Goal: Task Accomplishment & Management: Manage account settings

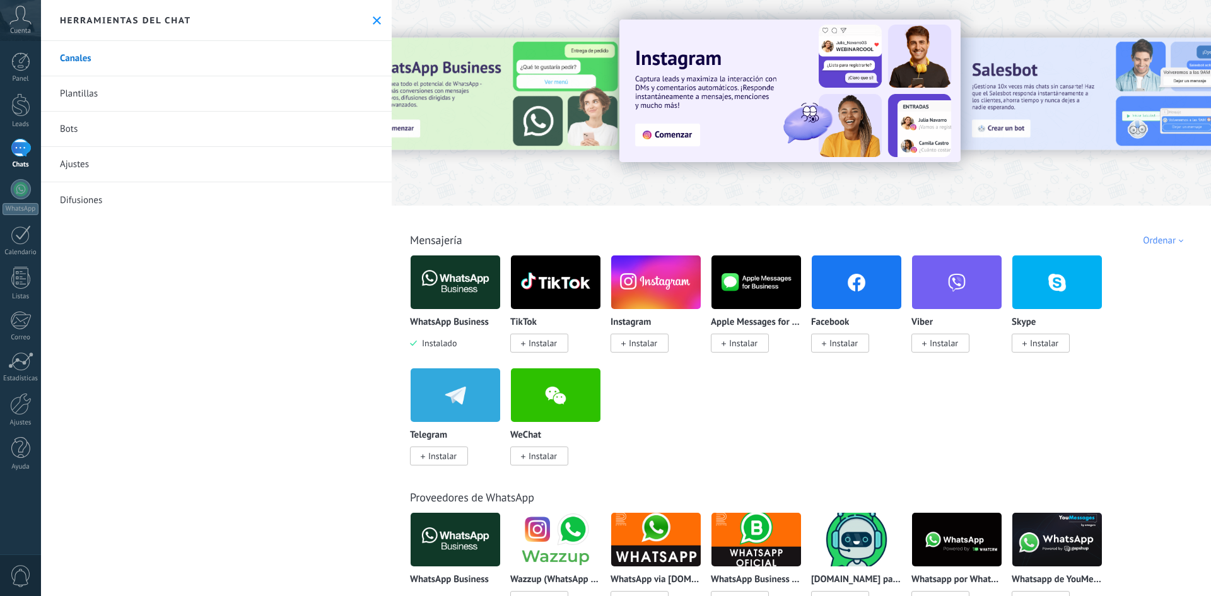
click at [675, 136] on img at bounding box center [789, 91] width 341 height 143
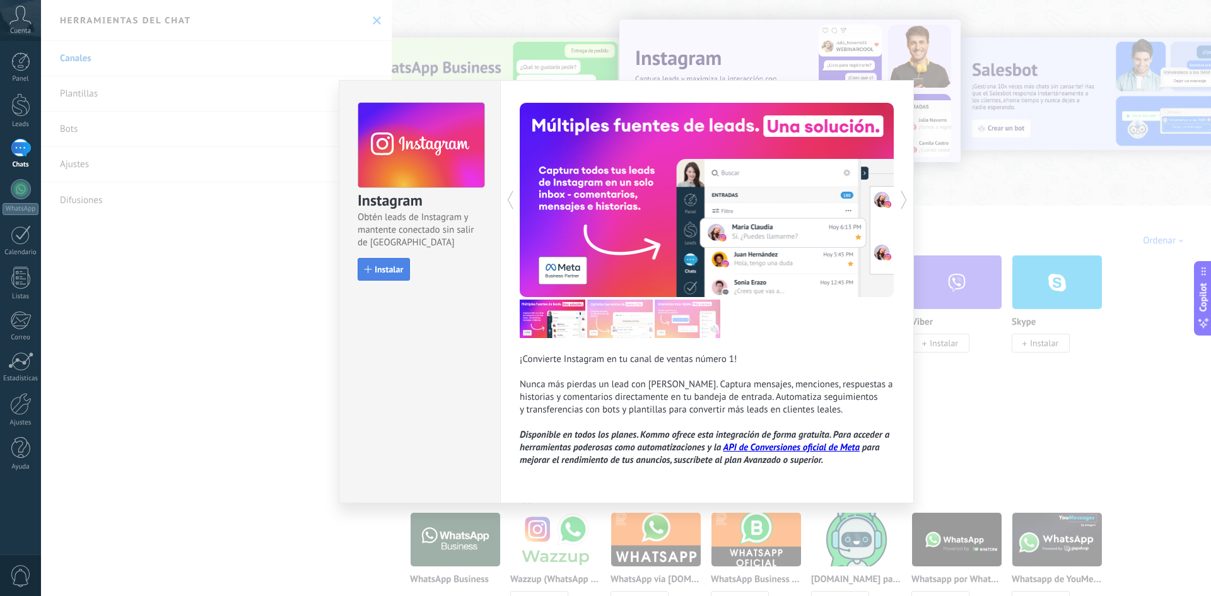
click at [378, 263] on button "Instalar" at bounding box center [384, 269] width 52 height 23
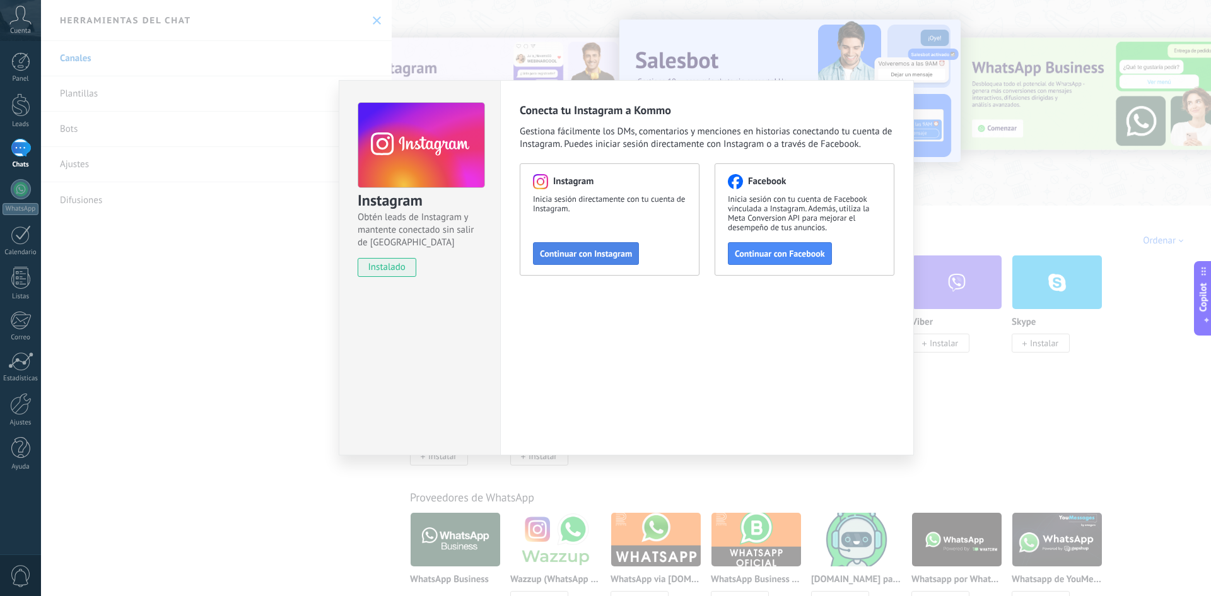
click at [570, 259] on button "Continuar con Instagram" at bounding box center [586, 253] width 106 height 23
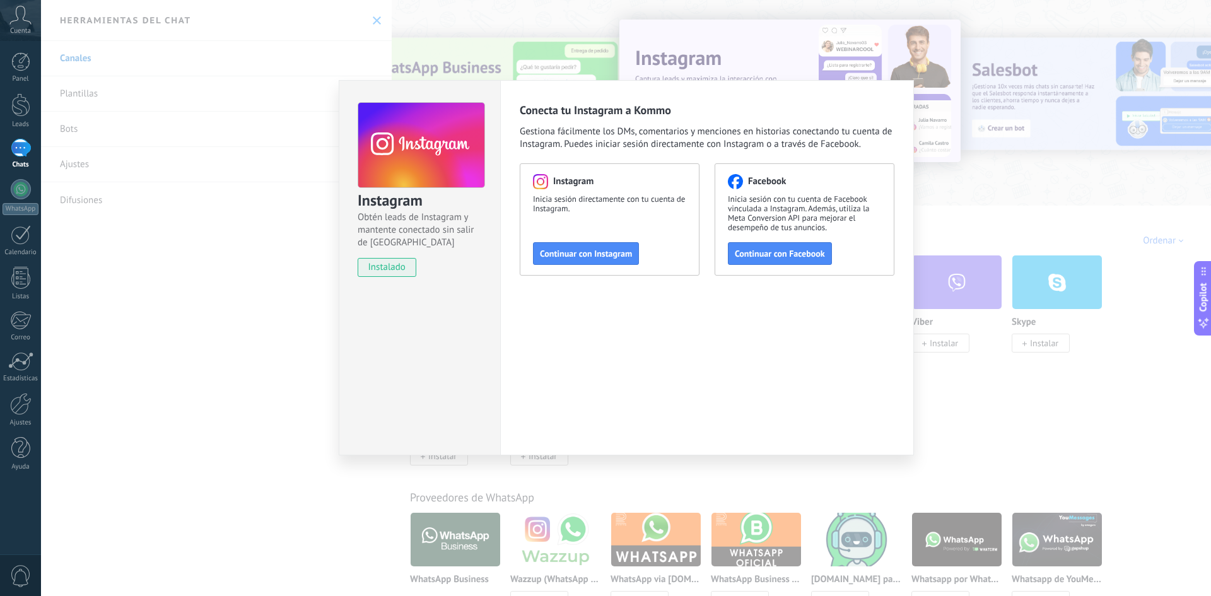
click at [985, 378] on div "Instagram Obtén leads de Instagram y mantente conectado sin salir de Kommo inst…" at bounding box center [626, 298] width 1170 height 596
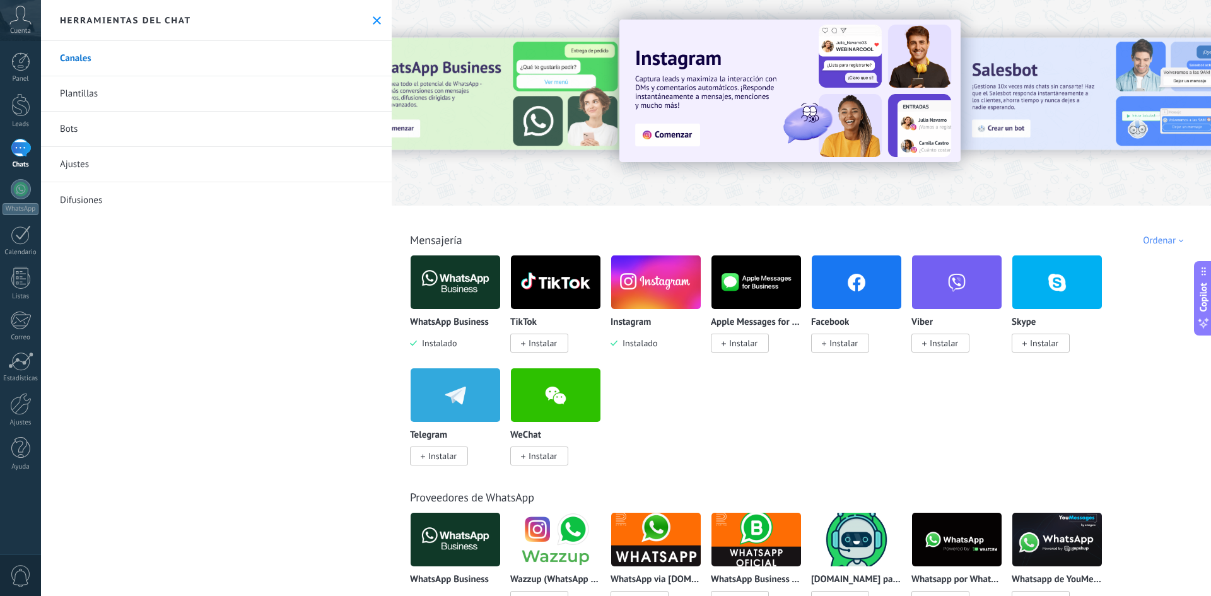
click at [464, 295] on img at bounding box center [456, 282] width 90 height 61
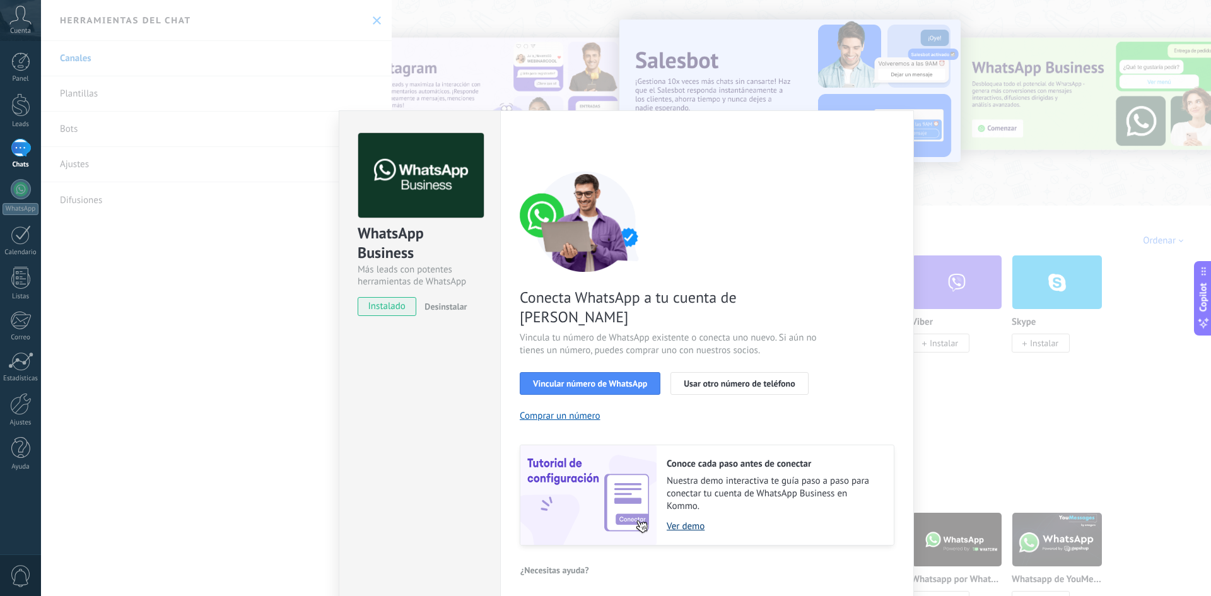
click at [684, 520] on link "Ver demo" at bounding box center [774, 526] width 214 height 12
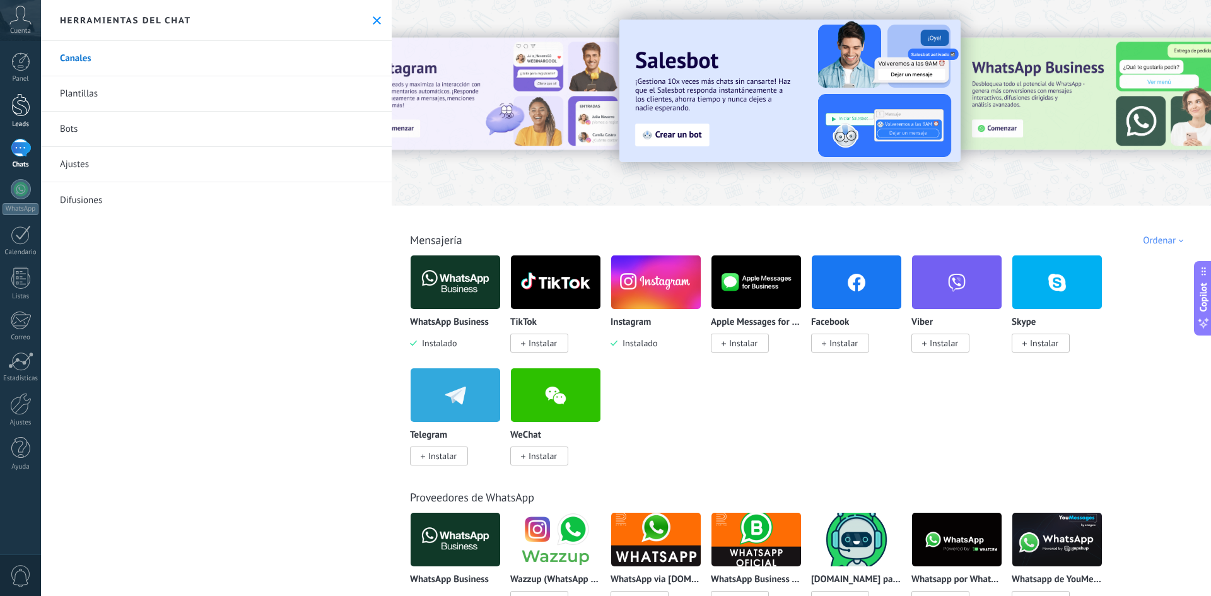
click at [30, 108] on link "Leads" at bounding box center [20, 110] width 41 height 35
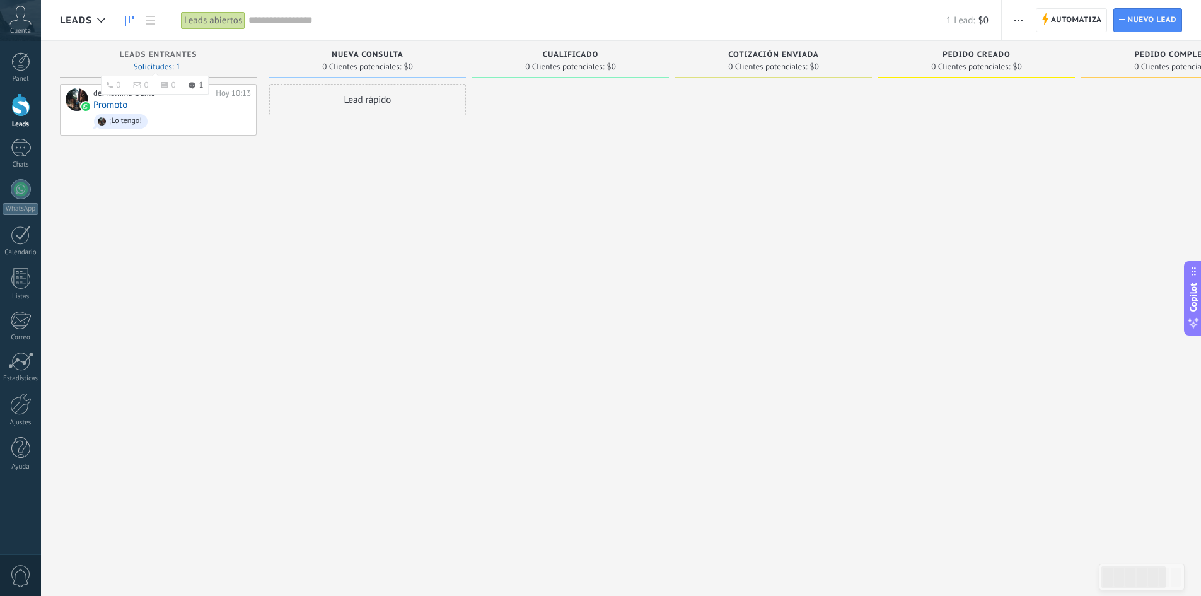
click at [172, 65] on span "Solicitudes: 1 0 0 0 1 0 0 0 1" at bounding box center [157, 67] width 47 height 8
click at [191, 85] on use at bounding box center [192, 85] width 7 height 7
click at [1058, 23] on span "Automatiza" at bounding box center [1076, 20] width 51 height 23
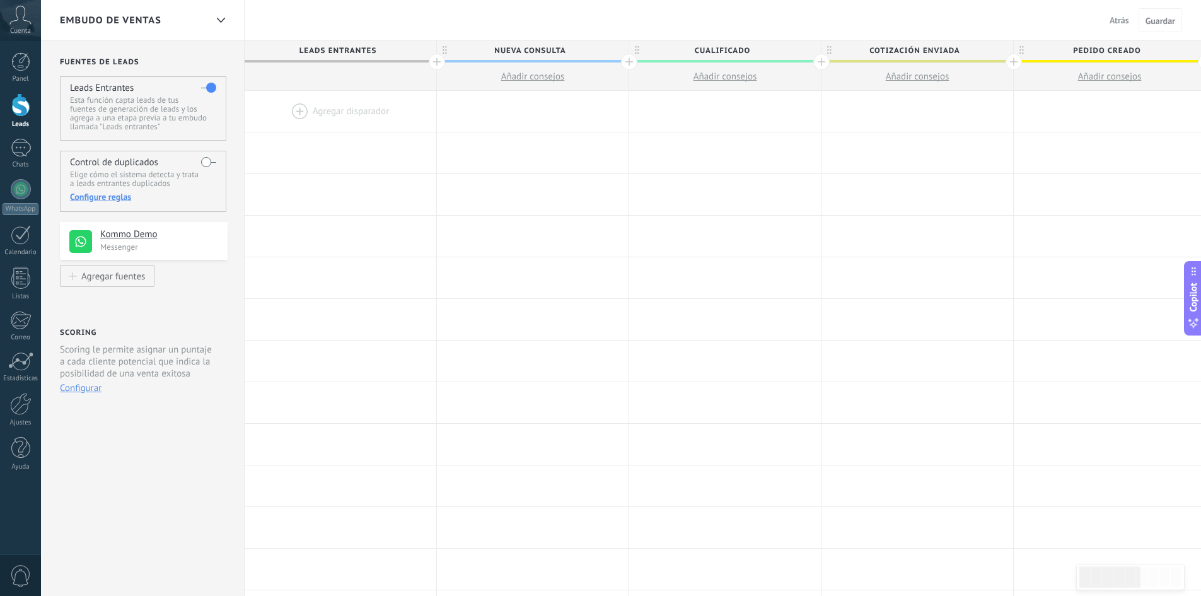
click at [24, 22] on icon at bounding box center [20, 15] width 22 height 19
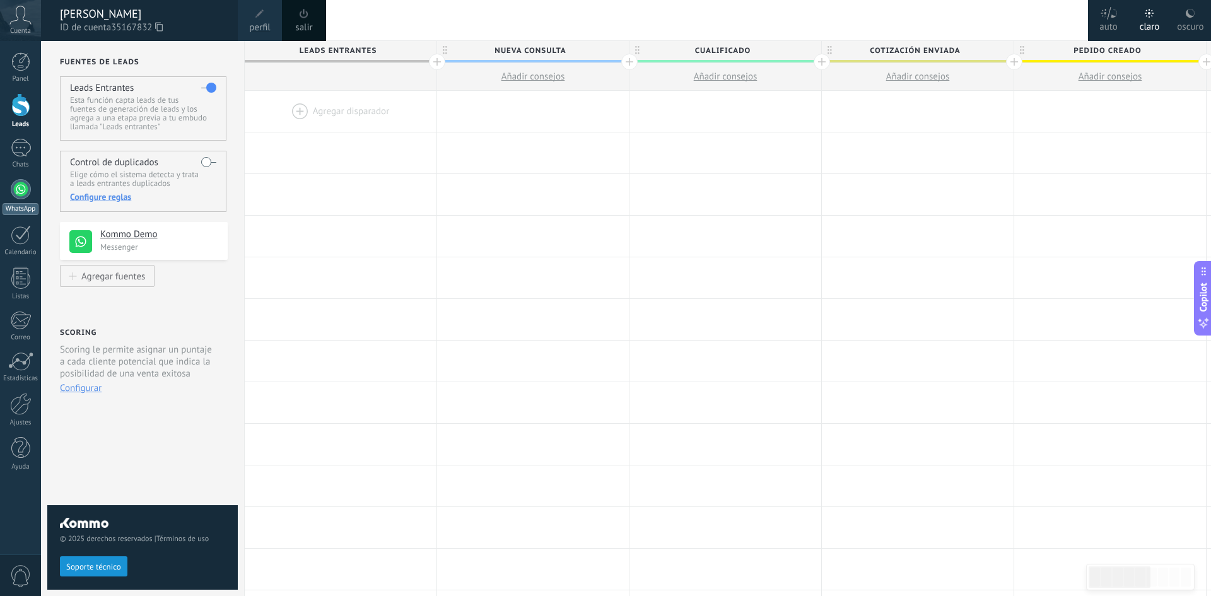
drag, startPoint x: 31, startPoint y: 185, endPoint x: 21, endPoint y: 189, distance: 10.6
click at [31, 185] on link "WhatsApp" at bounding box center [20, 197] width 41 height 36
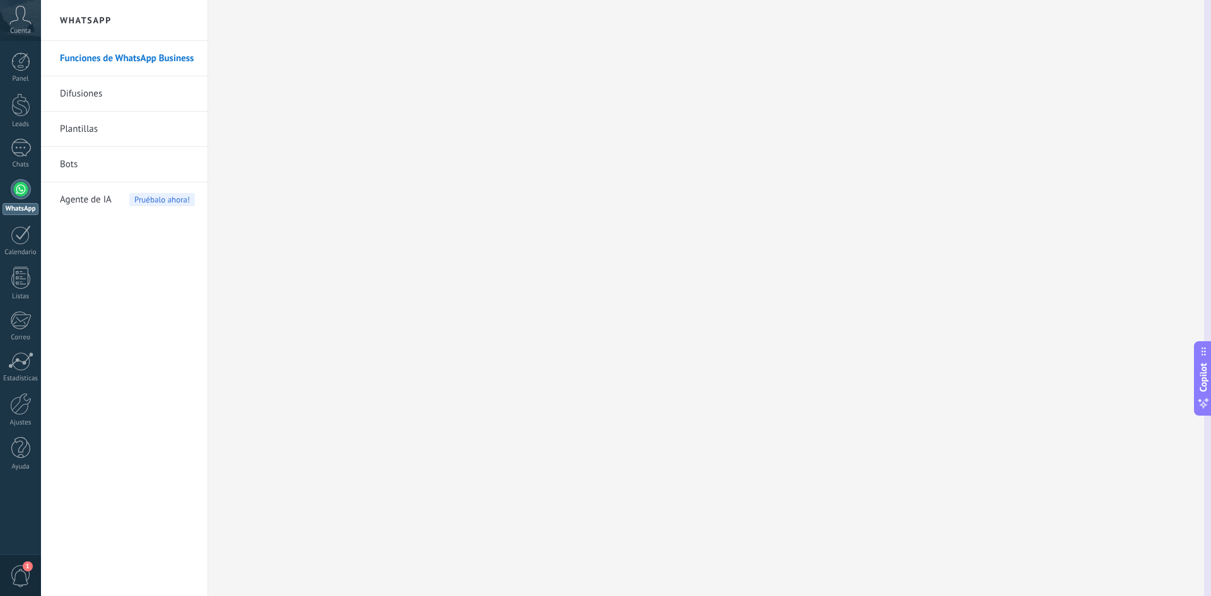
drag, startPoint x: 1208, startPoint y: 279, endPoint x: 1210, endPoint y: 396, distance: 116.7
click at [1210, 396] on button "Copilot" at bounding box center [1203, 378] width 18 height 74
click at [20, 192] on div at bounding box center [21, 189] width 20 height 20
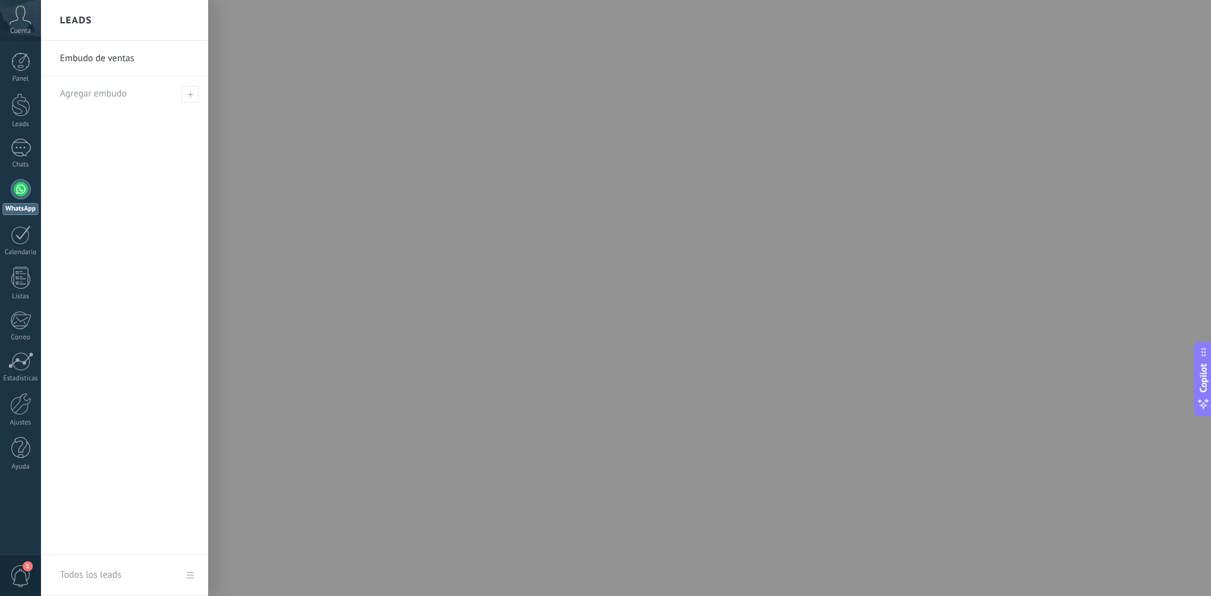
click at [605, 248] on div at bounding box center [646, 298] width 1211 height 596
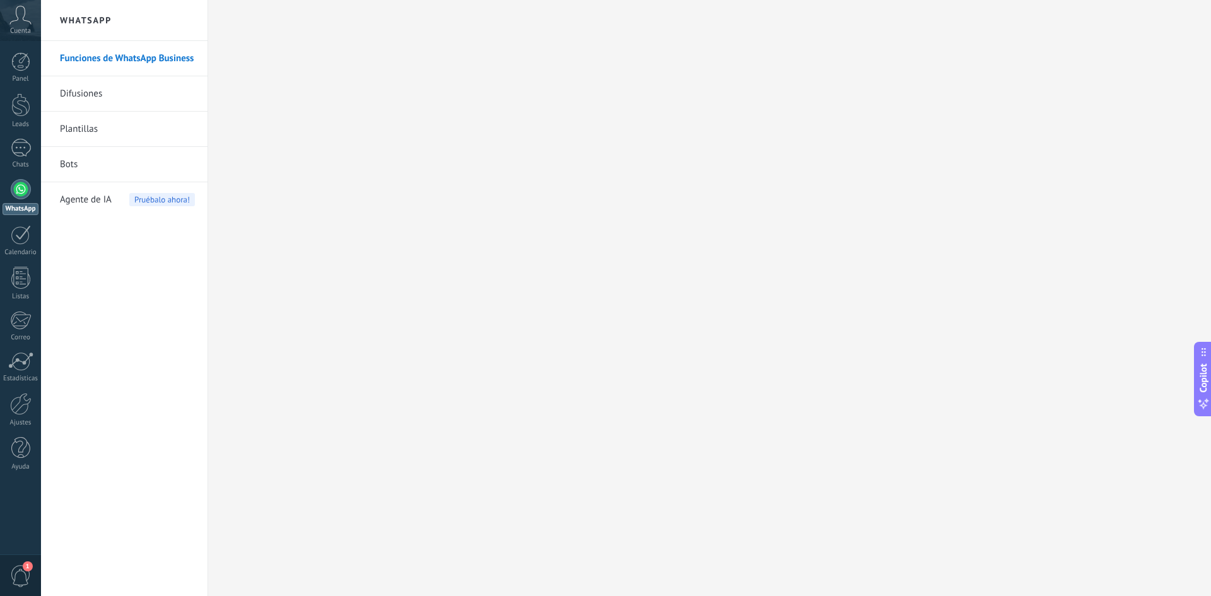
click at [34, 26] on div "Cuenta" at bounding box center [20, 20] width 41 height 41
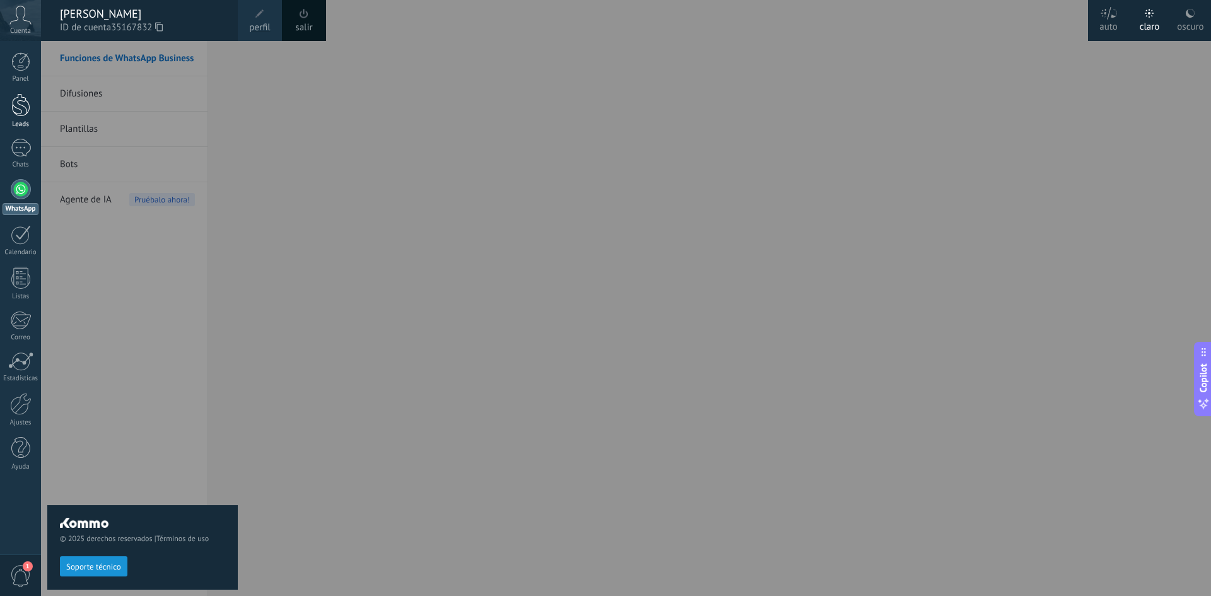
drag, startPoint x: 124, startPoint y: 96, endPoint x: 11, endPoint y: 102, distance: 112.4
click at [124, 96] on div "© 2025 derechos reservados | Términos de uso Soporte técnico" at bounding box center [142, 318] width 190 height 555
click at [30, 66] on link "Panel" at bounding box center [20, 67] width 41 height 31
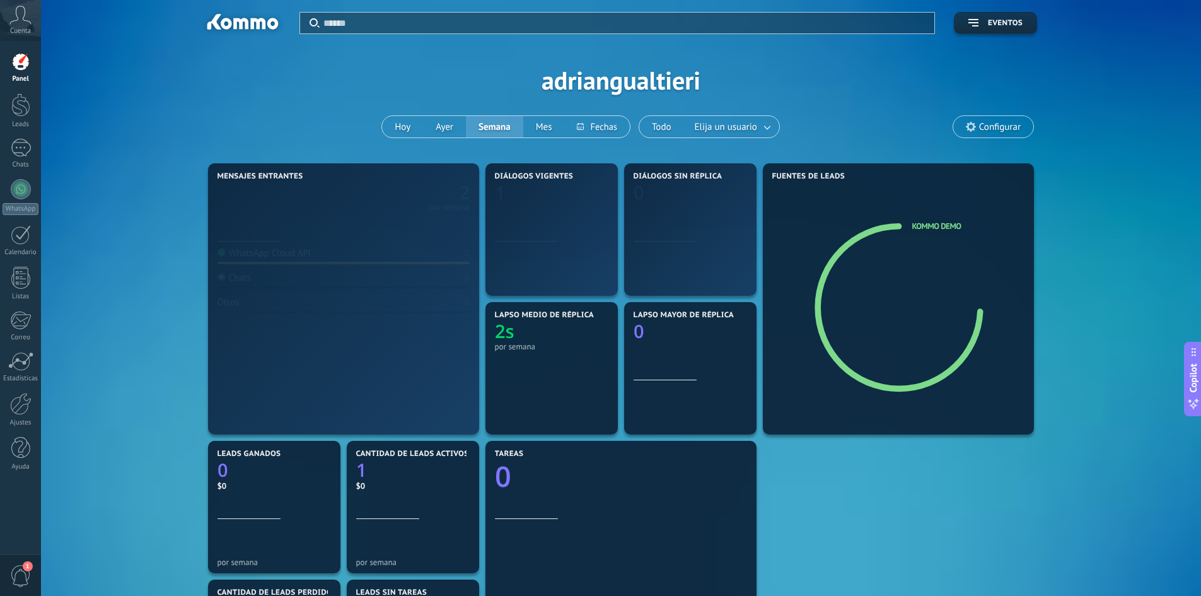
click at [27, 30] on span "Cuenta" at bounding box center [20, 31] width 21 height 8
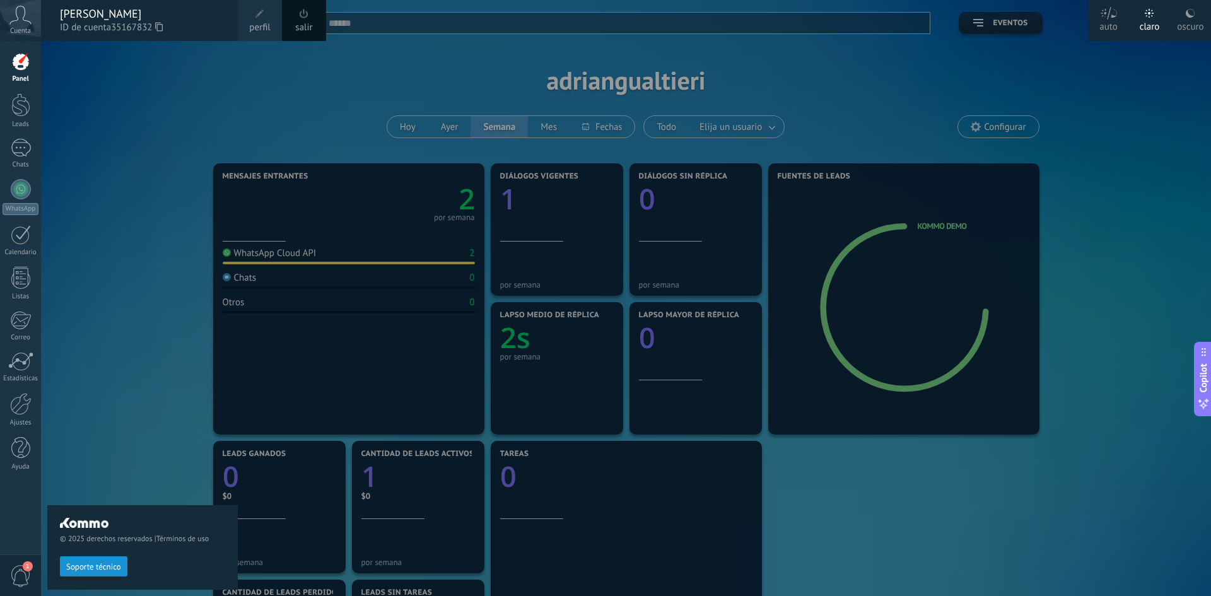
click at [96, 154] on div "© 2025 derechos reservados | Términos de uso Soporte técnico" at bounding box center [142, 318] width 190 height 555
click at [1, 67] on link "Panel" at bounding box center [20, 67] width 41 height 31
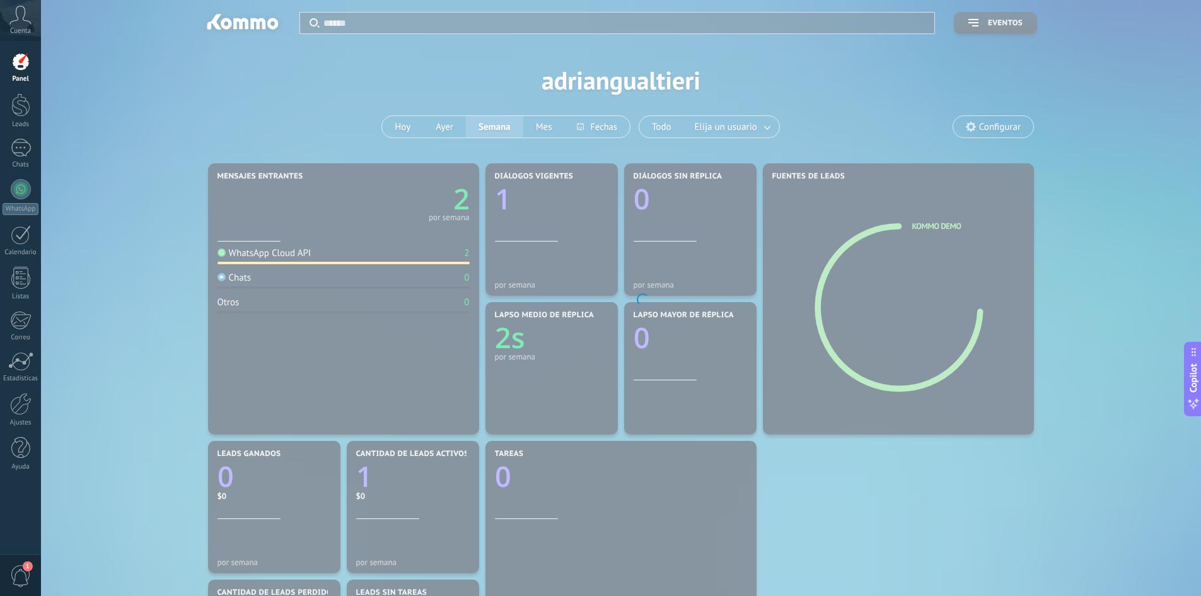
click at [25, 33] on span "Cuenta" at bounding box center [20, 31] width 21 height 8
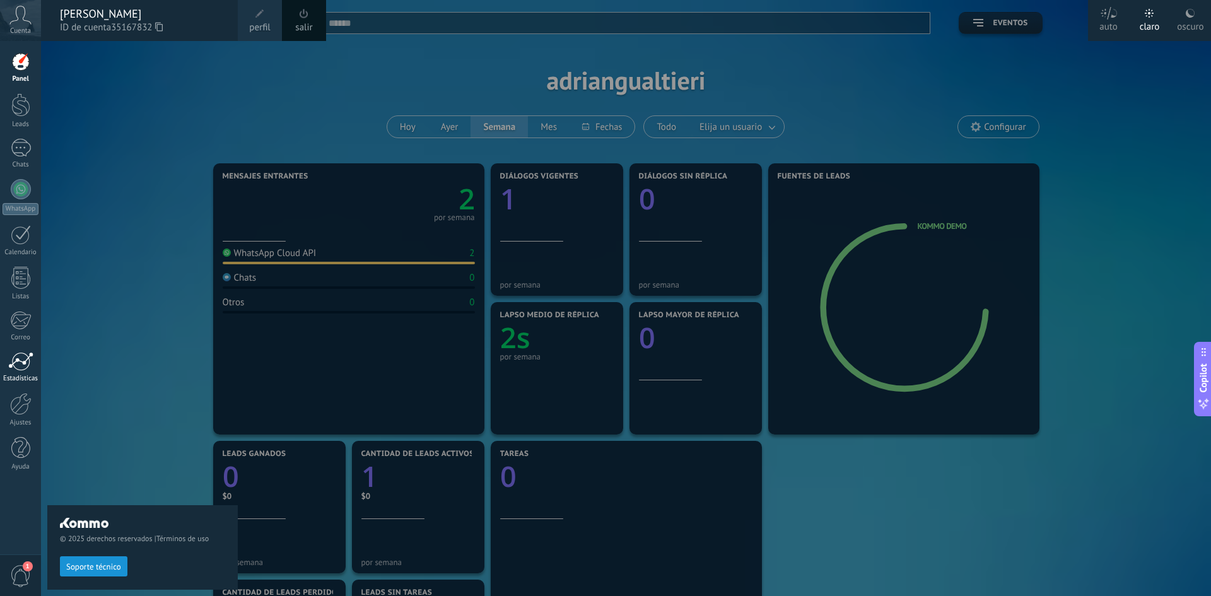
click at [18, 380] on div "Estadísticas" at bounding box center [21, 379] width 37 height 8
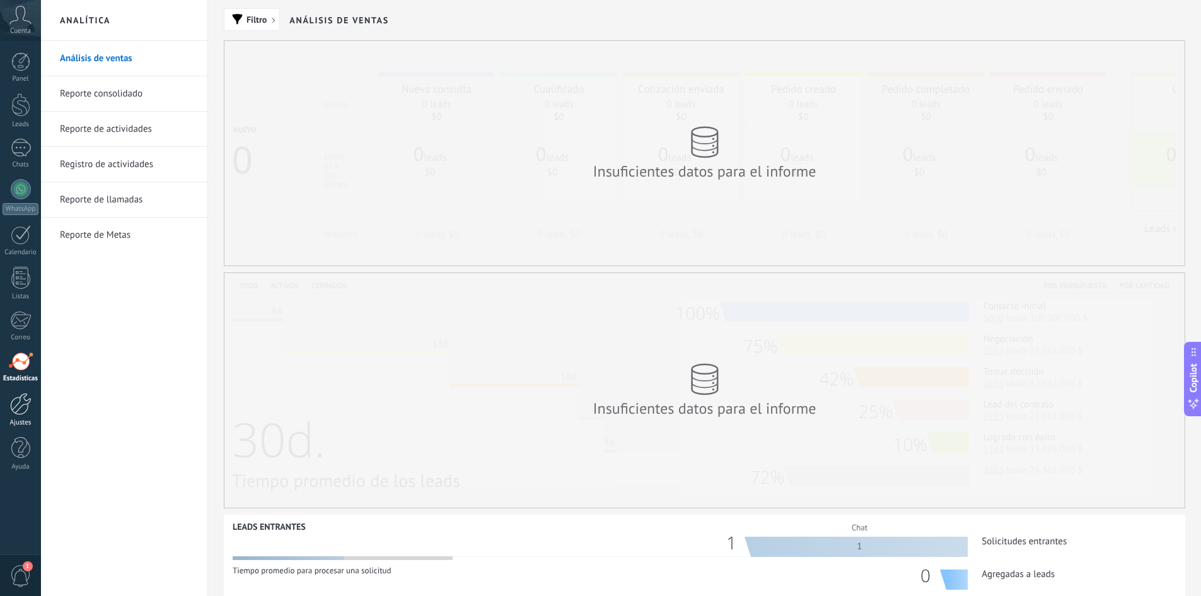
click at [15, 406] on div at bounding box center [20, 404] width 21 height 22
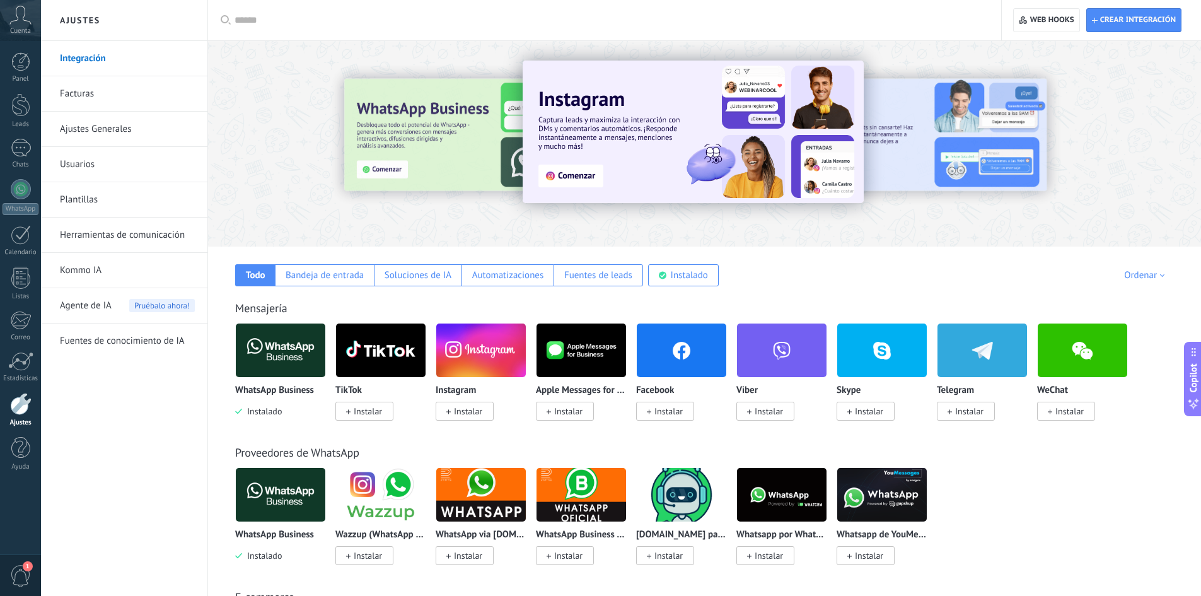
click at [450, 140] on div at bounding box center [396, 143] width 276 height 114
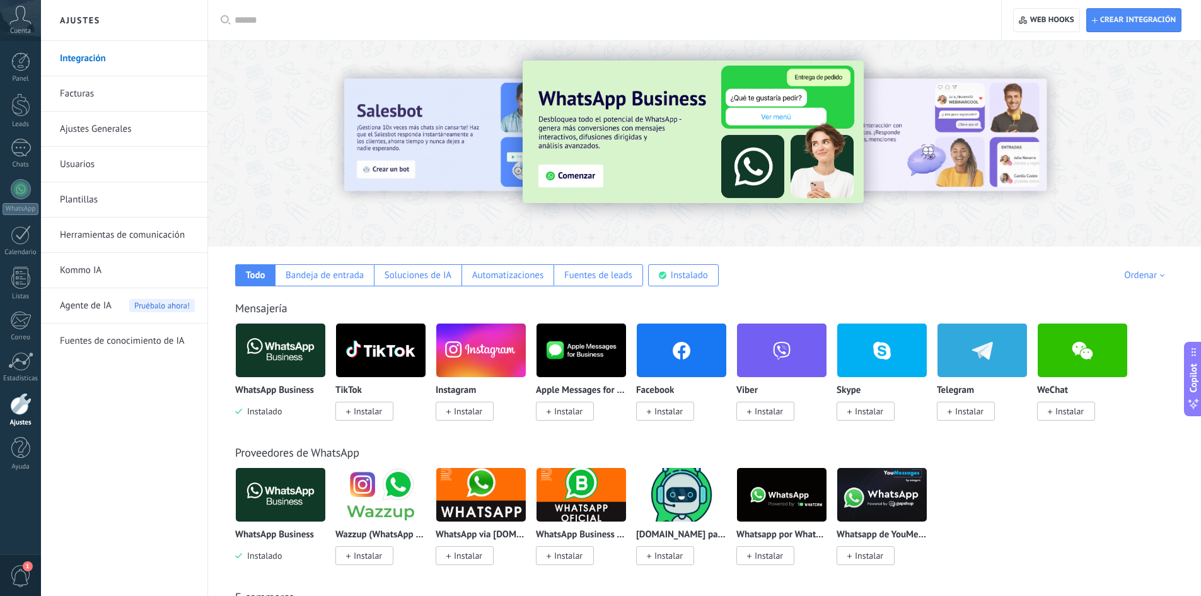
click at [592, 184] on img at bounding box center [693, 132] width 341 height 143
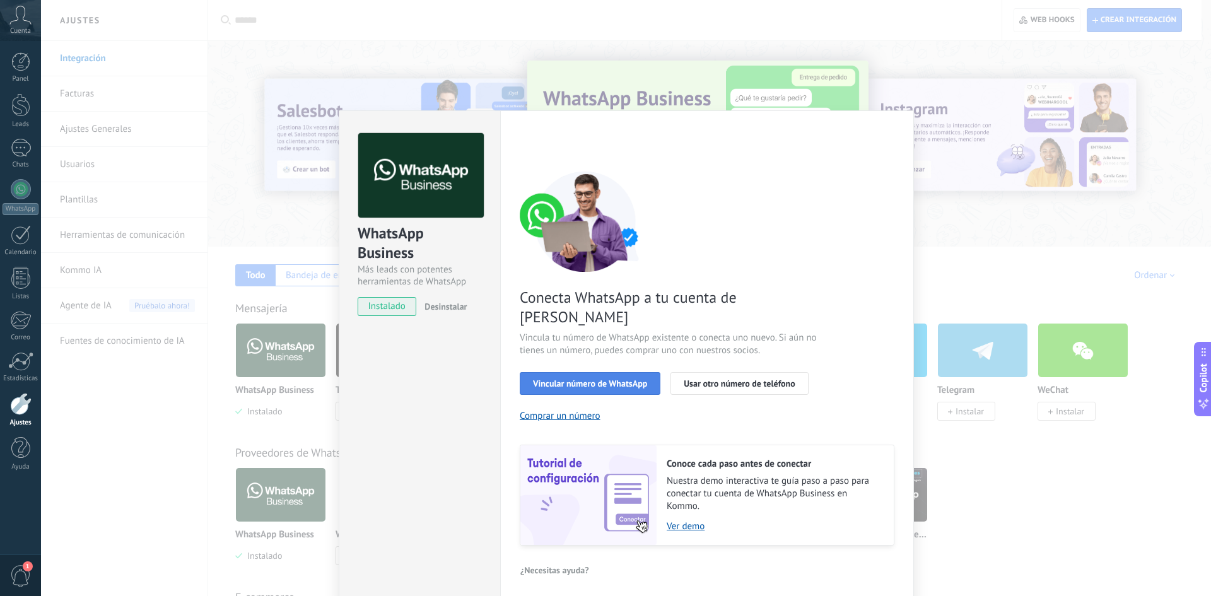
click at [619, 379] on span "Vincular número de WhatsApp" at bounding box center [590, 383] width 114 height 9
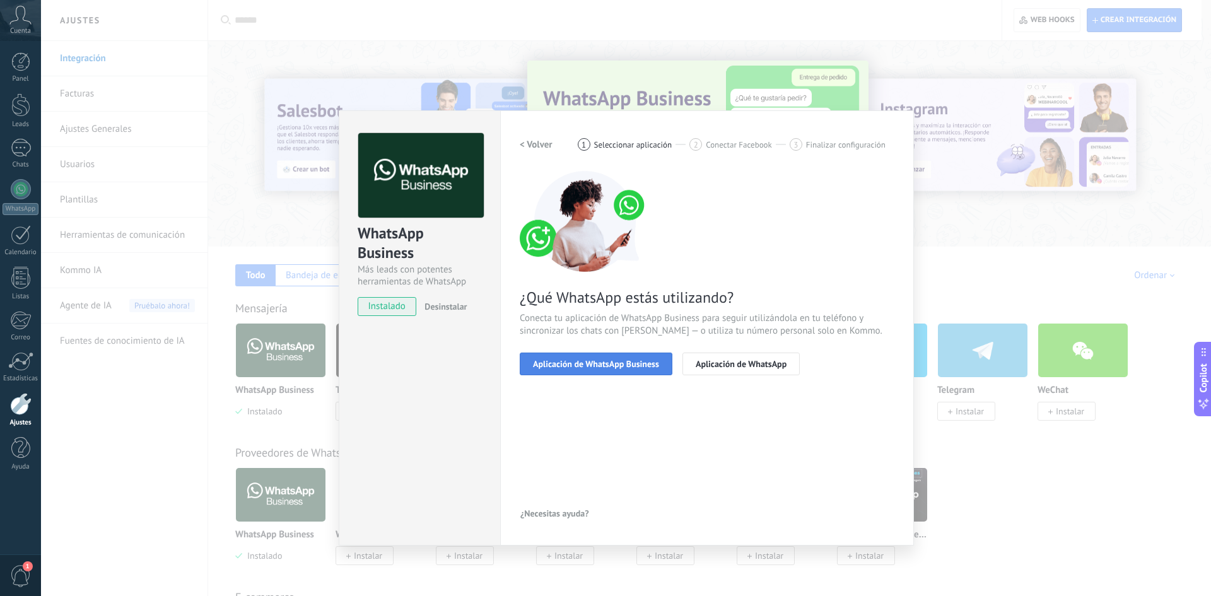
click at [617, 365] on span "Aplicación de WhatsApp Business" at bounding box center [596, 363] width 126 height 9
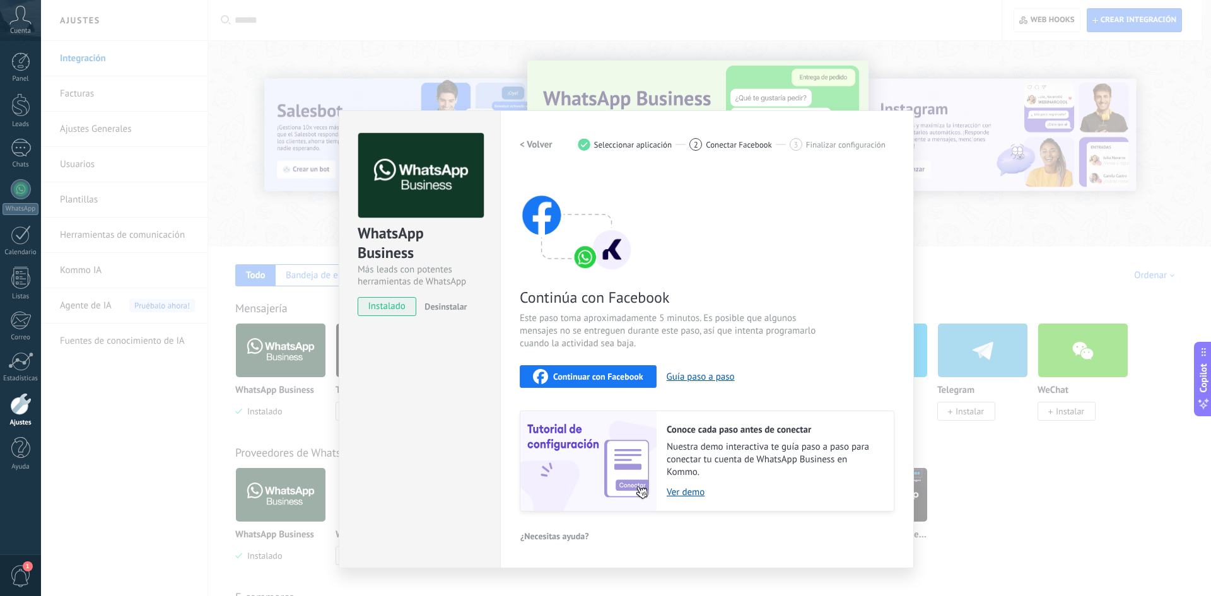
click at [617, 380] on span "Continuar con Facebook" at bounding box center [598, 376] width 90 height 9
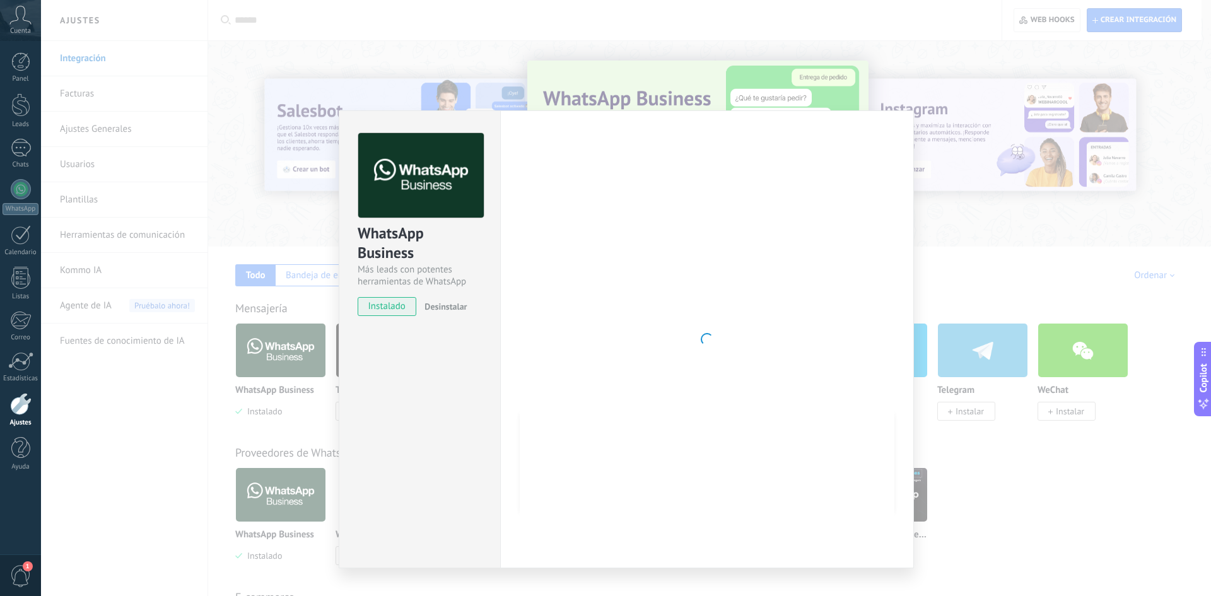
click at [441, 310] on span "Desinstalar" at bounding box center [445, 306] width 42 height 11
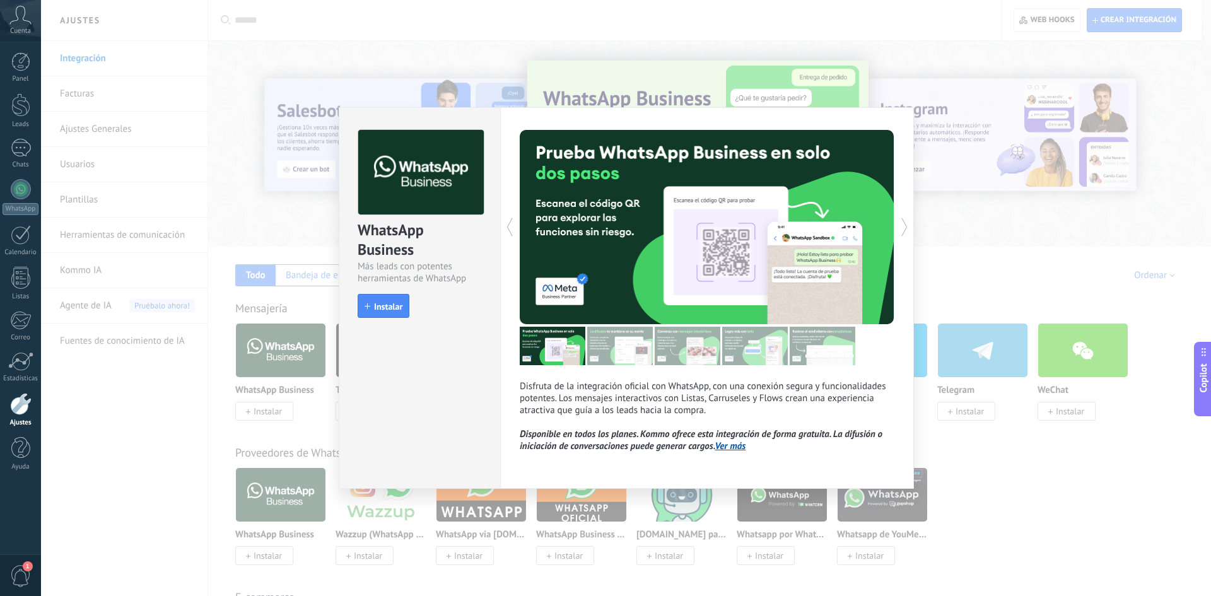
click at [250, 52] on div "WhatsApp Business Más leads con potentes herramientas de WhatsApp install Insta…" at bounding box center [626, 298] width 1170 height 596
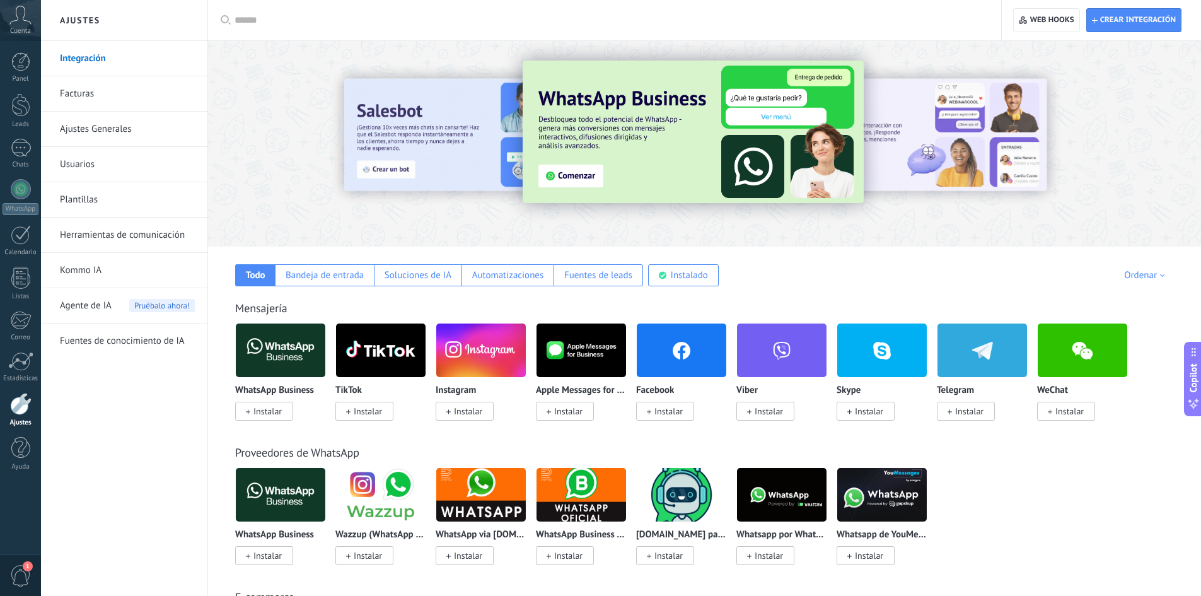
click at [15, 28] on span "Cuenta" at bounding box center [20, 31] width 21 height 8
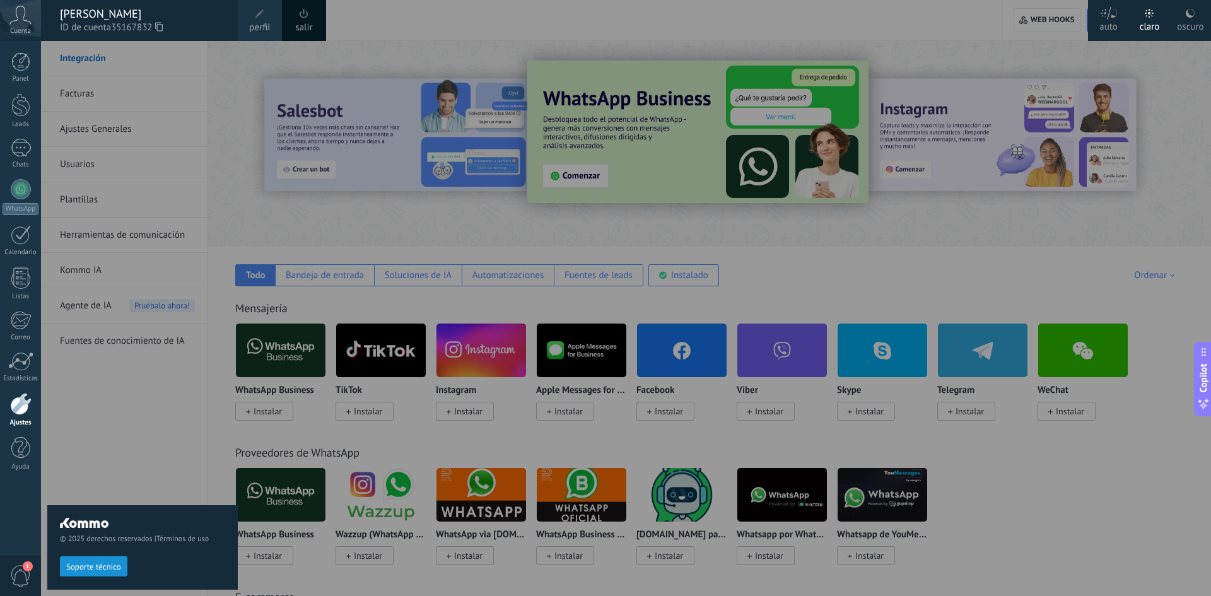
click at [265, 24] on span "perfil" at bounding box center [259, 28] width 21 height 14
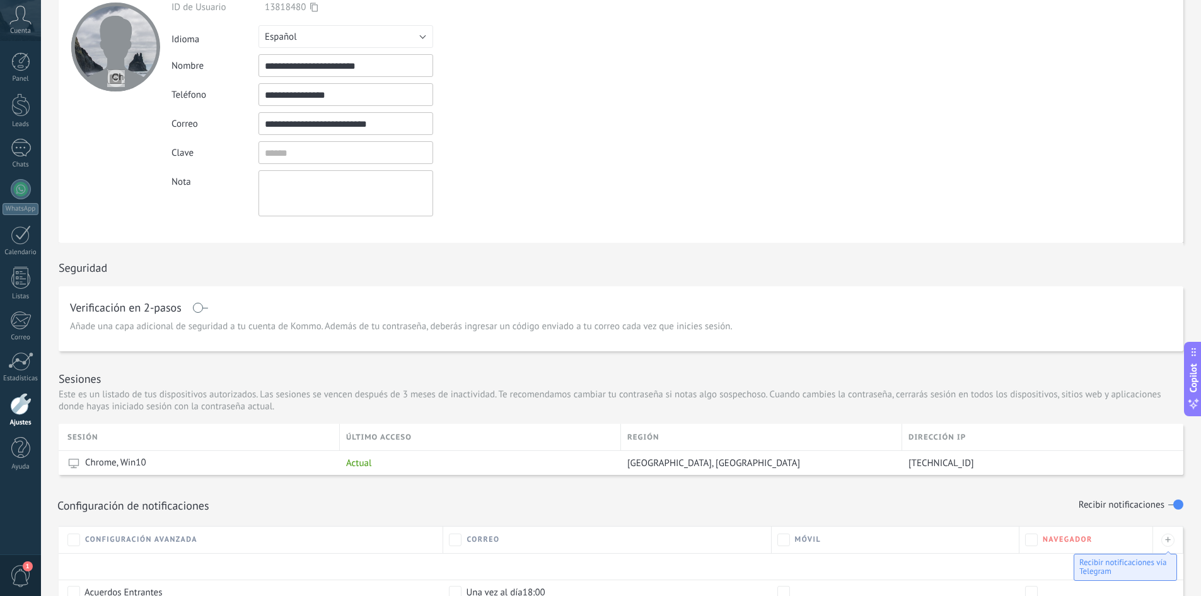
scroll to position [54, 0]
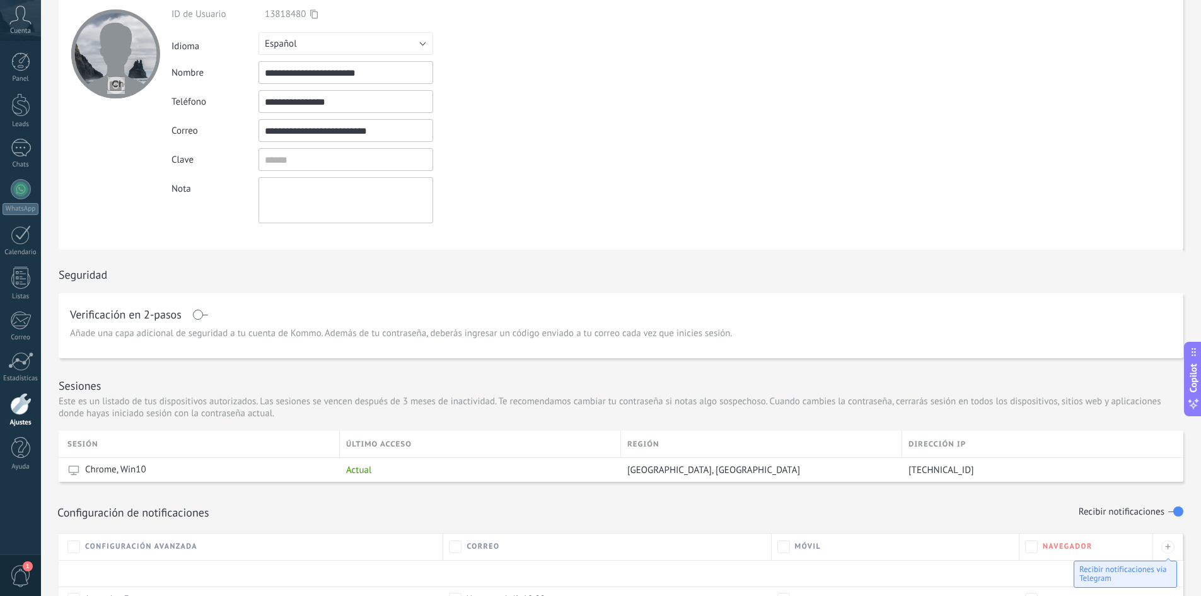
drag, startPoint x: 389, startPoint y: 108, endPoint x: 265, endPoint y: 112, distance: 124.3
click at [265, 112] on input "**********" at bounding box center [346, 101] width 175 height 23
click at [1170, 15] on button "Guardar" at bounding box center [1162, 22] width 44 height 24
click at [8, 15] on div "Cuenta" at bounding box center [20, 20] width 41 height 41
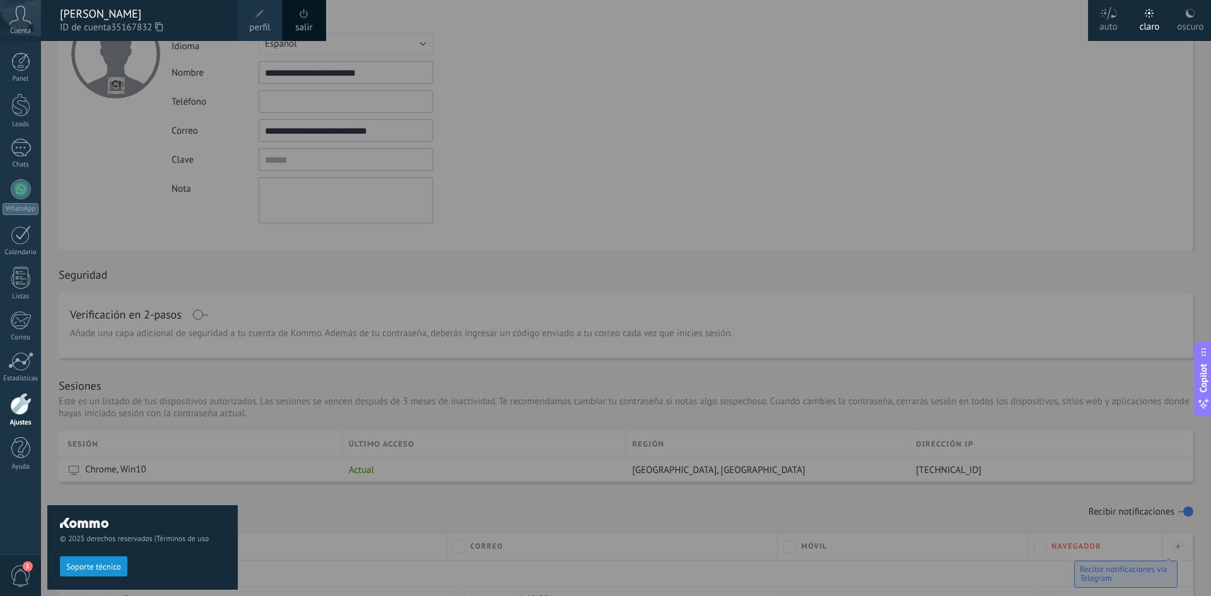
click at [421, 102] on div at bounding box center [646, 298] width 1211 height 596
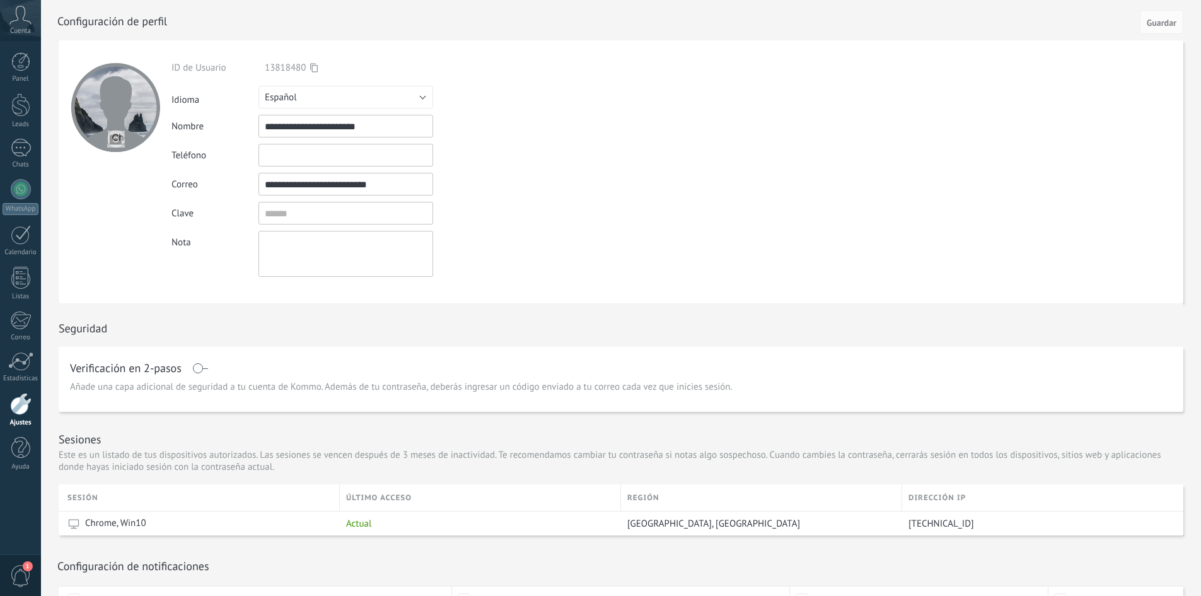
click at [25, 23] on icon at bounding box center [20, 15] width 22 height 19
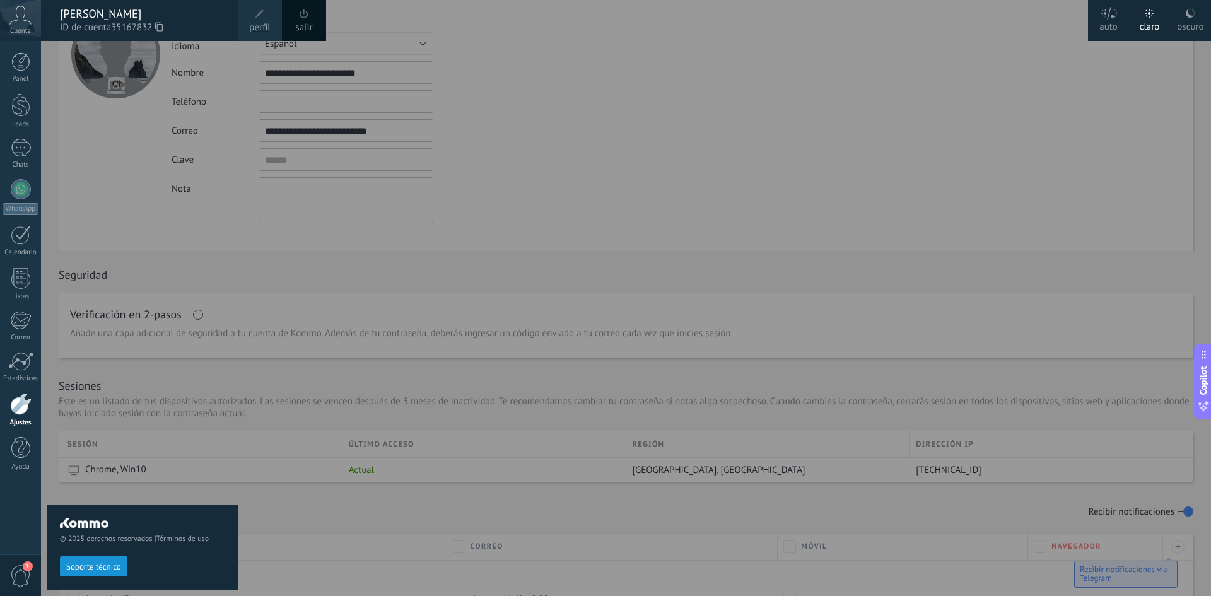
click at [890, 265] on div at bounding box center [646, 298] width 1211 height 596
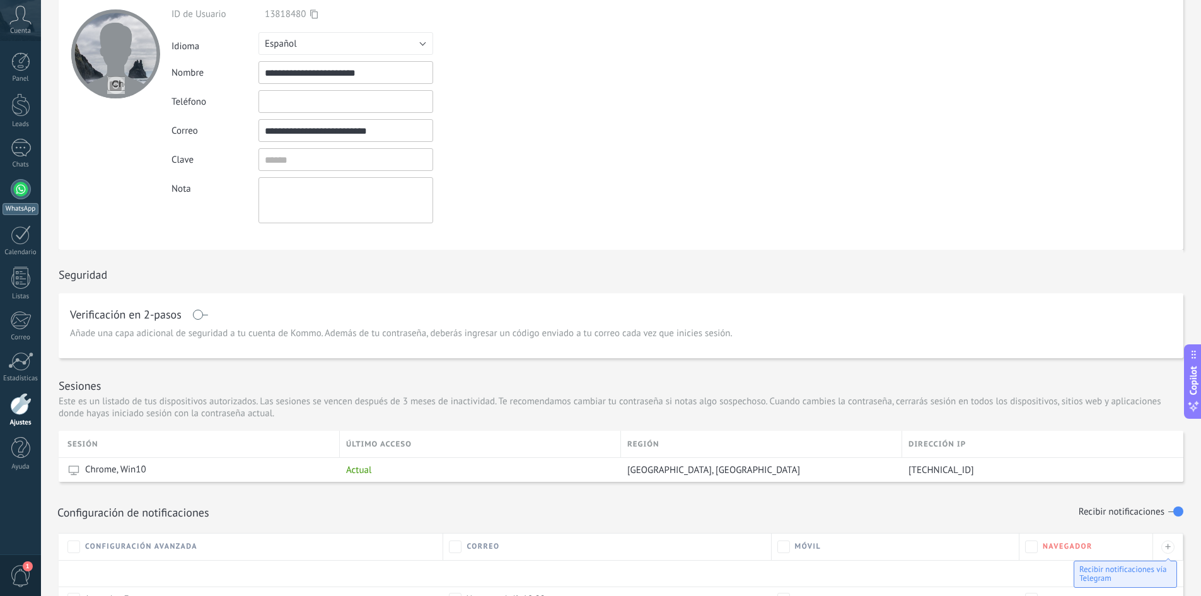
click at [18, 198] on div at bounding box center [21, 189] width 20 height 20
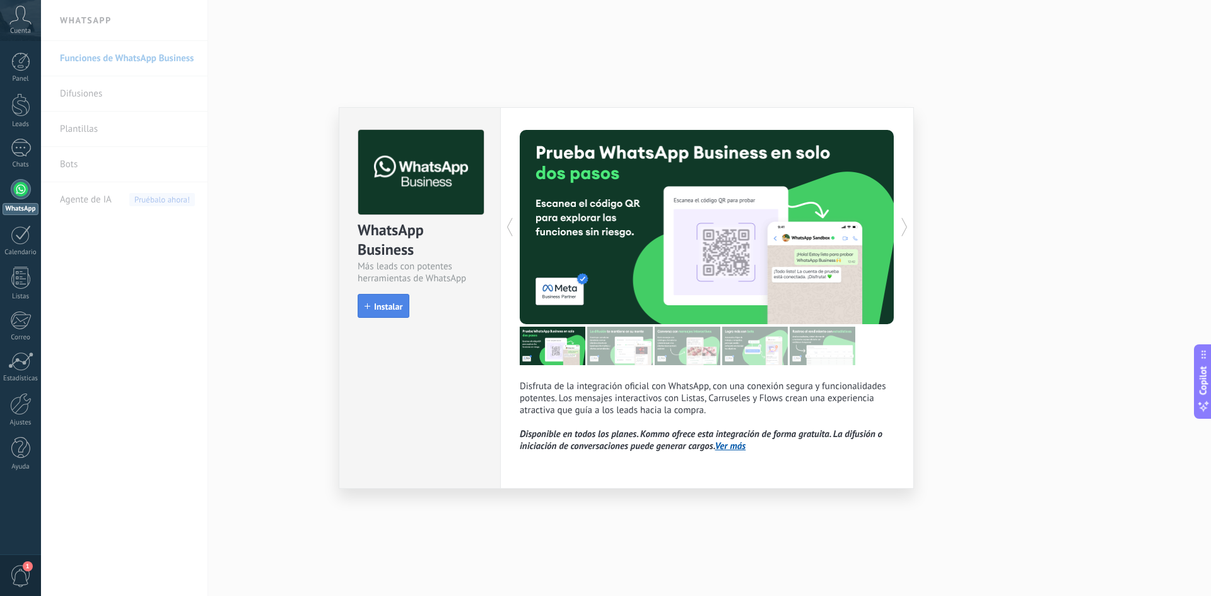
click at [373, 314] on button "Instalar" at bounding box center [384, 306] width 52 height 24
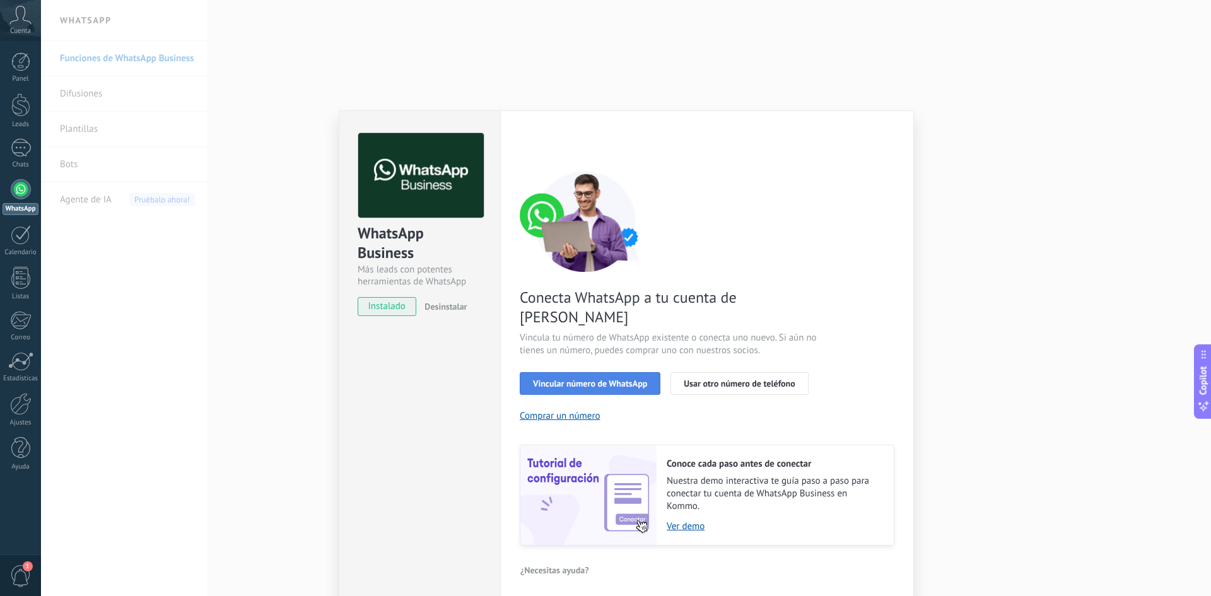
click at [588, 379] on span "Vincular número de WhatsApp" at bounding box center [590, 383] width 114 height 9
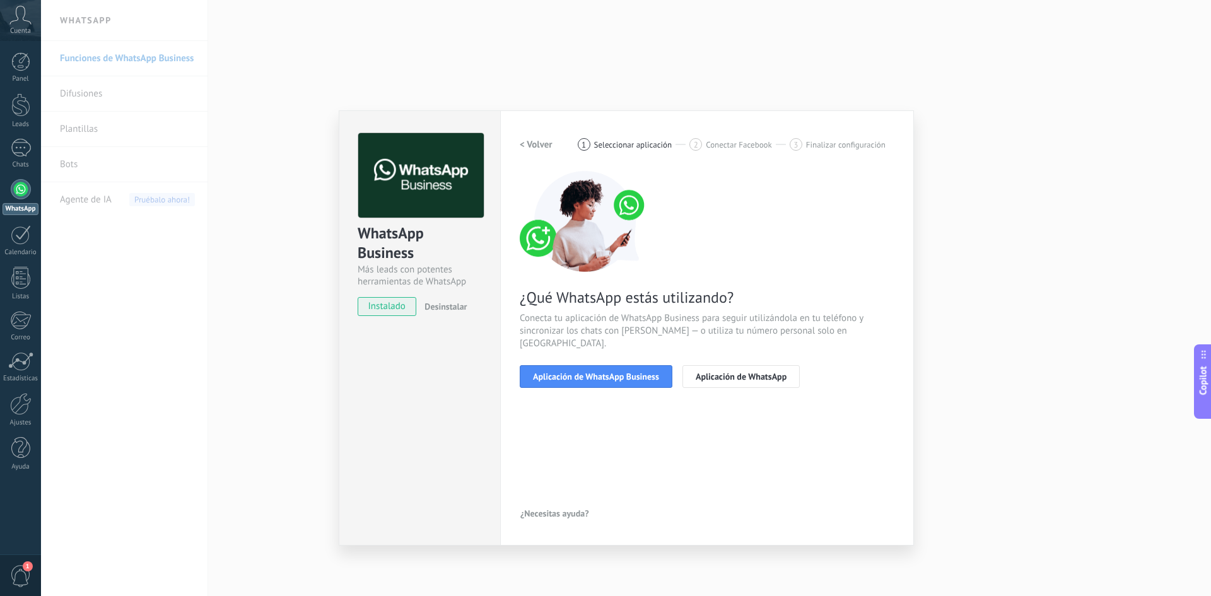
click at [588, 372] on span "Aplicación de WhatsApp Business" at bounding box center [596, 376] width 126 height 9
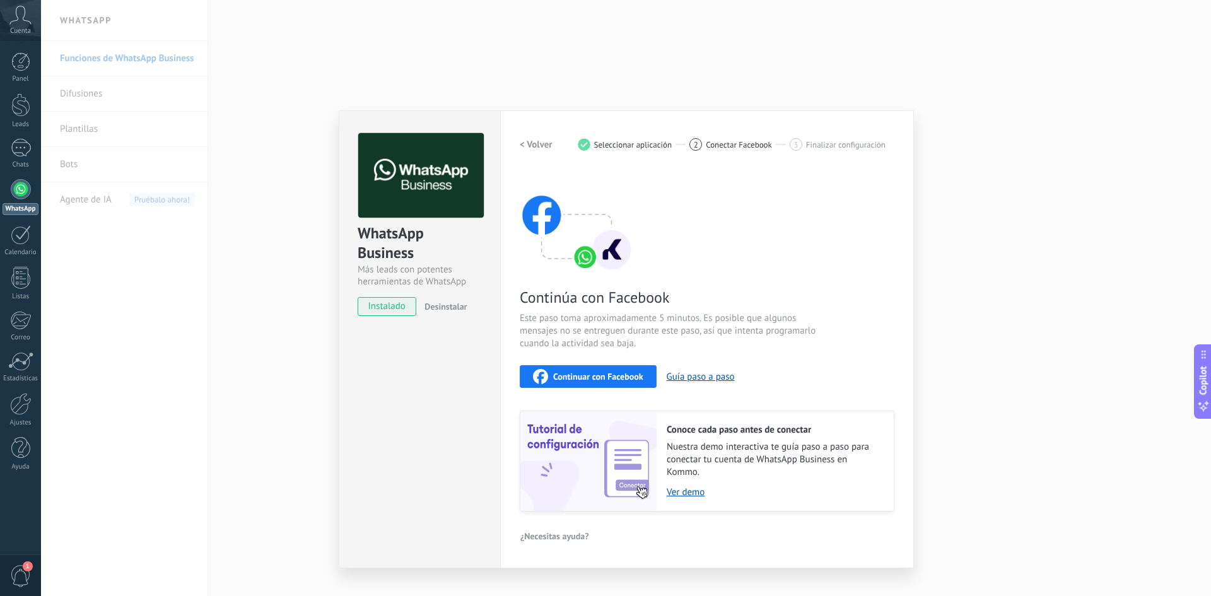
click at [588, 368] on button "Continuar con Facebook" at bounding box center [588, 376] width 137 height 23
drag, startPoint x: 32, startPoint y: 38, endPoint x: 31, endPoint y: 54, distance: 16.4
click at [31, 35] on div "Cuenta" at bounding box center [20, 20] width 41 height 41
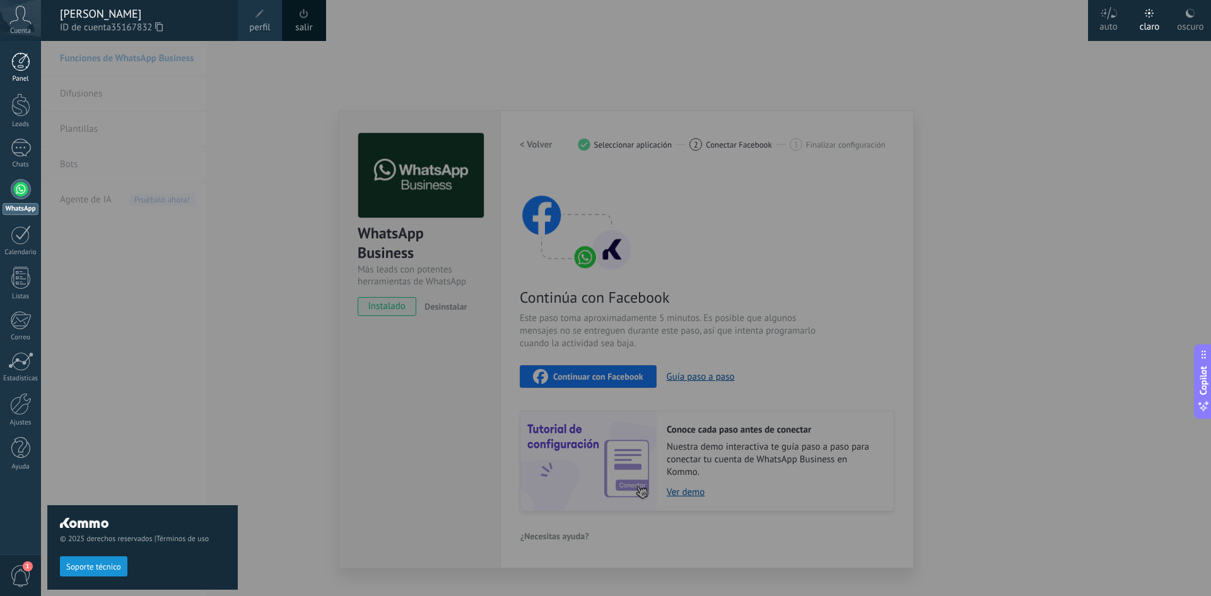
click at [31, 61] on link "Panel" at bounding box center [20, 67] width 41 height 31
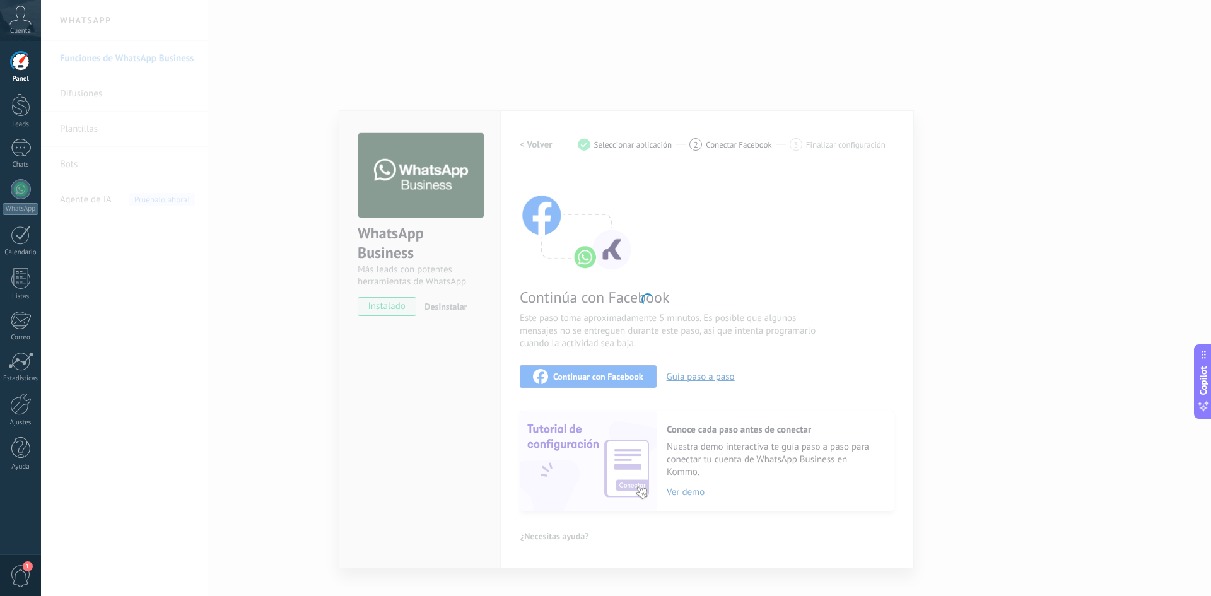
click at [23, 17] on icon at bounding box center [20, 15] width 22 height 19
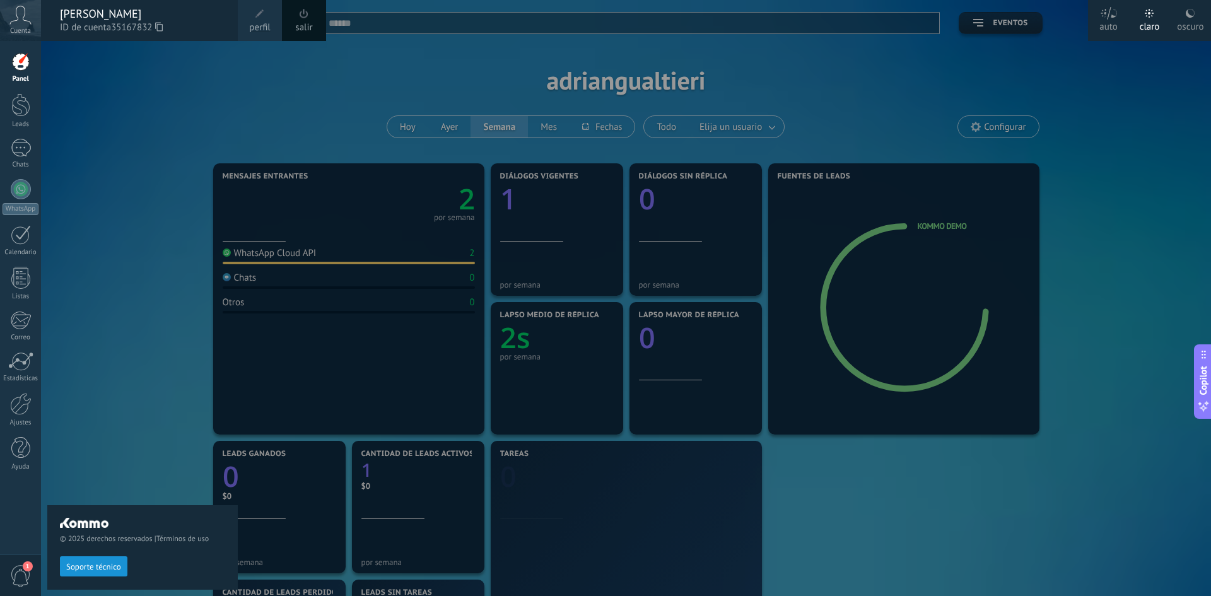
click at [268, 23] on span "perfil" at bounding box center [259, 28] width 21 height 14
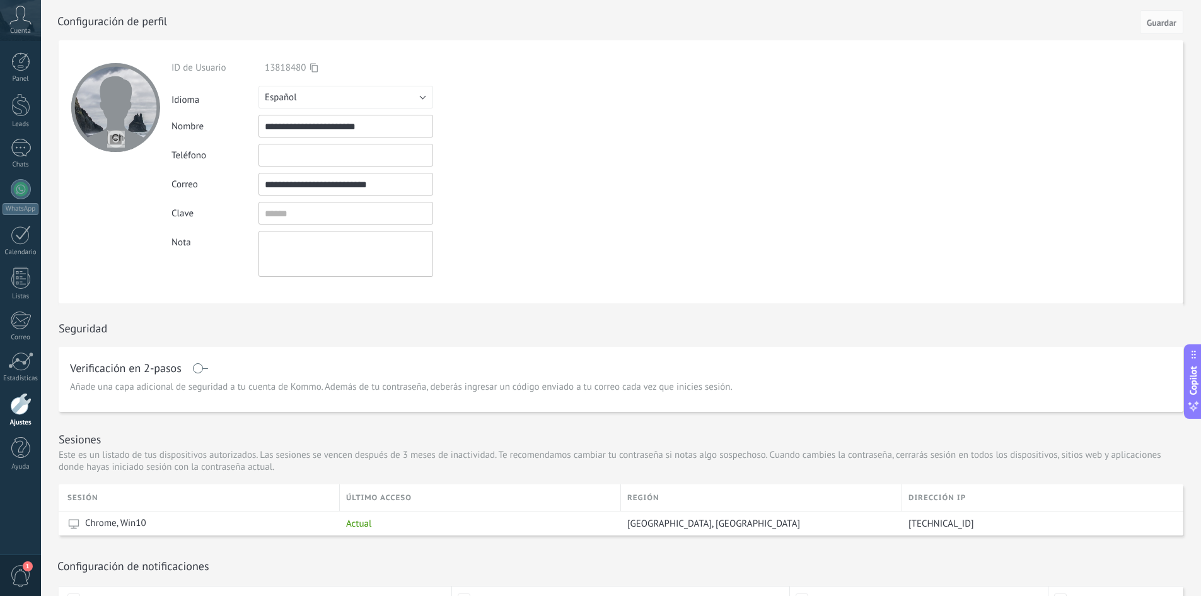
click at [324, 161] on input "text" at bounding box center [346, 155] width 175 height 23
click at [362, 154] on input "text" at bounding box center [346, 155] width 175 height 23
type input "**********"
click at [514, 222] on div "Clave" at bounding box center [375, 213] width 407 height 23
click at [1163, 21] on span "Guardar" at bounding box center [1162, 22] width 30 height 9
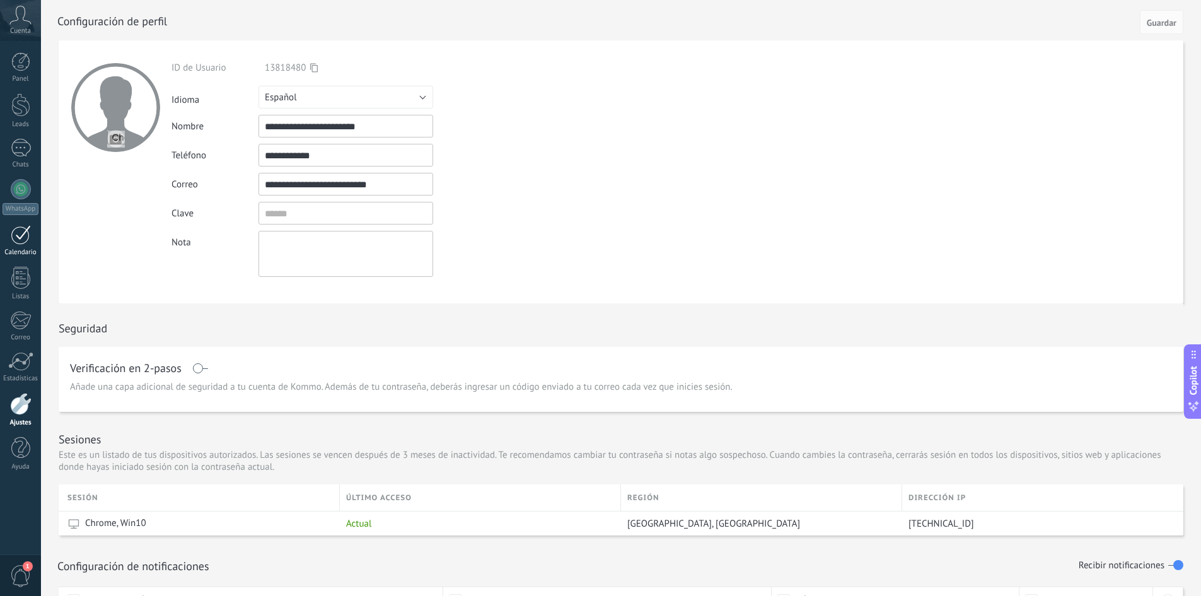
click at [16, 243] on div at bounding box center [21, 235] width 20 height 20
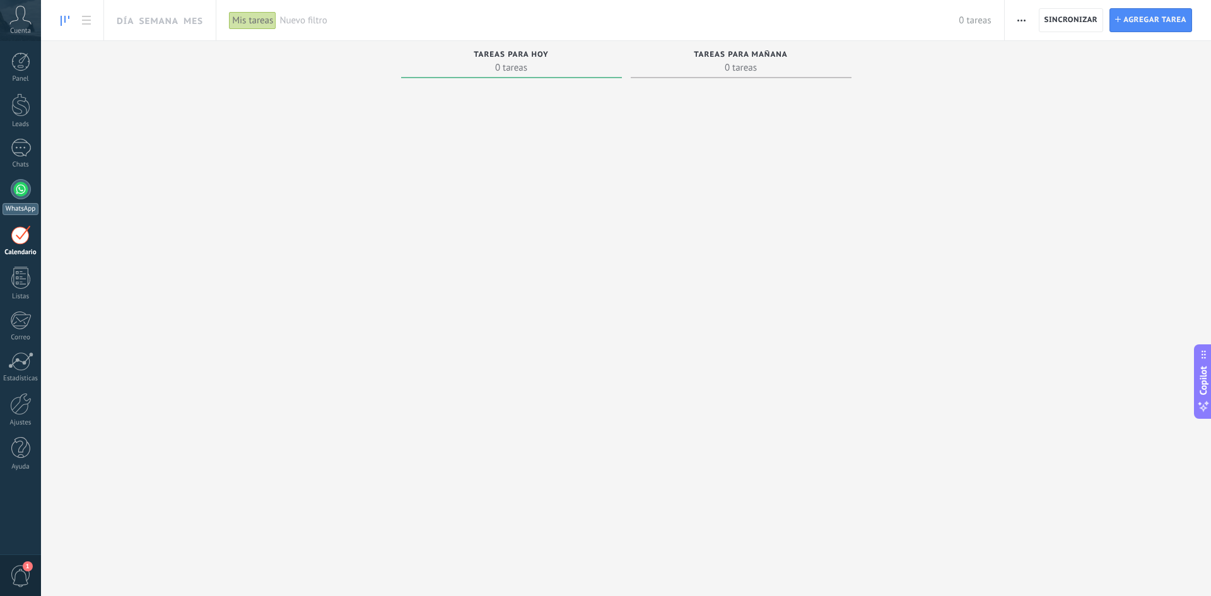
click at [16, 204] on div "WhatsApp" at bounding box center [21, 209] width 36 height 12
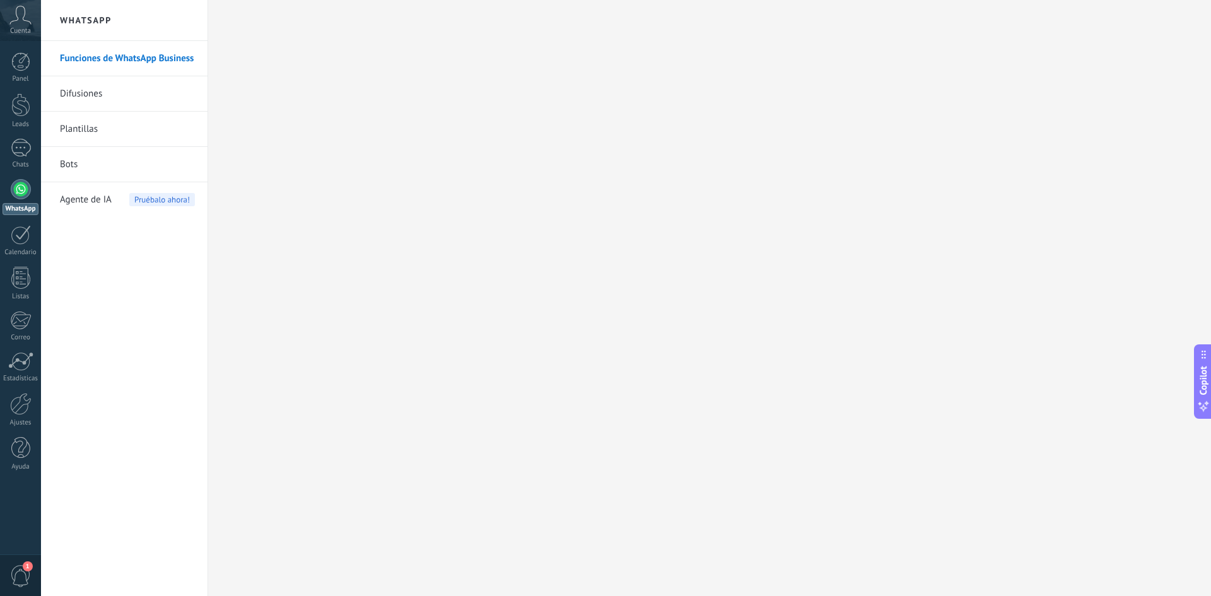
click at [87, 94] on link "Difusiones" at bounding box center [127, 93] width 135 height 35
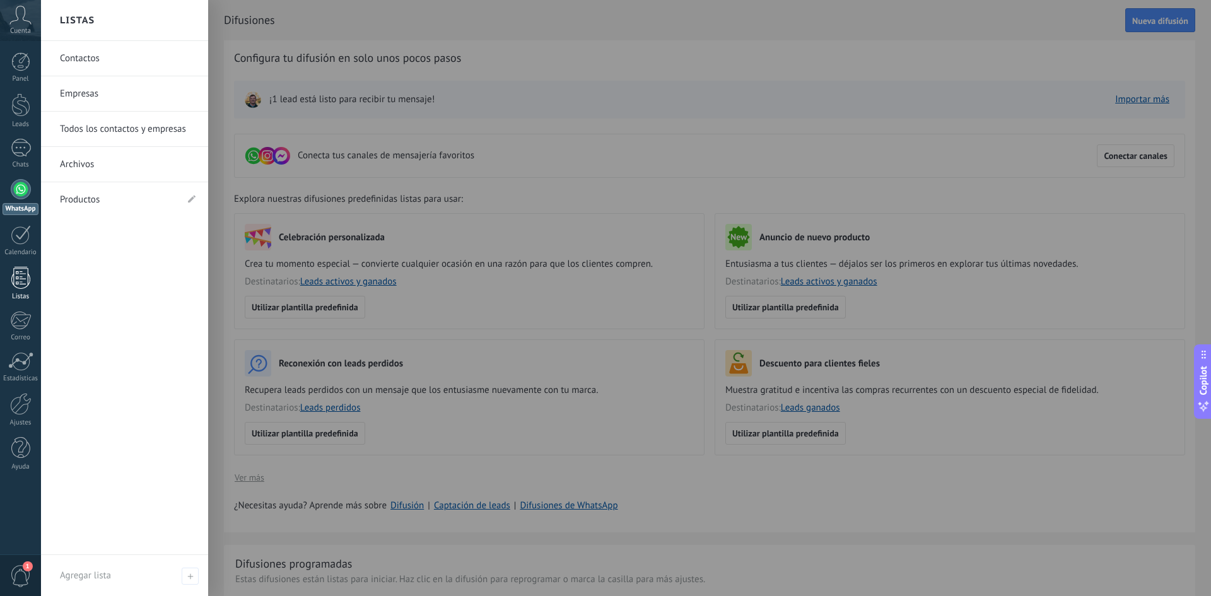
click at [16, 289] on link "Listas" at bounding box center [20, 284] width 41 height 34
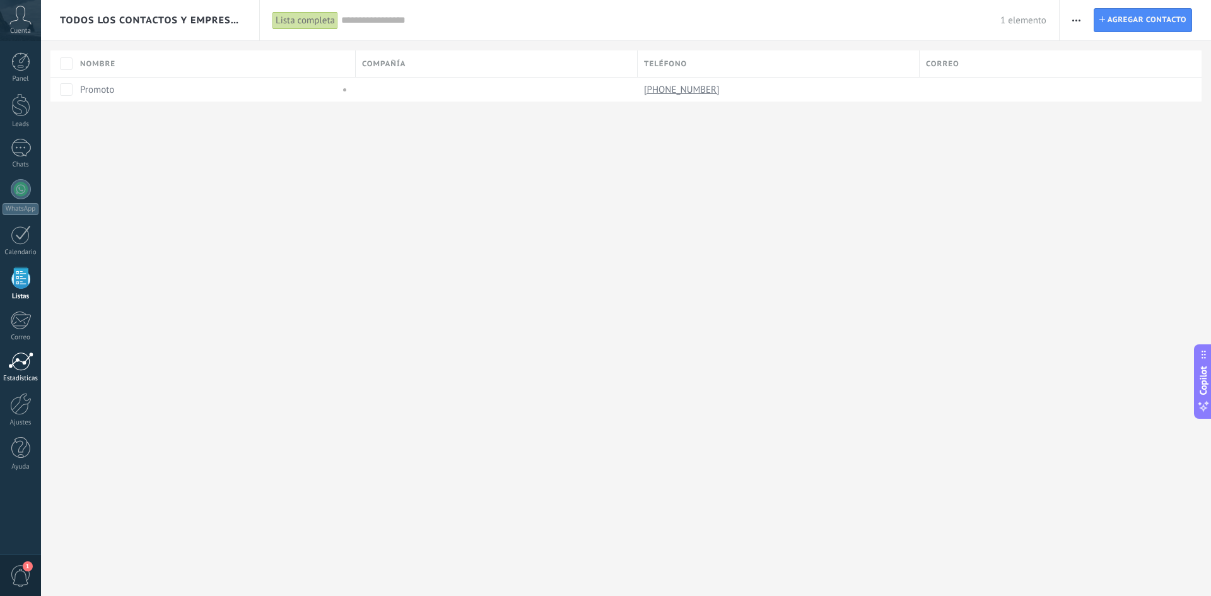
click at [30, 366] on div at bounding box center [20, 361] width 25 height 19
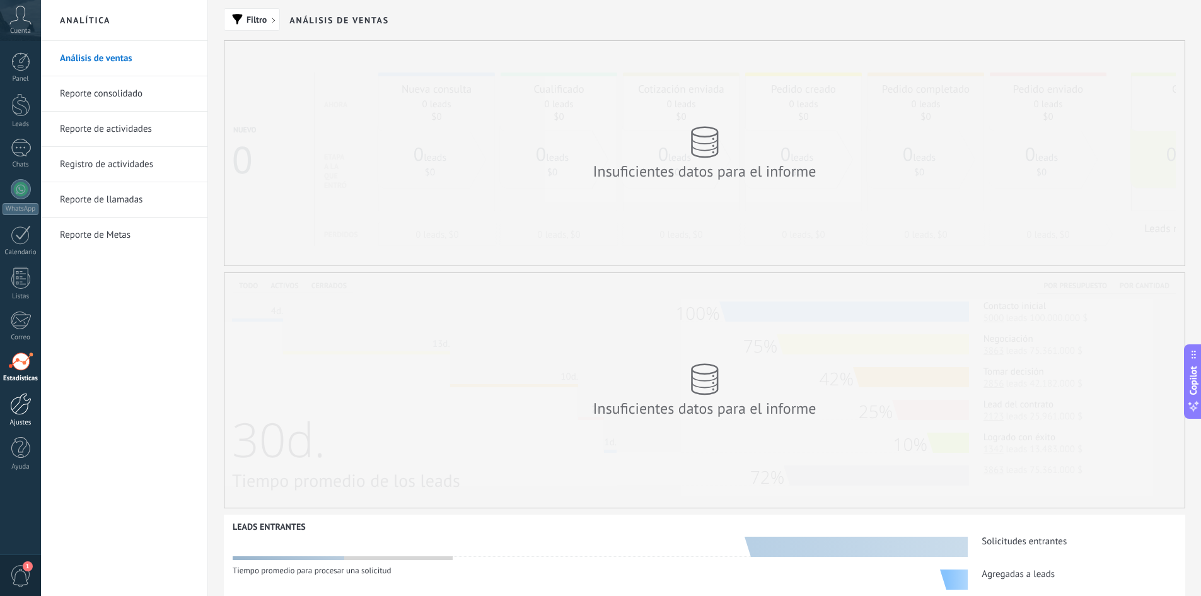
click at [30, 413] on div at bounding box center [20, 404] width 21 height 22
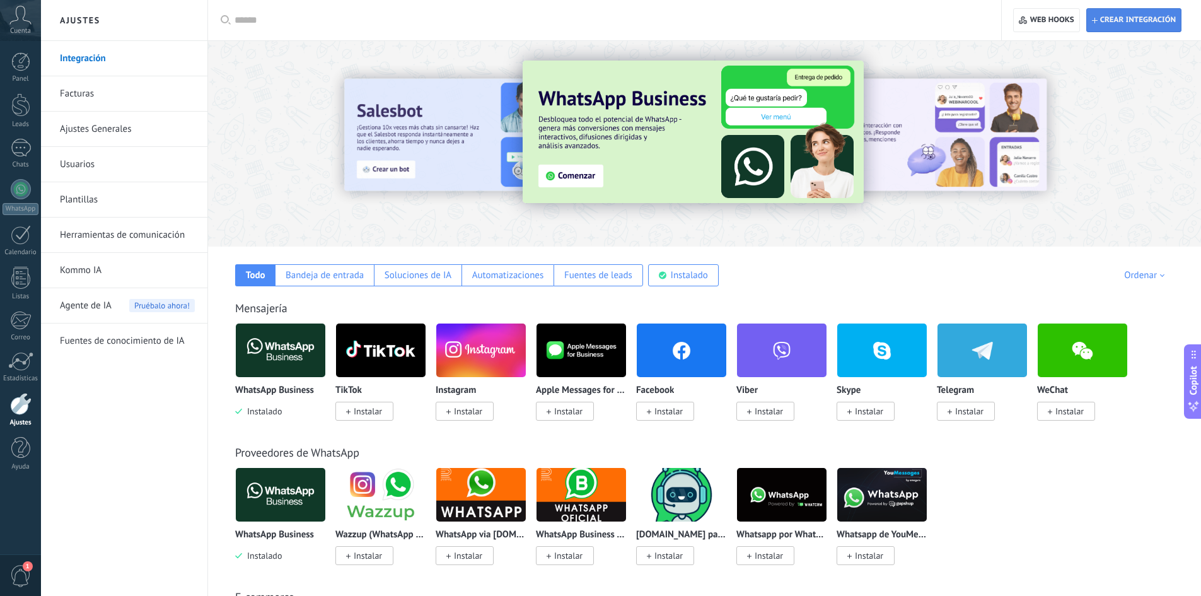
click at [1106, 26] on span "Crear integración" at bounding box center [1134, 20] width 84 height 23
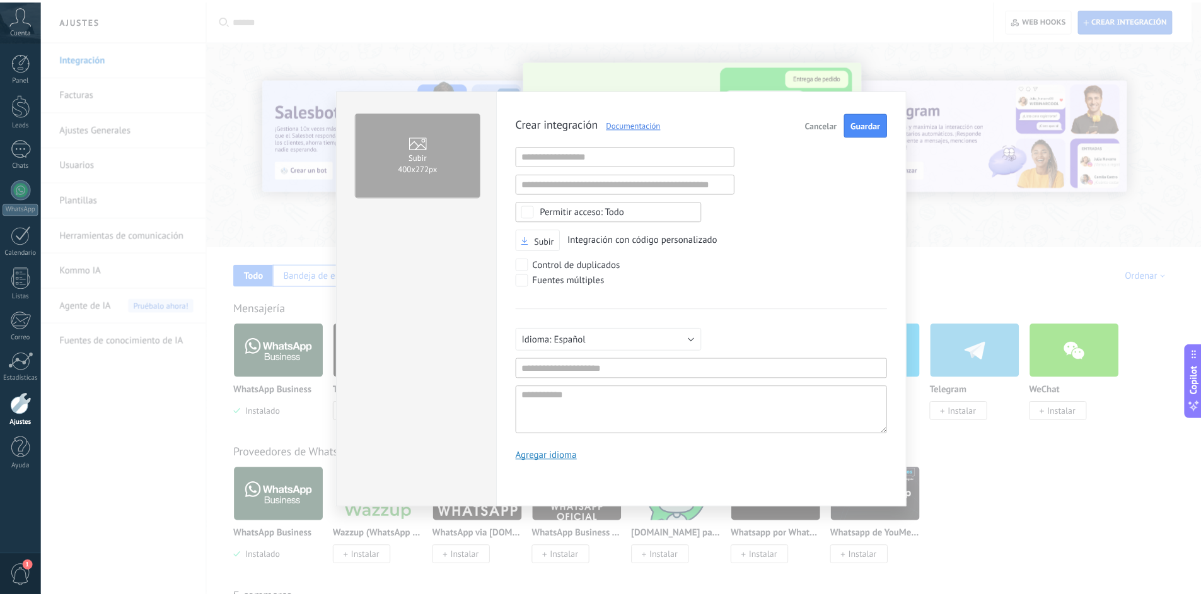
scroll to position [12, 0]
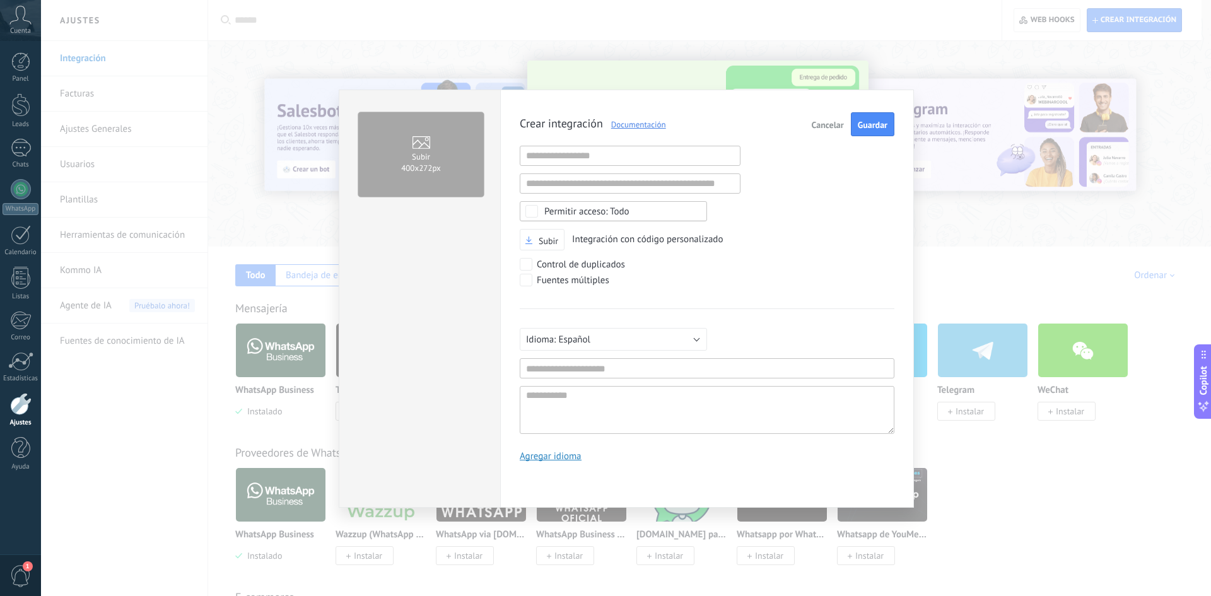
click at [836, 124] on span "Cancelar" at bounding box center [828, 124] width 32 height 9
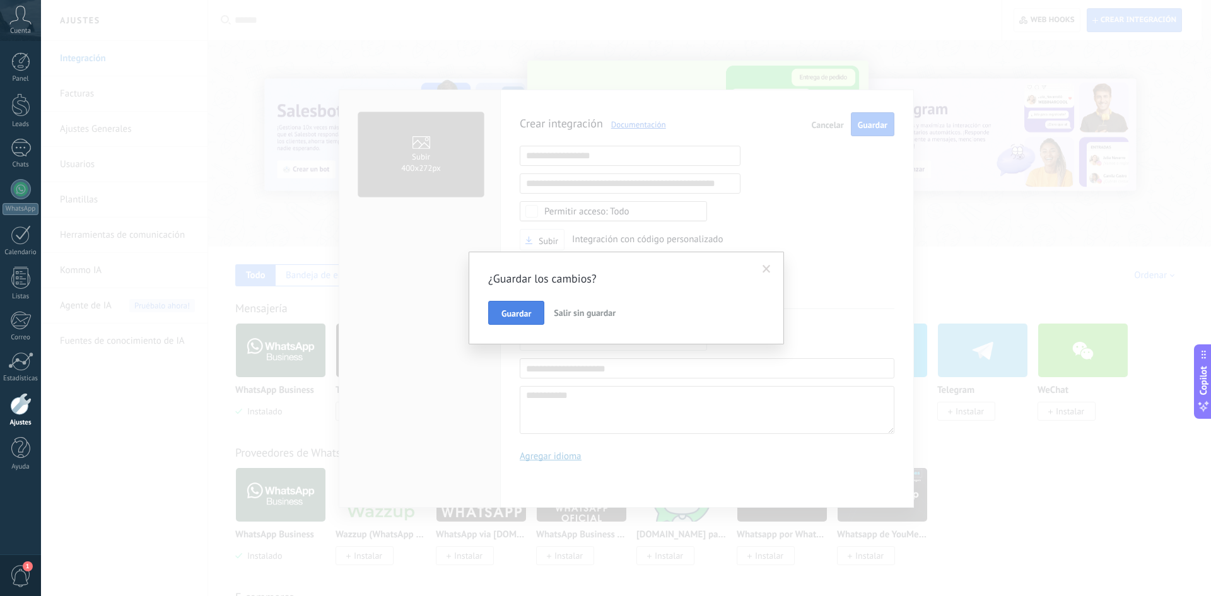
click at [527, 311] on span "Guardar" at bounding box center [516, 313] width 30 height 9
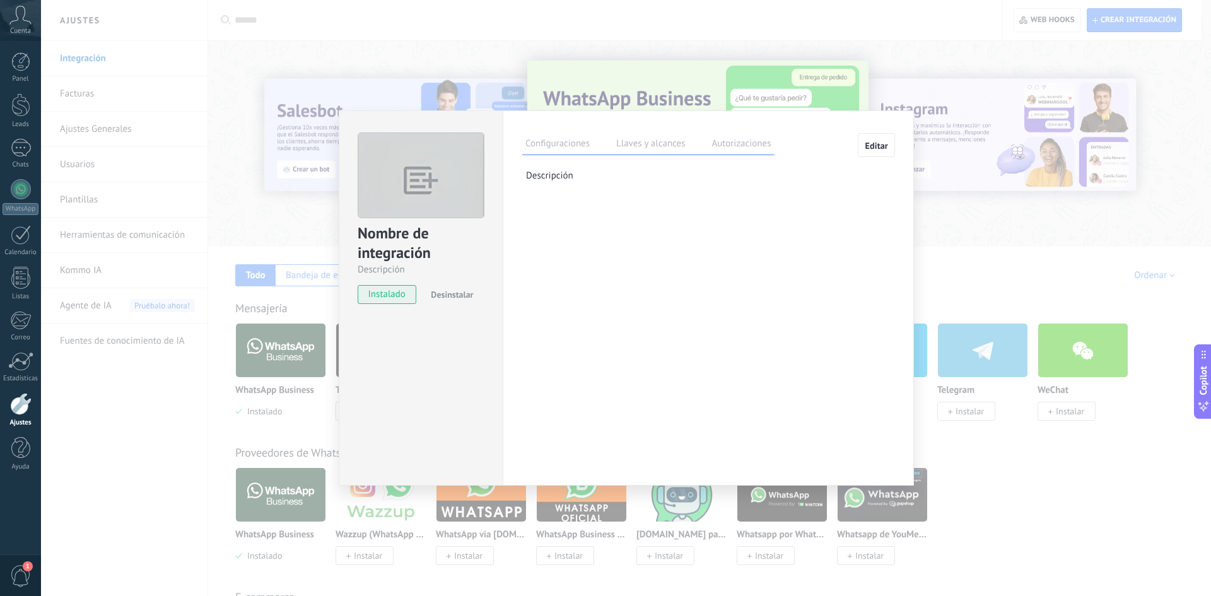
click at [979, 352] on div "Nombre de integración Descripción instalado Desinstalar Configuraciones Llaves …" at bounding box center [626, 298] width 1170 height 596
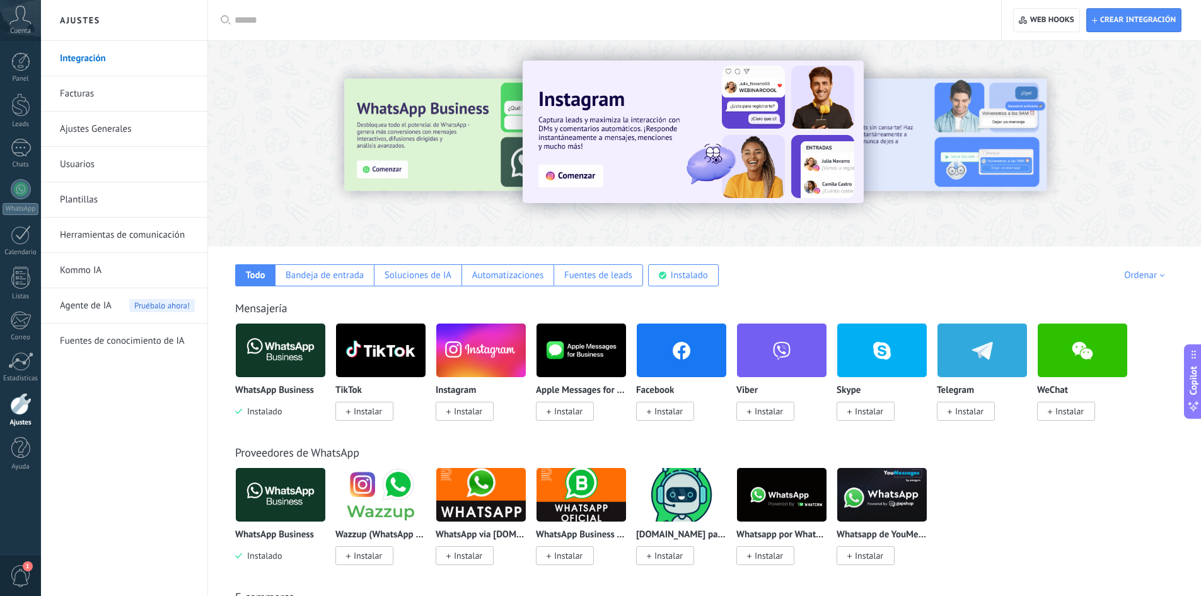
click at [412, 150] on div at bounding box center [396, 143] width 276 height 114
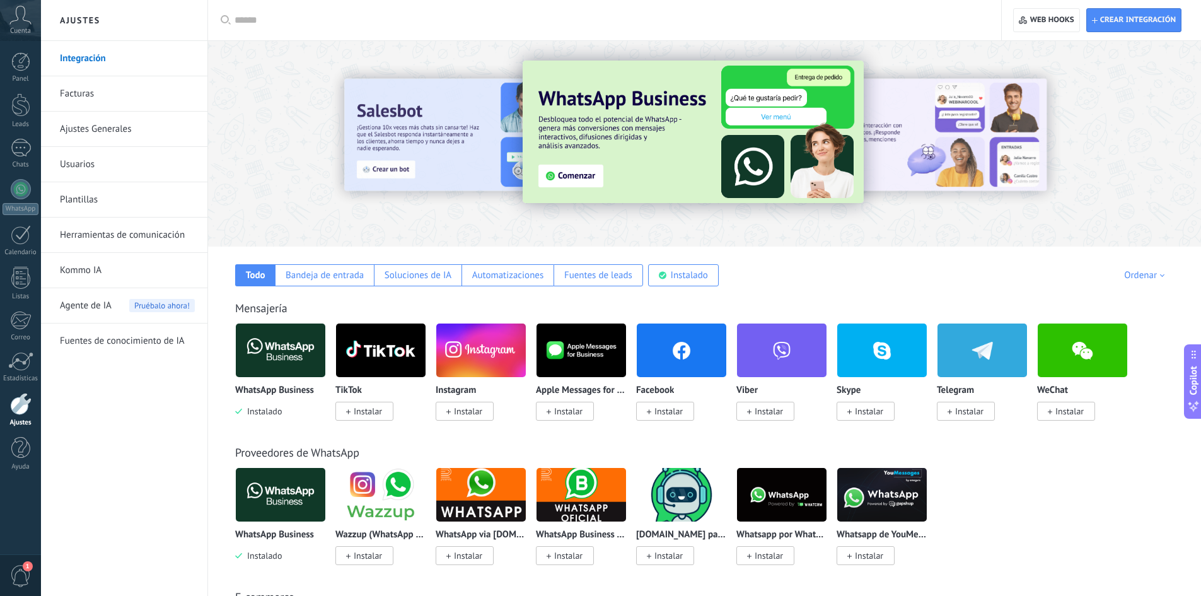
click at [576, 186] on img at bounding box center [693, 132] width 341 height 143
click at [580, 177] on img at bounding box center [693, 132] width 341 height 143
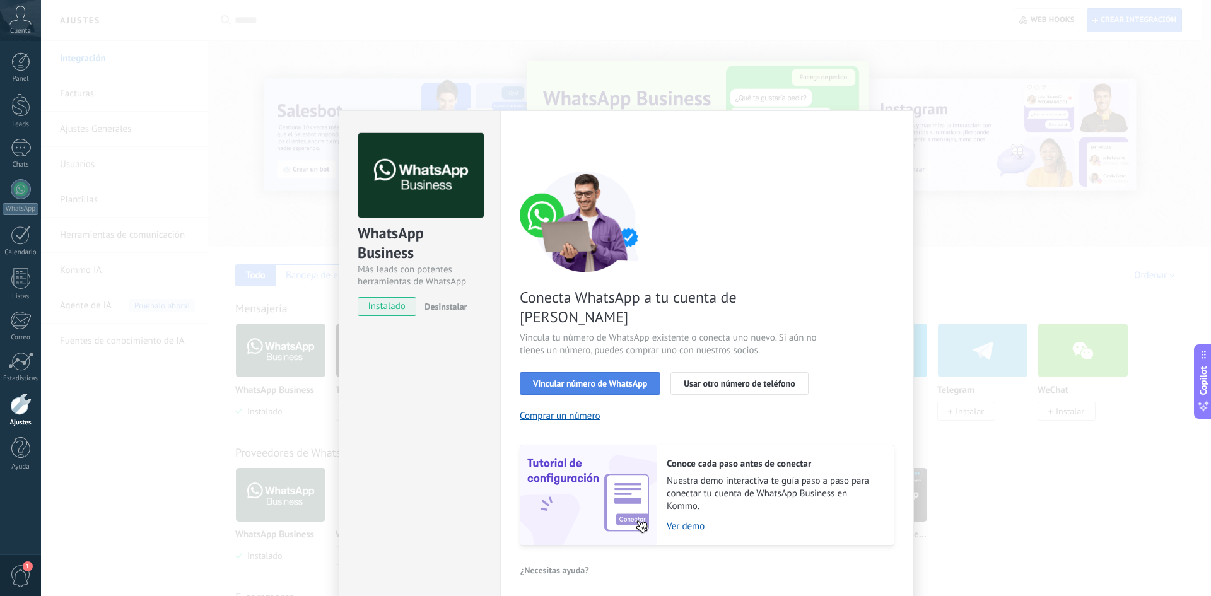
click at [594, 372] on button "Vincular número de WhatsApp" at bounding box center [590, 383] width 141 height 23
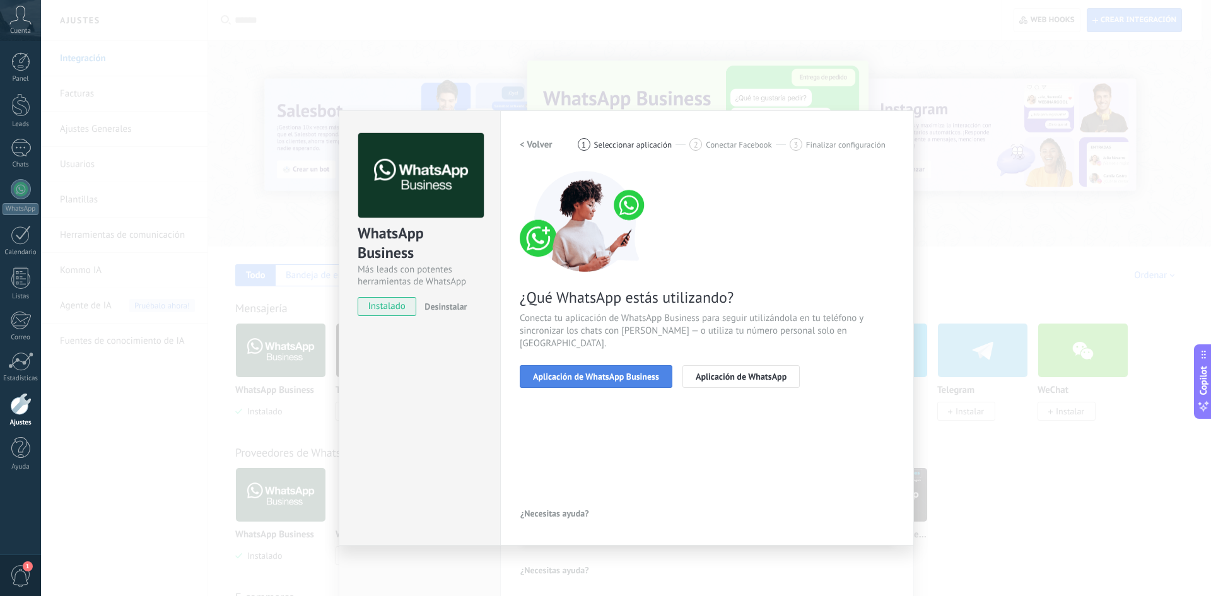
click at [626, 372] on span "Aplicación de WhatsApp Business" at bounding box center [596, 376] width 126 height 9
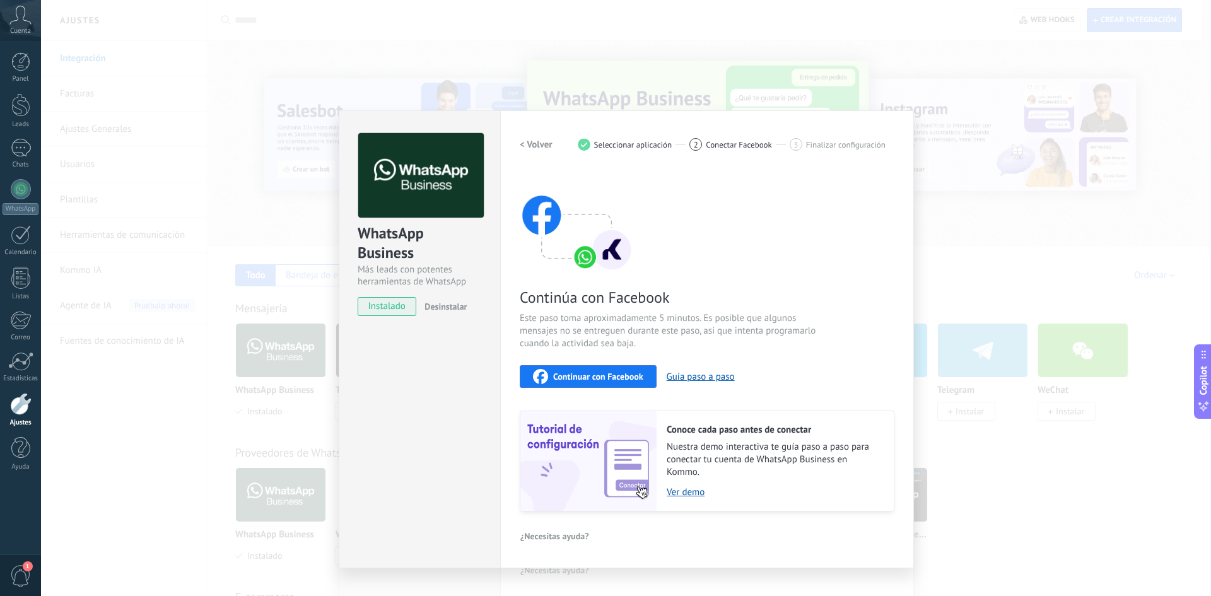
click at [610, 378] on span "Continuar con Facebook" at bounding box center [598, 376] width 90 height 9
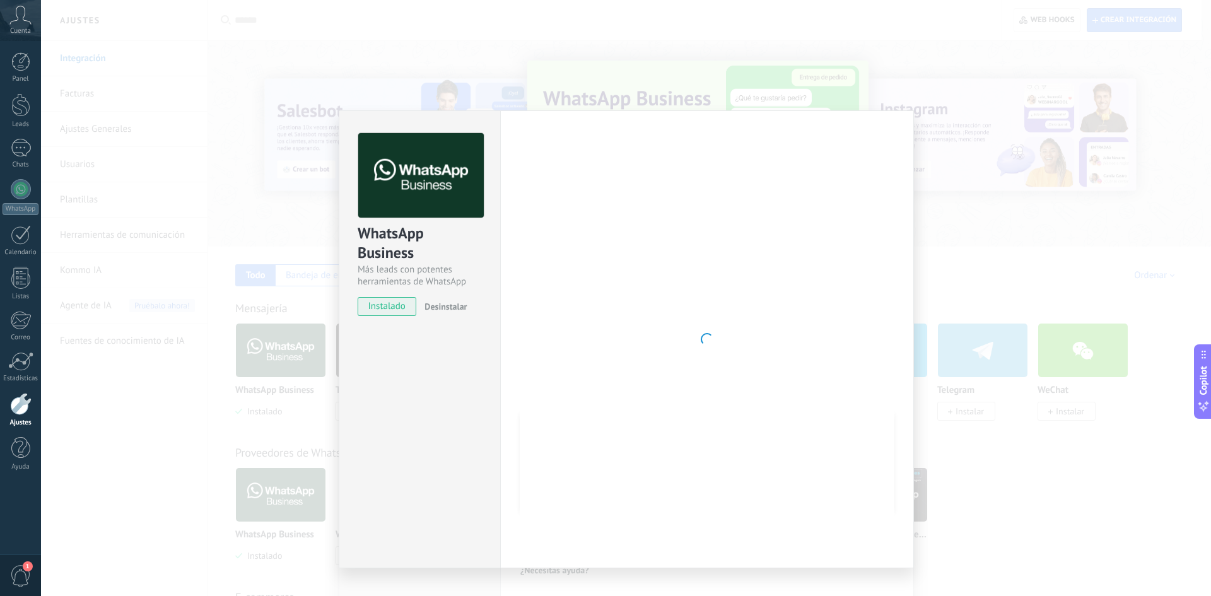
click at [458, 307] on span "Desinstalar" at bounding box center [445, 306] width 42 height 11
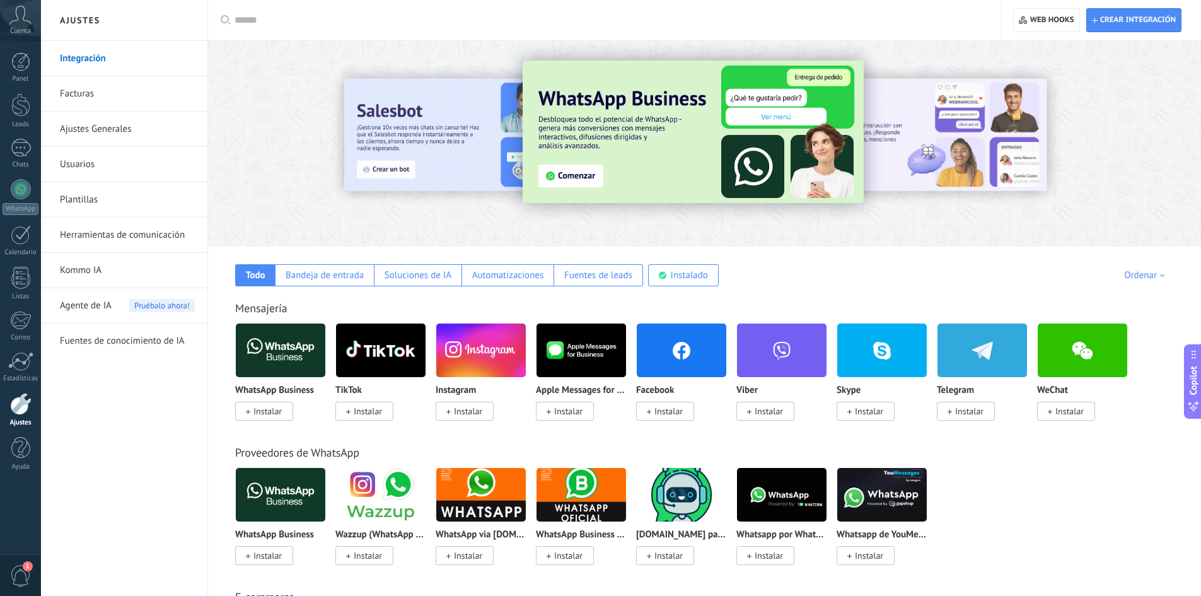
click at [330, 226] on div at bounding box center [704, 140] width 993 height 181
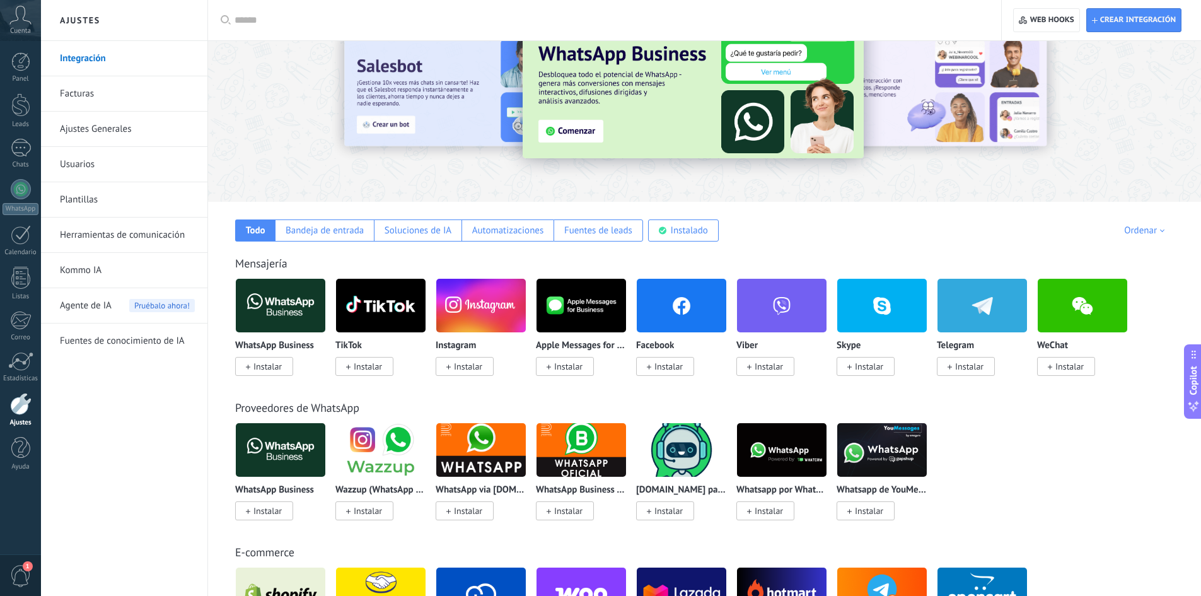
scroll to position [0, 0]
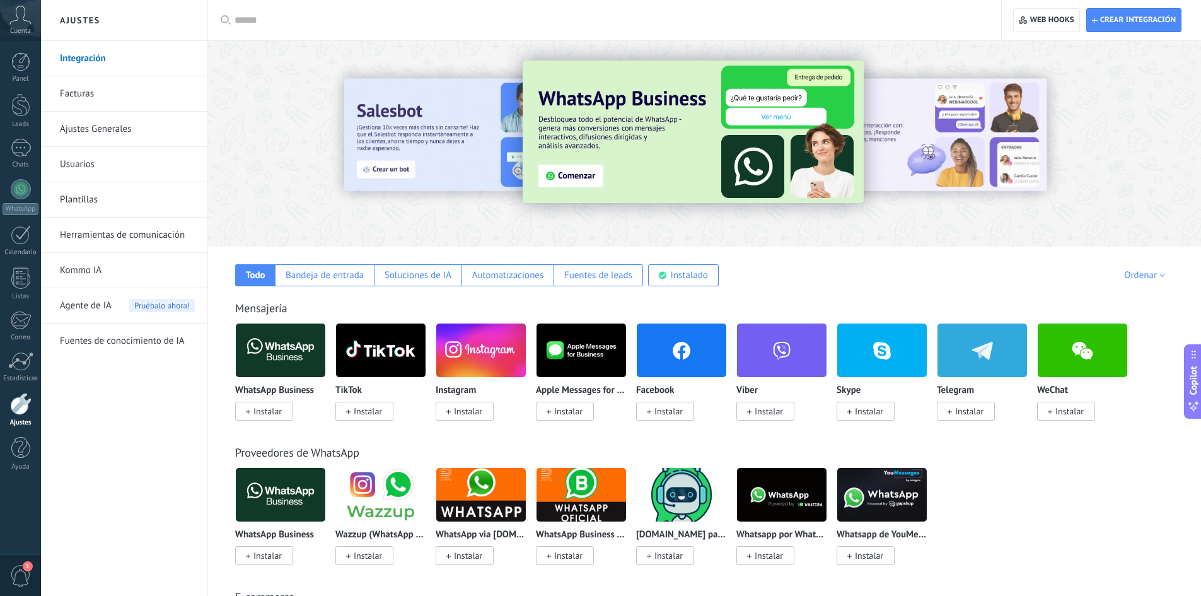
click at [28, 16] on icon at bounding box center [20, 15] width 22 height 19
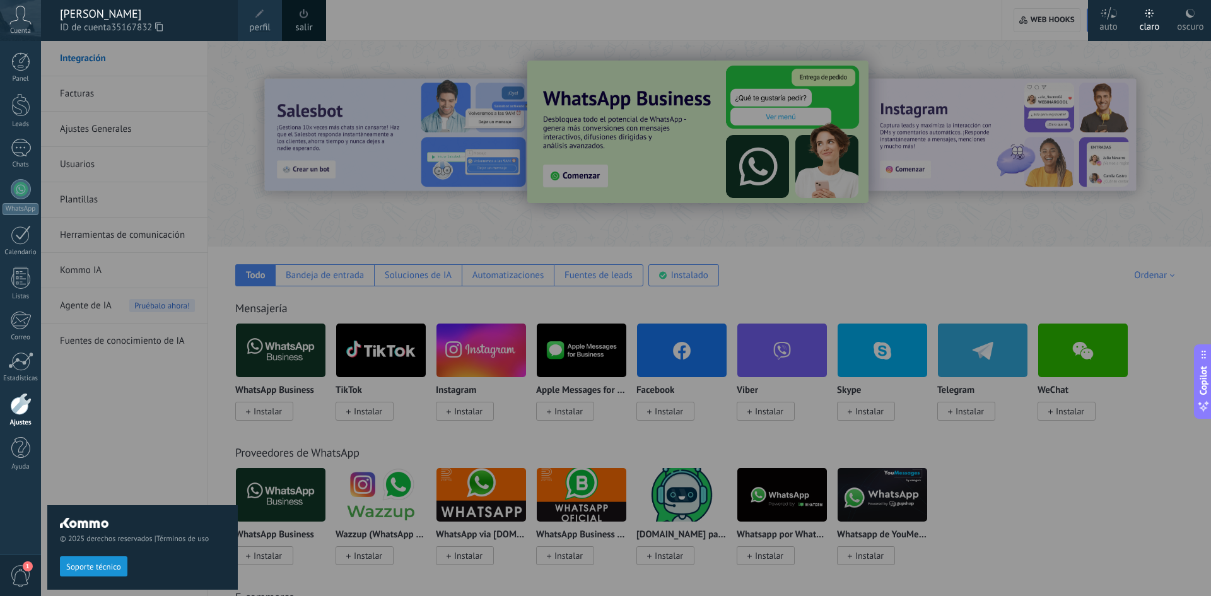
click at [274, 17] on link "perfil" at bounding box center [260, 20] width 44 height 41
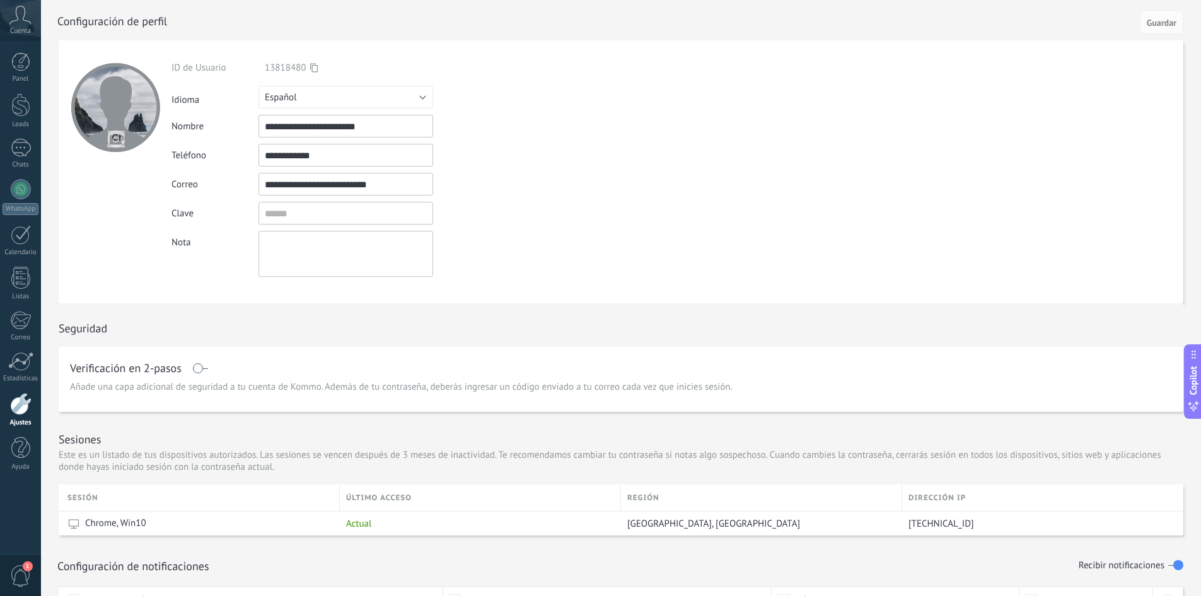
drag, startPoint x: 348, startPoint y: 151, endPoint x: 211, endPoint y: 151, distance: 137.5
click at [211, 151] on div "**********" at bounding box center [375, 155] width 407 height 23
type input "**********"
click at [1186, 28] on div at bounding box center [634, 20] width 1155 height 40
click at [1178, 25] on button "Guardar" at bounding box center [1162, 22] width 44 height 24
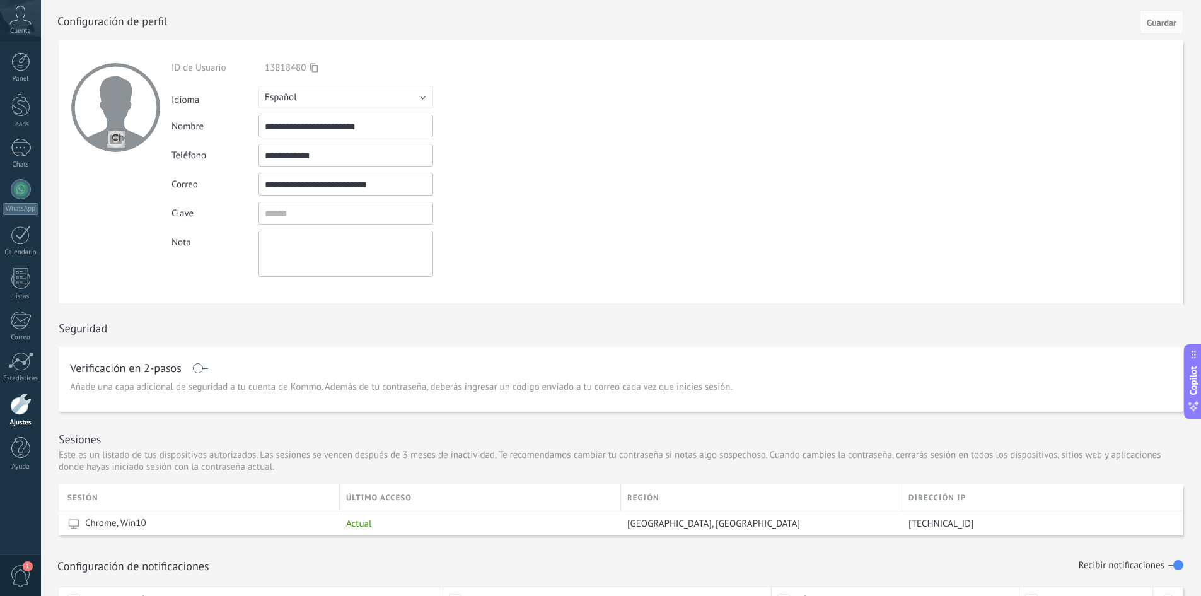
click at [12, 22] on icon at bounding box center [20, 15] width 22 height 19
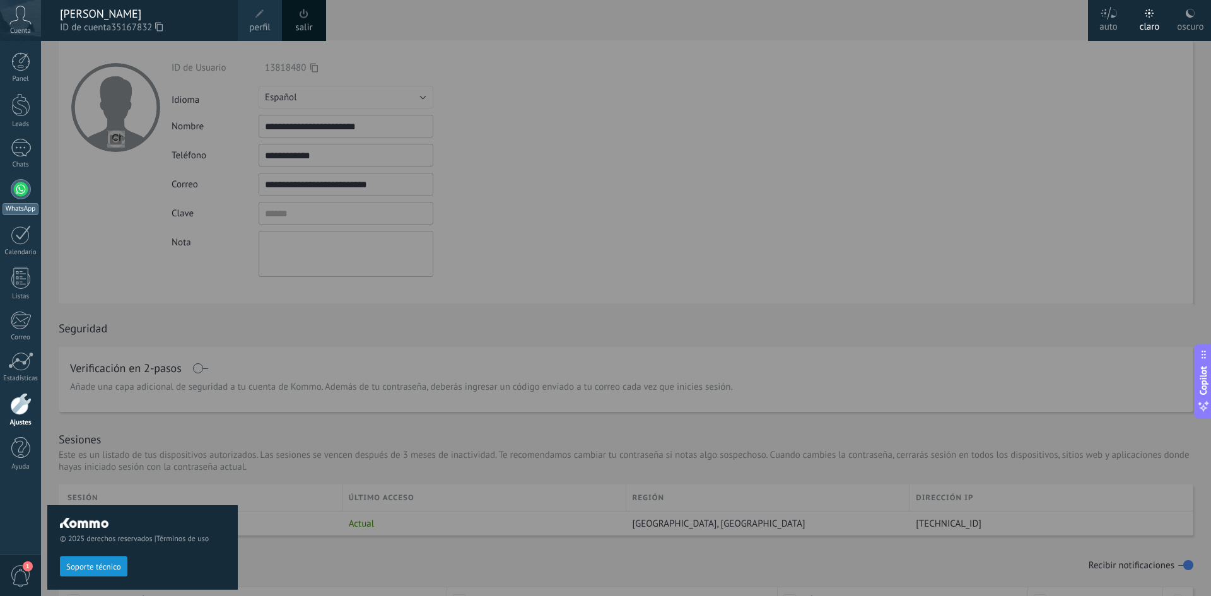
click at [21, 202] on link "WhatsApp" at bounding box center [20, 197] width 41 height 36
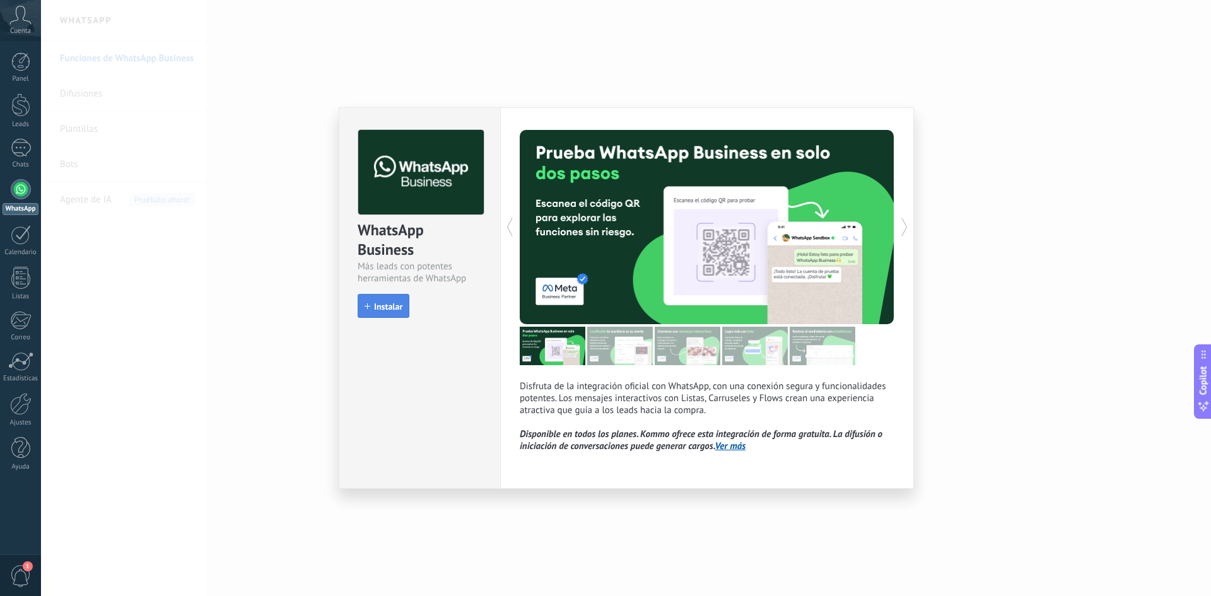
click at [394, 305] on span "Instalar" at bounding box center [388, 306] width 28 height 9
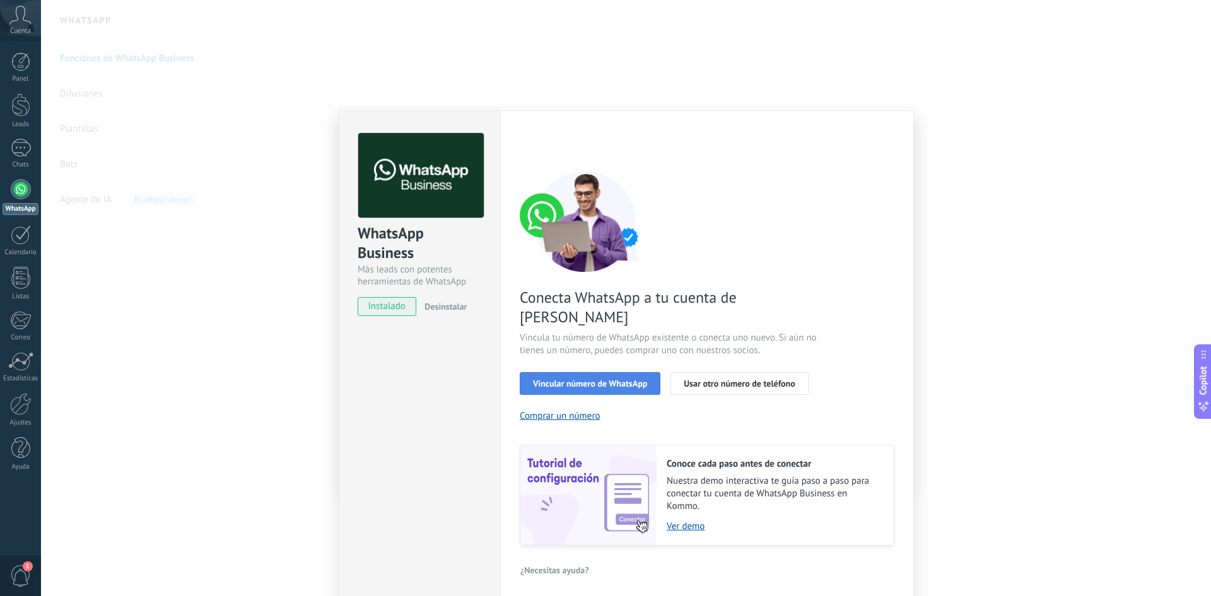
click at [621, 372] on button "Vincular número de WhatsApp" at bounding box center [590, 383] width 141 height 23
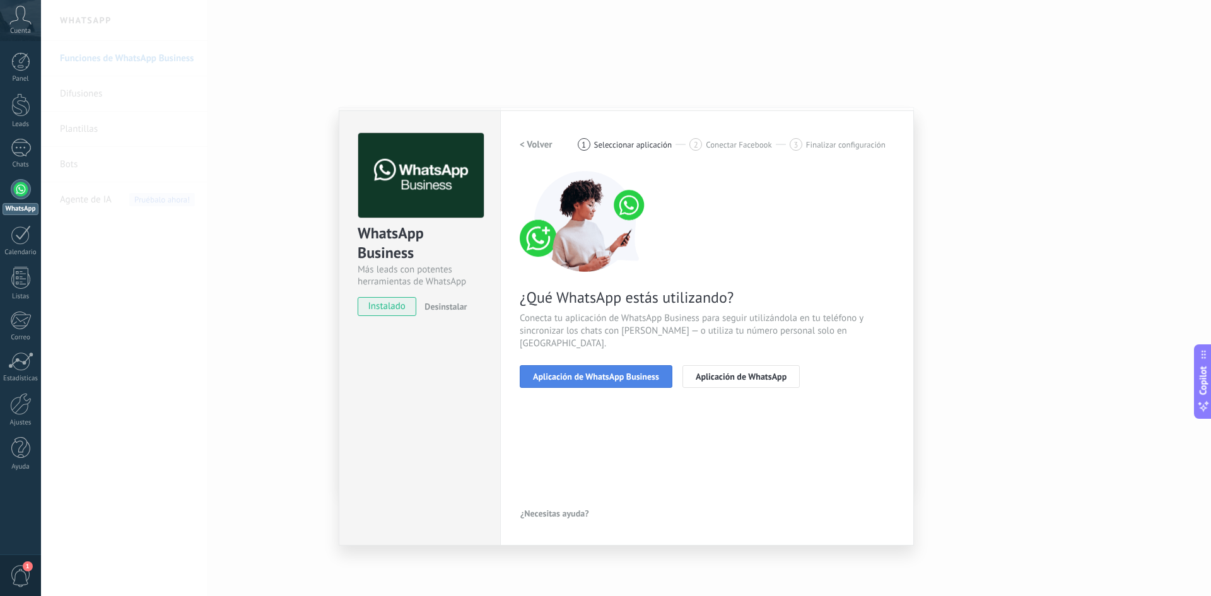
click at [633, 369] on button "Aplicación de WhatsApp Business" at bounding box center [596, 376] width 153 height 23
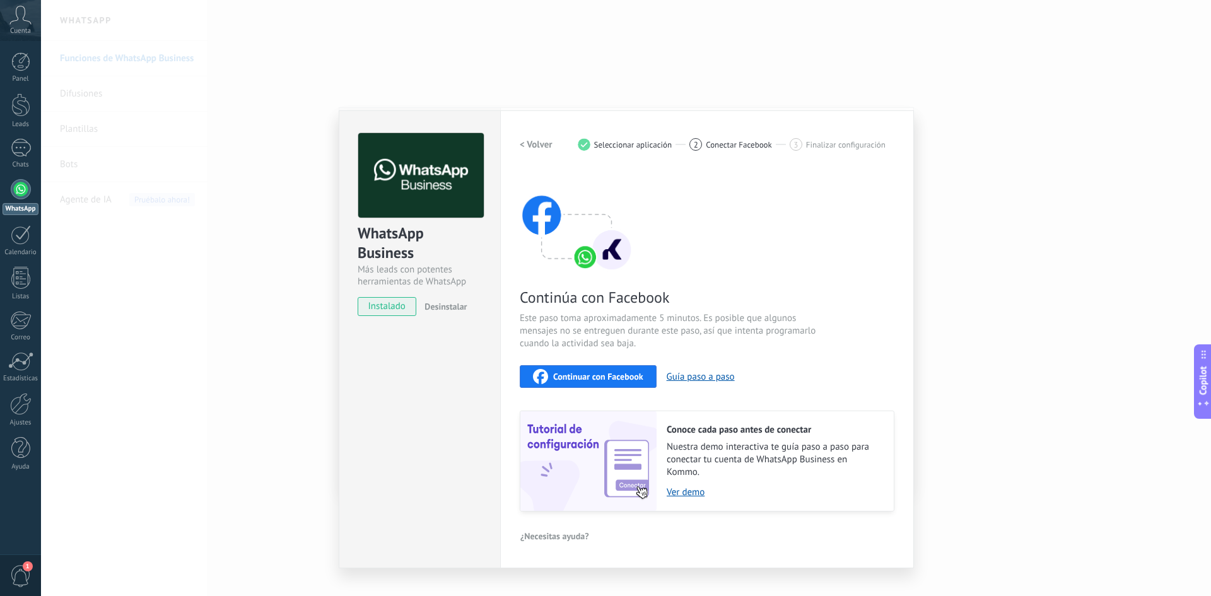
click at [625, 383] on div "Continuar con Facebook" at bounding box center [588, 376] width 110 height 15
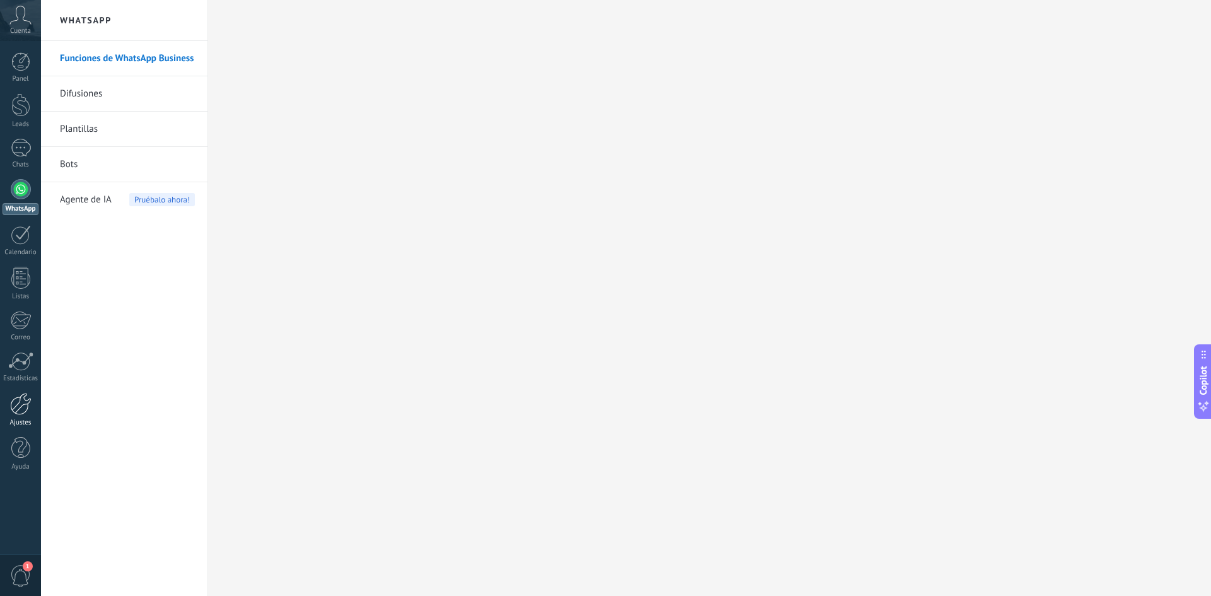
click at [32, 409] on link "Ajustes" at bounding box center [20, 410] width 41 height 34
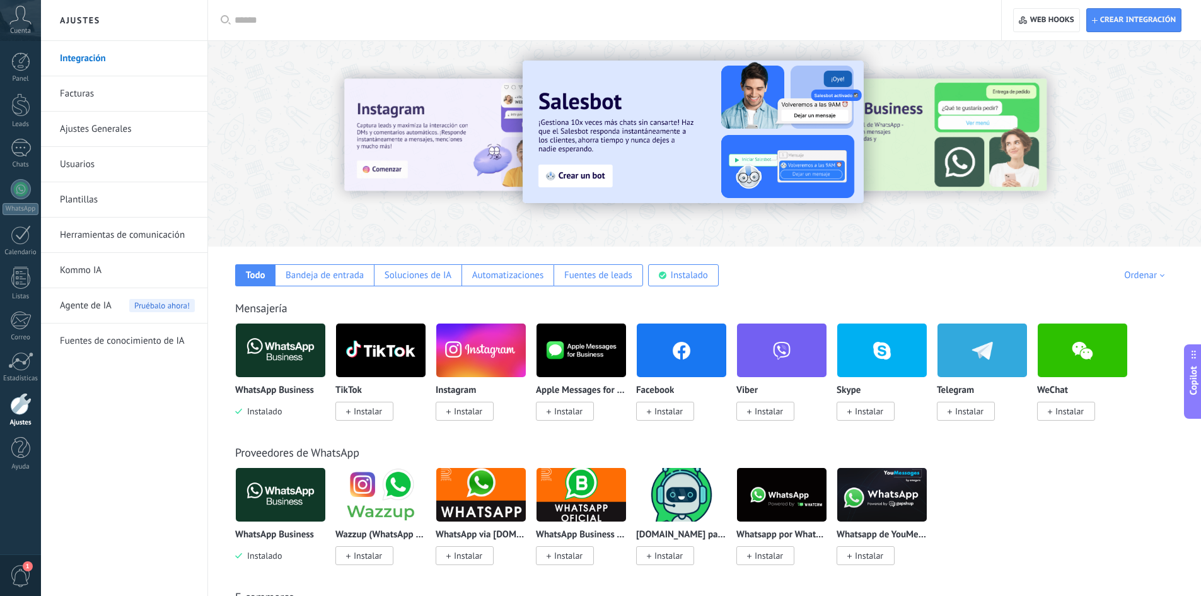
click at [98, 122] on link "Ajustes Generales" at bounding box center [127, 129] width 135 height 35
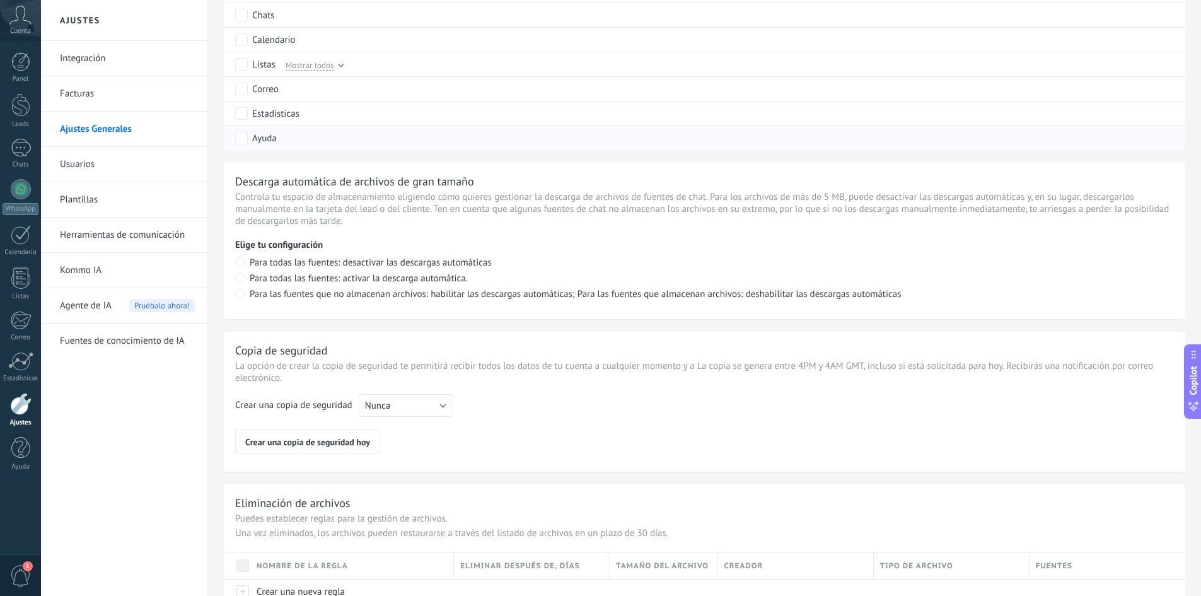
scroll to position [781, 0]
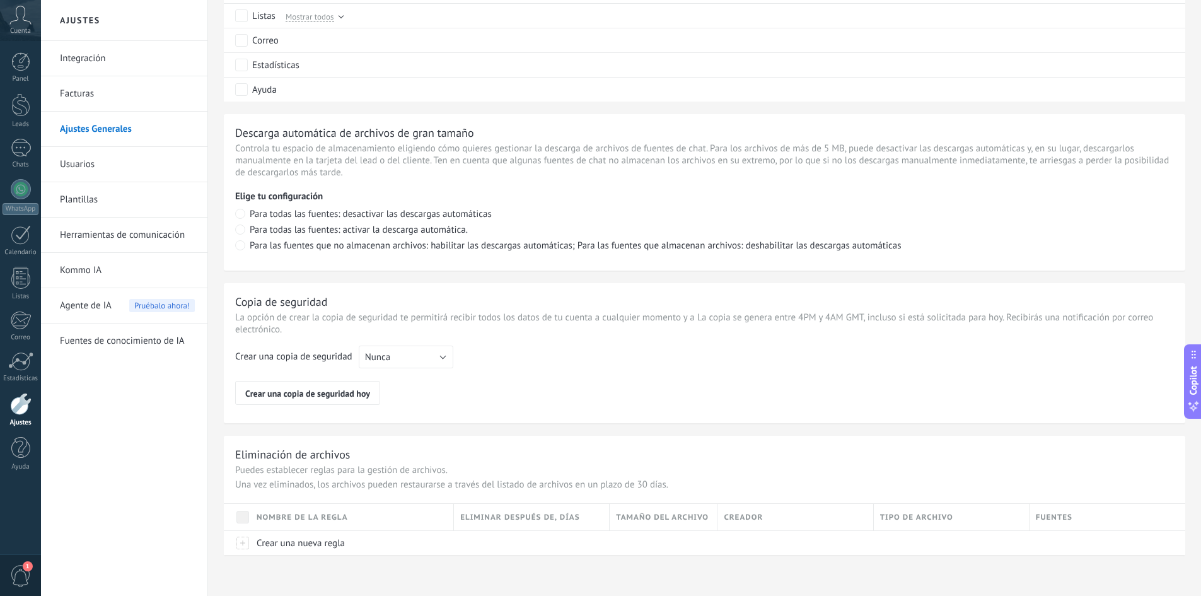
click at [122, 166] on link "Usuarios" at bounding box center [127, 164] width 135 height 35
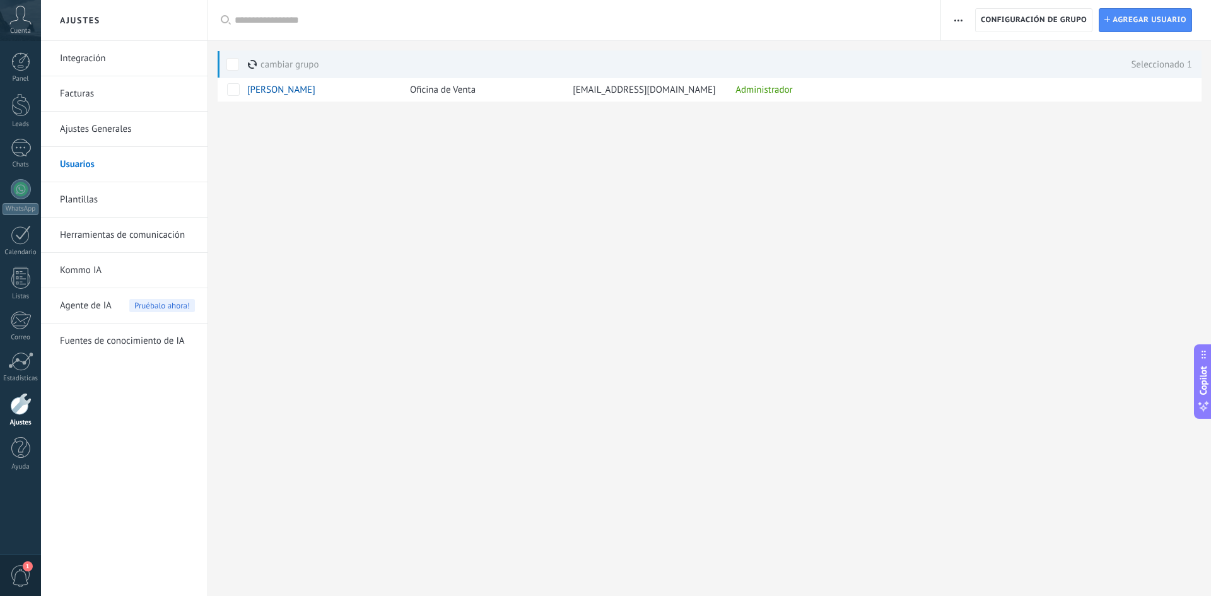
click at [964, 21] on button "button" at bounding box center [958, 20] width 18 height 24
click at [896, 215] on div "Ajustes Integración Facturas Ajustes Generales Usuarios Plantillas Herramientas…" at bounding box center [626, 298] width 1170 height 596
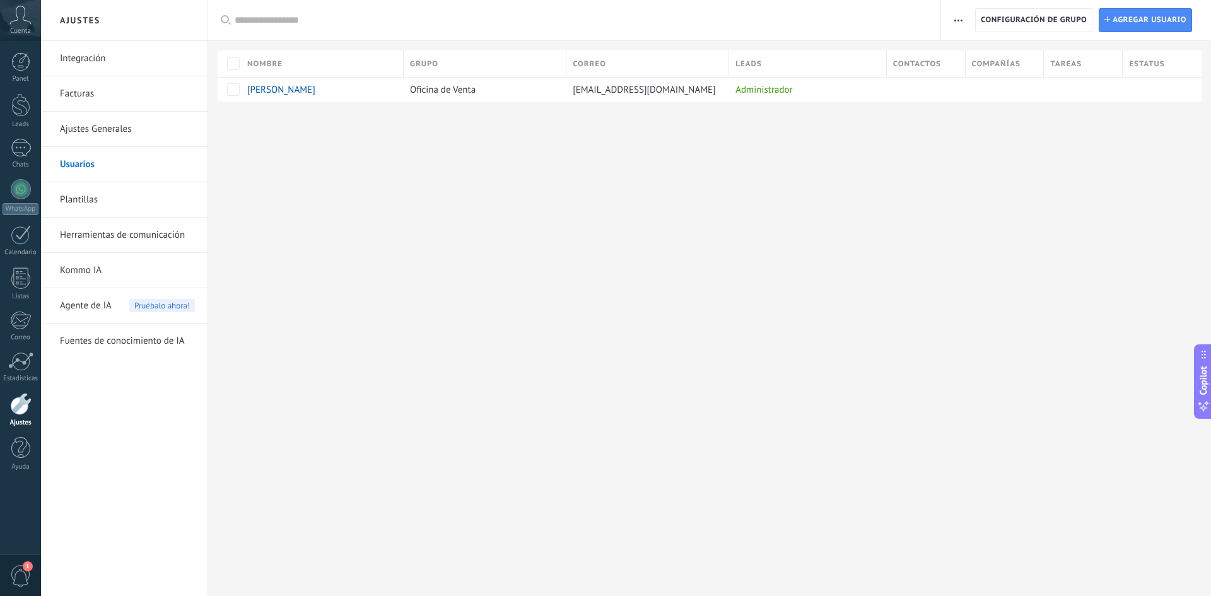
click at [102, 192] on link "Plantillas" at bounding box center [127, 199] width 135 height 35
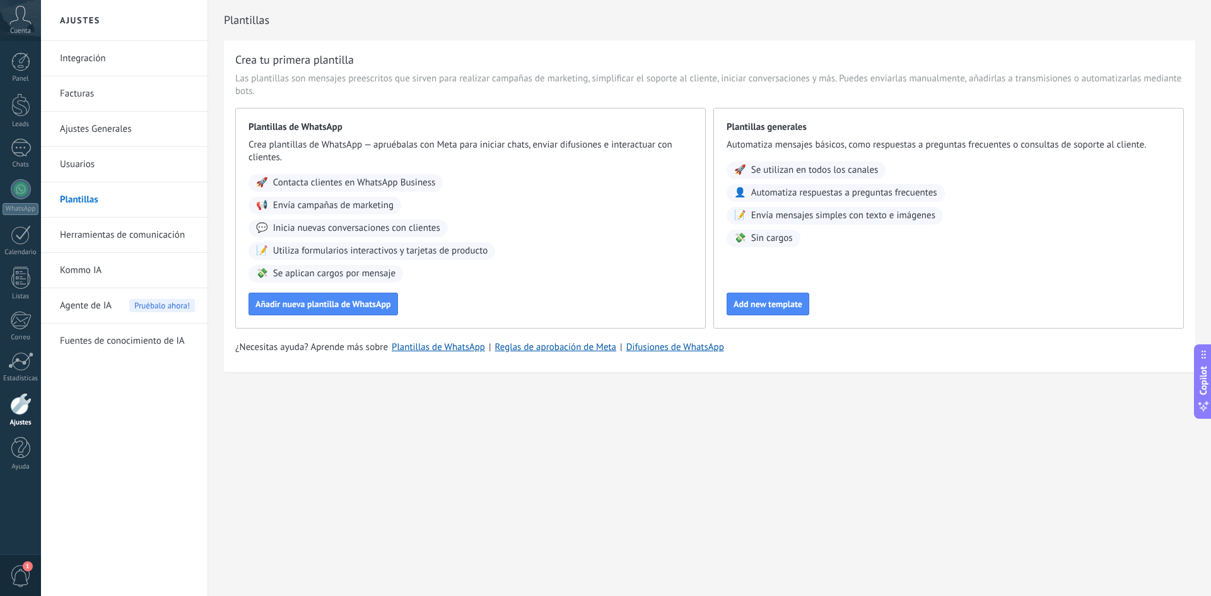
drag, startPoint x: 119, startPoint y: 233, endPoint x: 120, endPoint y: 240, distance: 7.1
click at [120, 240] on link "Herramientas de comunicación" at bounding box center [127, 235] width 135 height 35
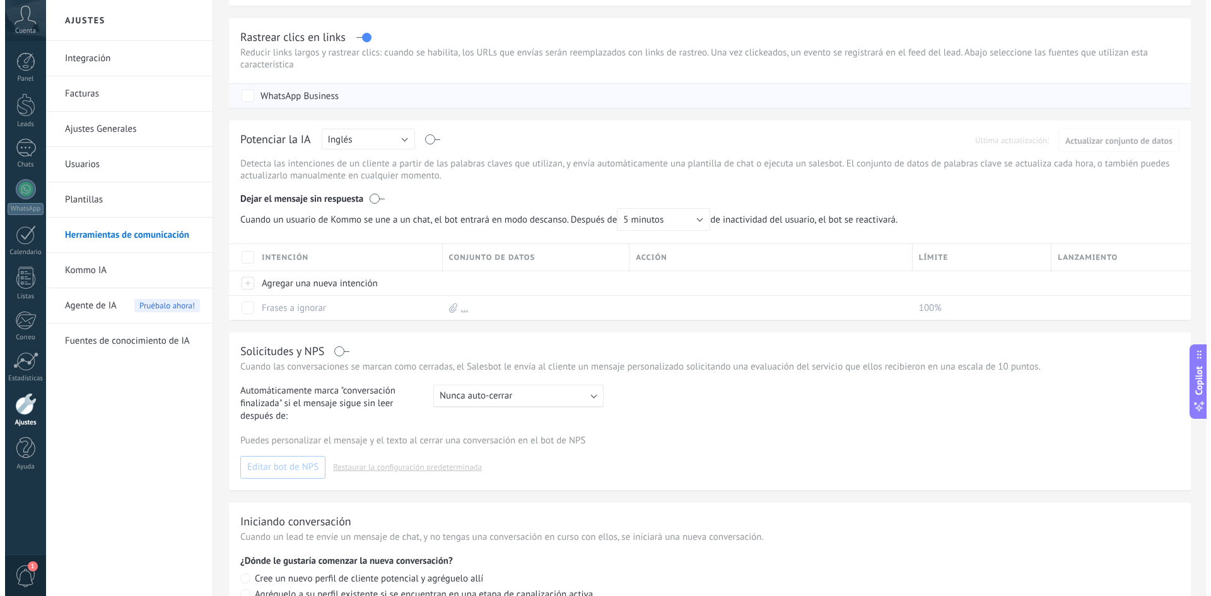
scroll to position [90, 0]
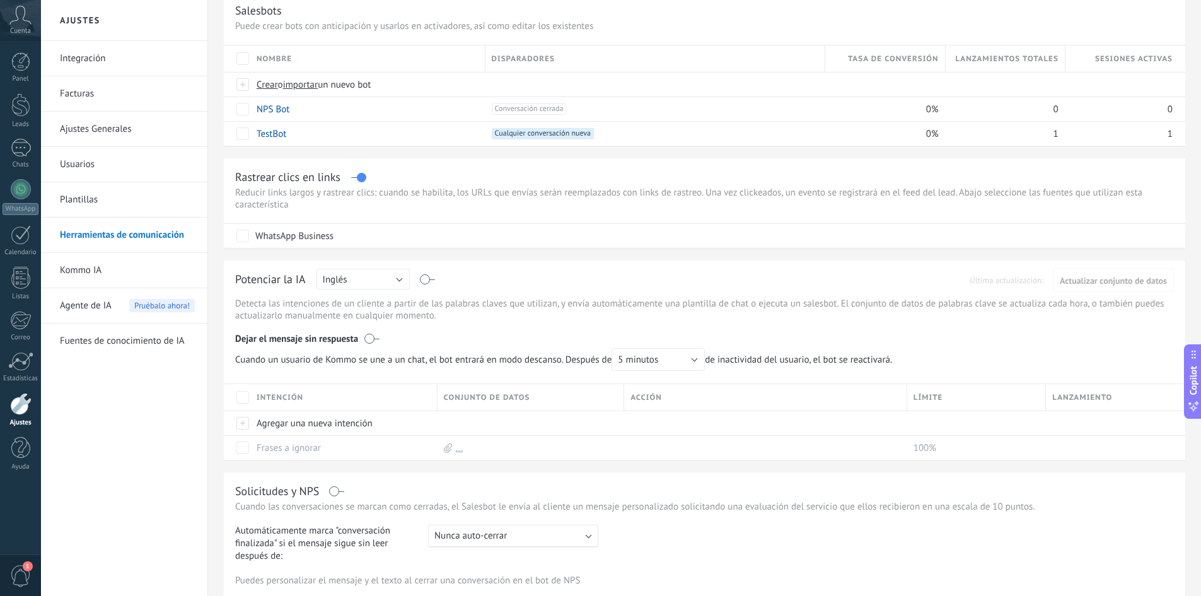
click at [25, 24] on icon at bounding box center [20, 15] width 22 height 19
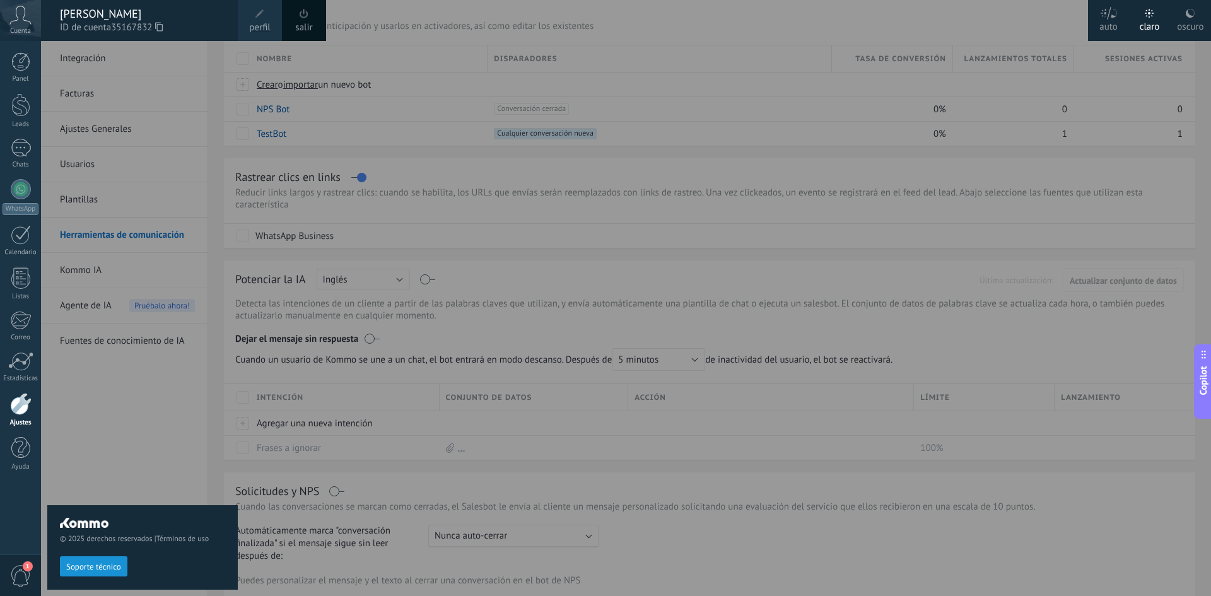
click at [262, 15] on span at bounding box center [259, 13] width 9 height 9
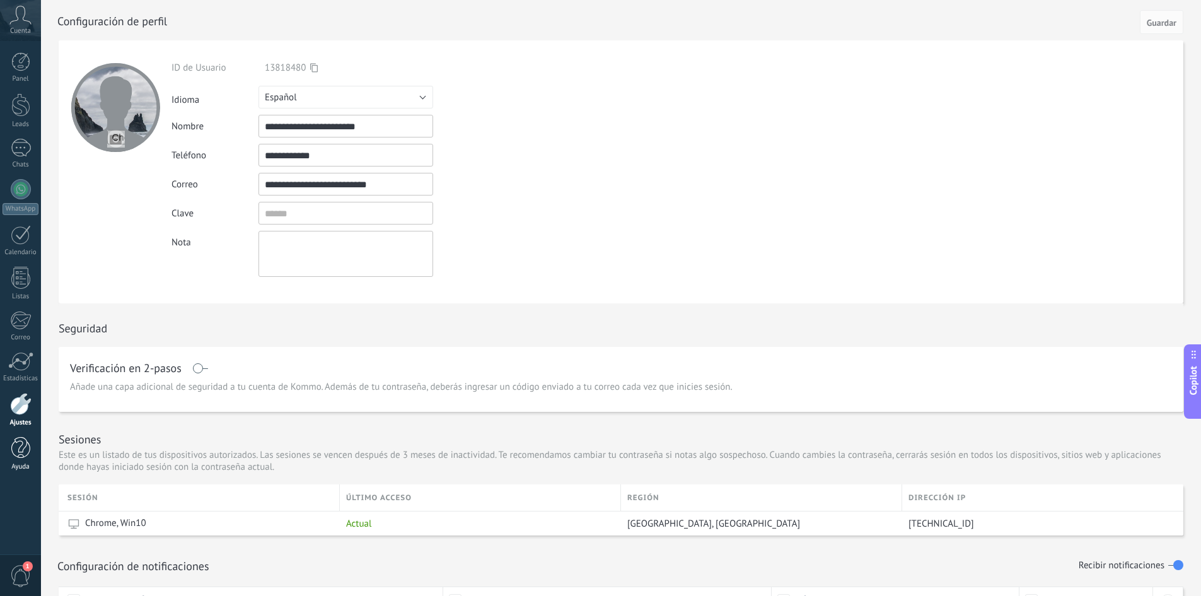
click at [13, 460] on link "Ayuda" at bounding box center [20, 454] width 41 height 34
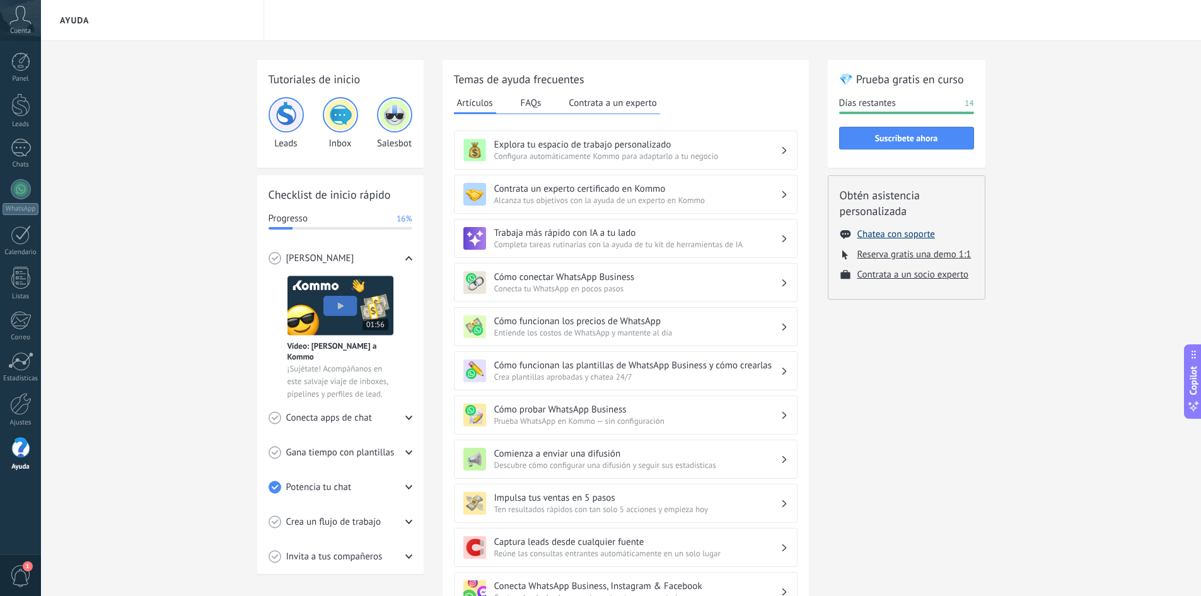
click at [904, 234] on button "Chatea con soporte" at bounding box center [897, 234] width 78 height 12
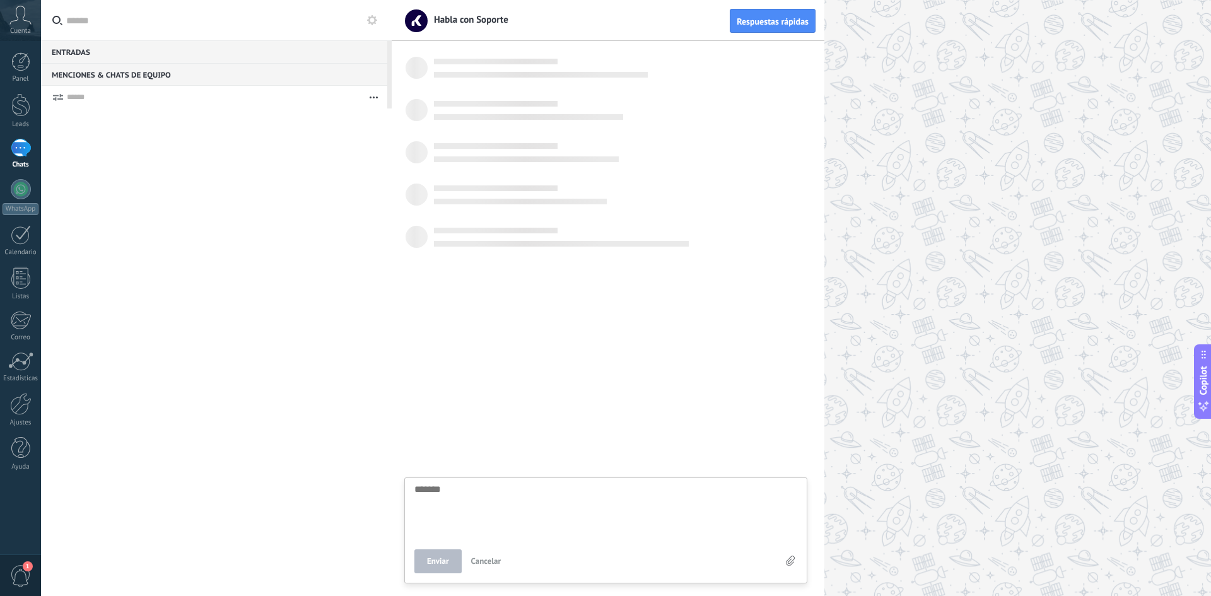
scroll to position [12, 0]
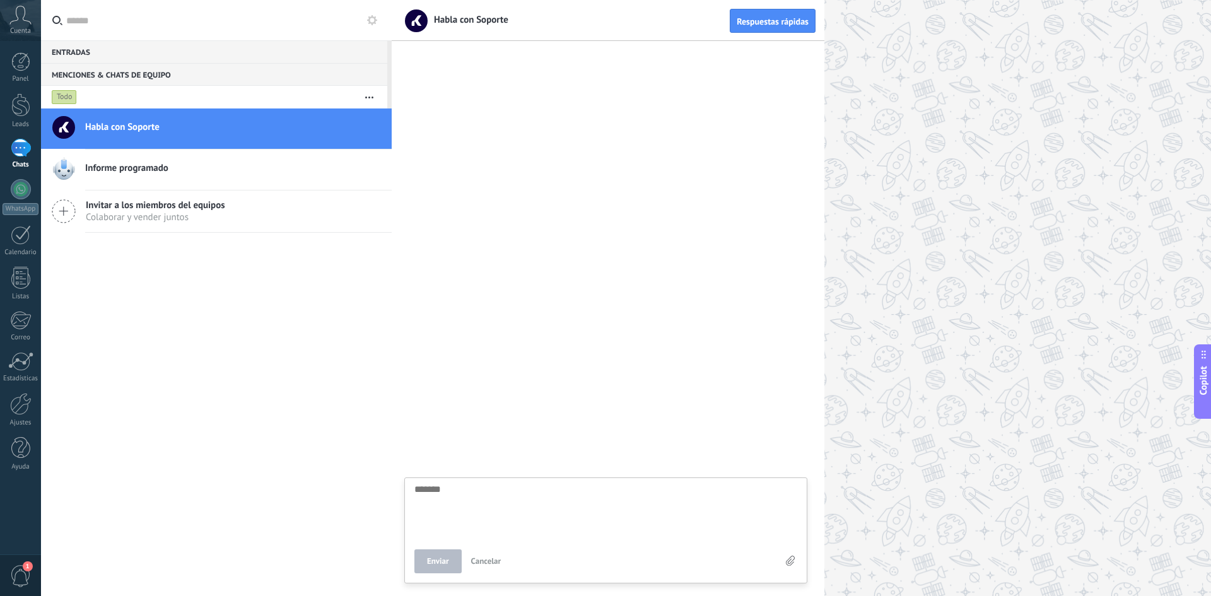
type textarea "*"
type textarea "**"
type textarea "***"
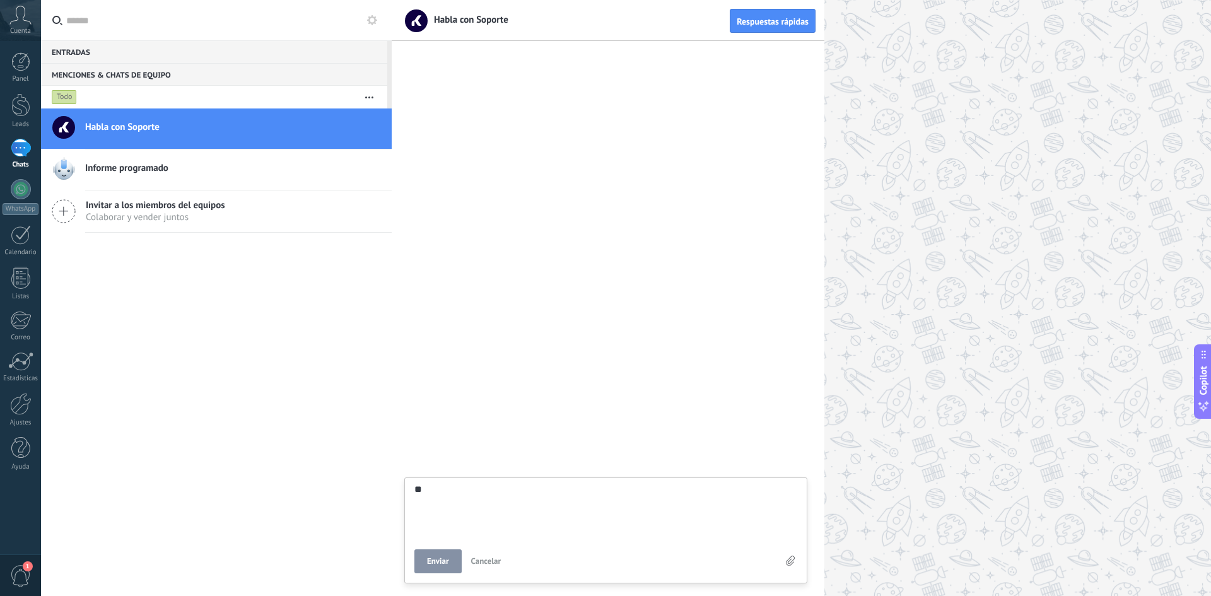
type textarea "***"
type textarea "**"
type textarea "*"
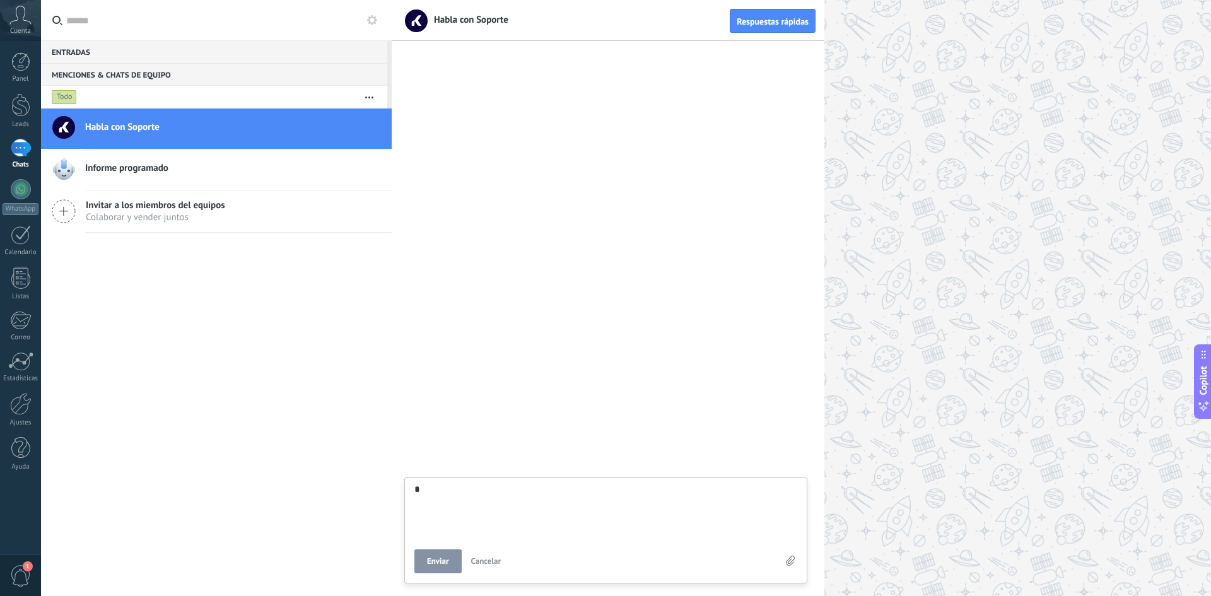
type textarea "**"
type textarea "***"
type textarea "****"
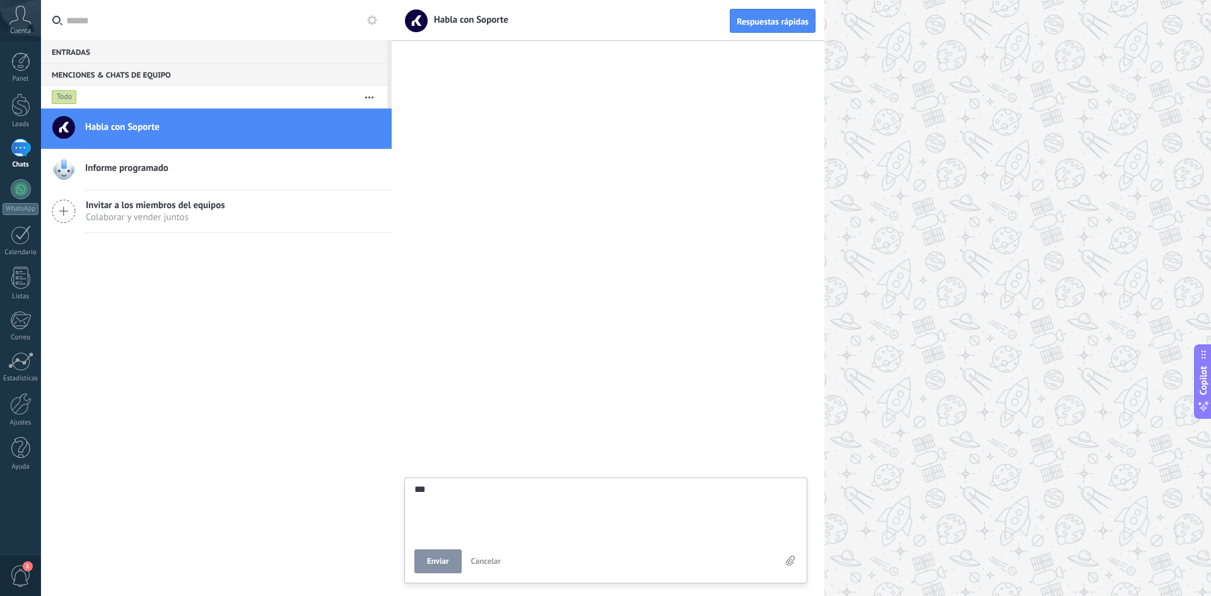
type textarea "****"
click at [453, 559] on button "Enviar" at bounding box center [437, 561] width 47 height 24
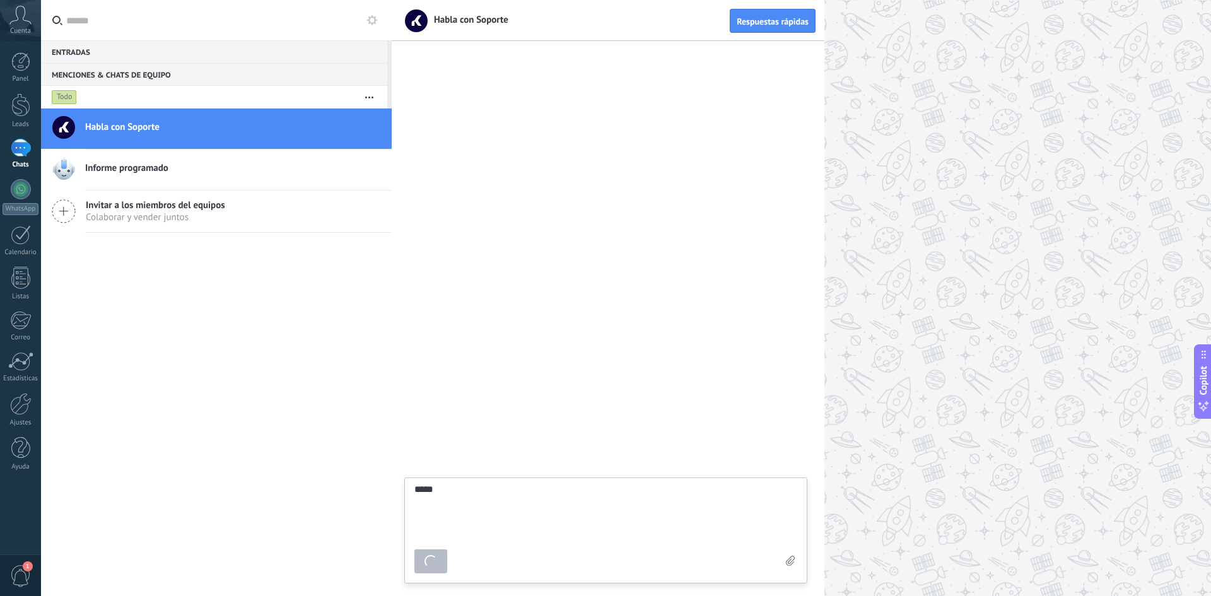
type textarea "*******"
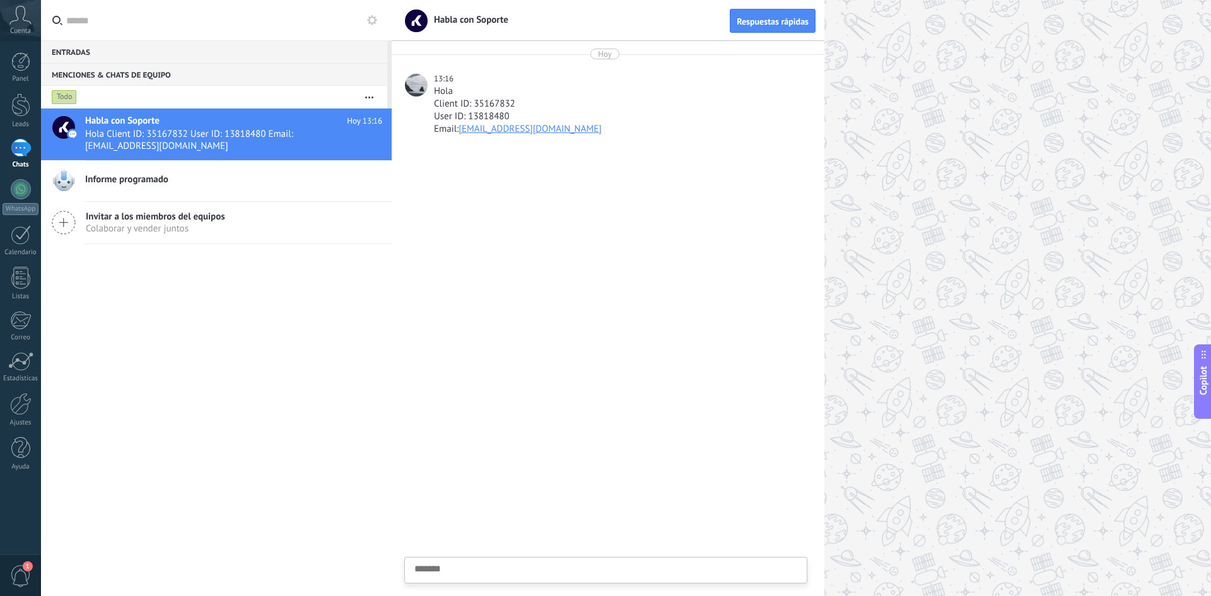
click at [501, 573] on textarea at bounding box center [605, 590] width 383 height 52
click at [23, 15] on icon at bounding box center [20, 15] width 22 height 19
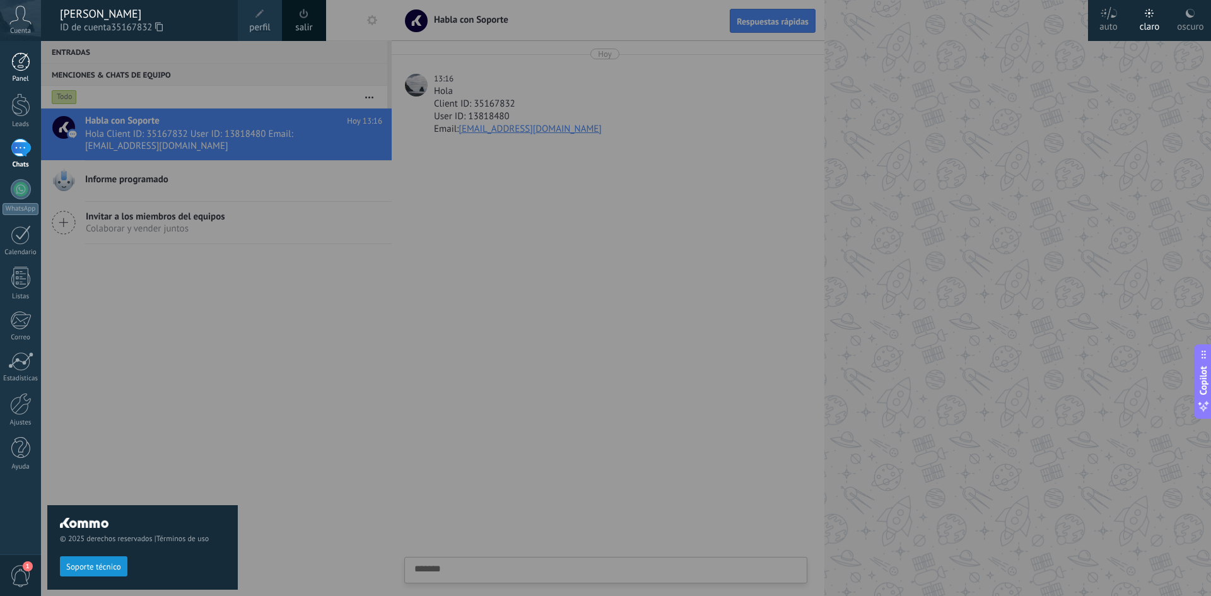
click at [12, 71] on link "Panel" at bounding box center [20, 67] width 41 height 31
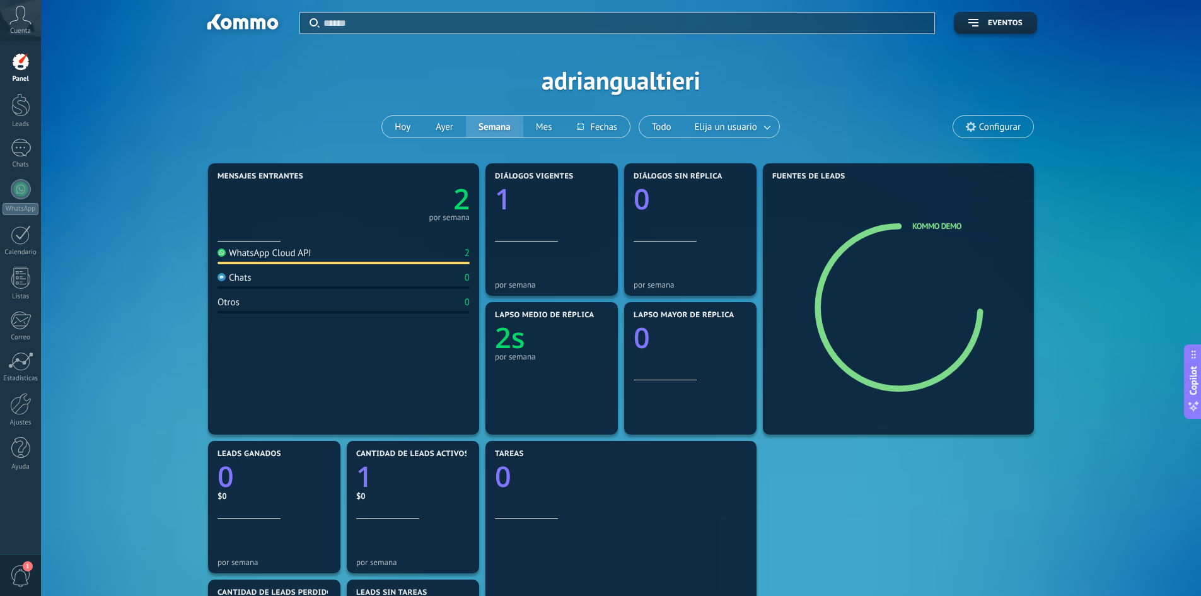
drag, startPoint x: 984, startPoint y: 140, endPoint x: 984, endPoint y: 132, distance: 7.6
click at [984, 140] on div "Aplicar Eventos adriangualtieri [PERSON_NAME] Semana Mes Todo Elija un usuario …" at bounding box center [621, 80] width 1123 height 160
click at [983, 125] on span "Configurar" at bounding box center [1000, 127] width 42 height 11
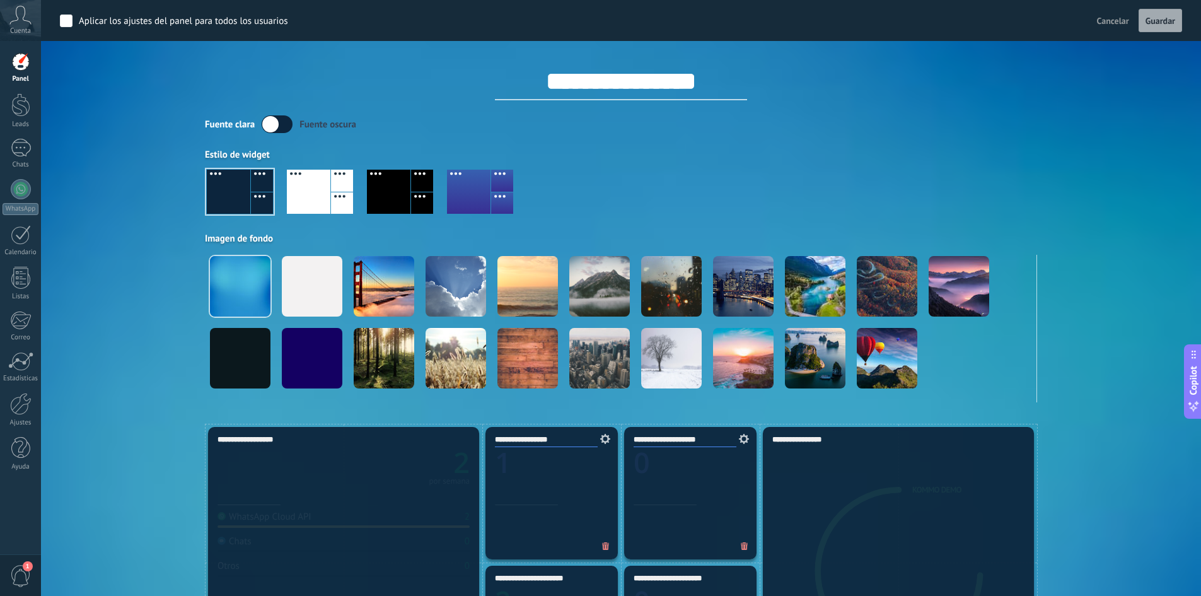
click at [23, 33] on span "Cuenta" at bounding box center [20, 31] width 21 height 8
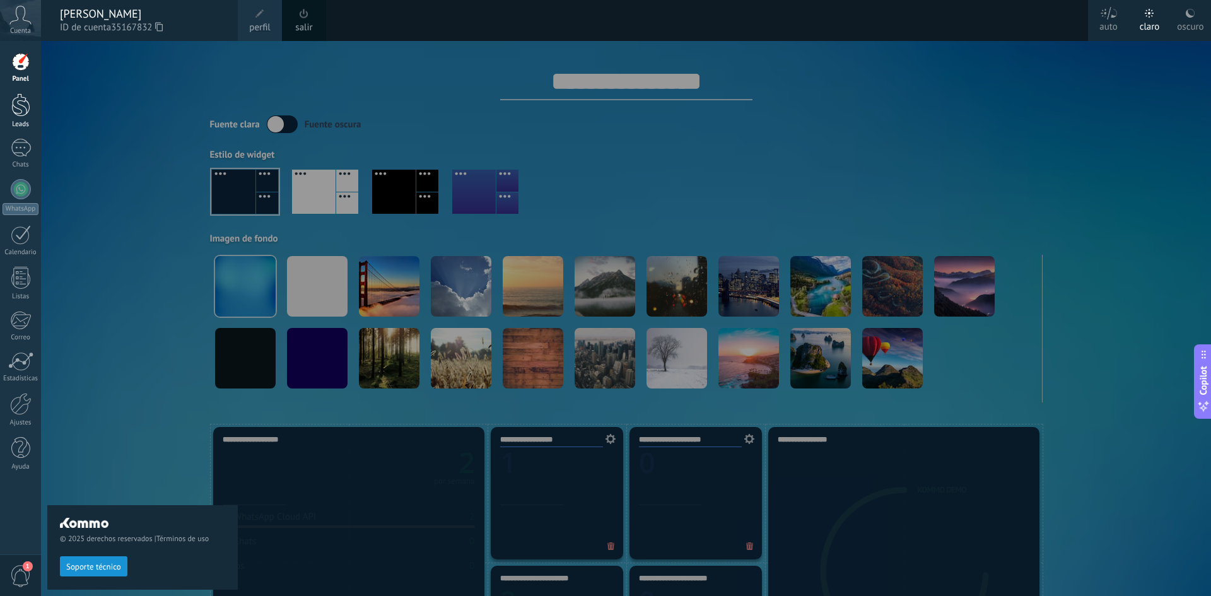
click at [25, 118] on link "Leads" at bounding box center [20, 110] width 41 height 35
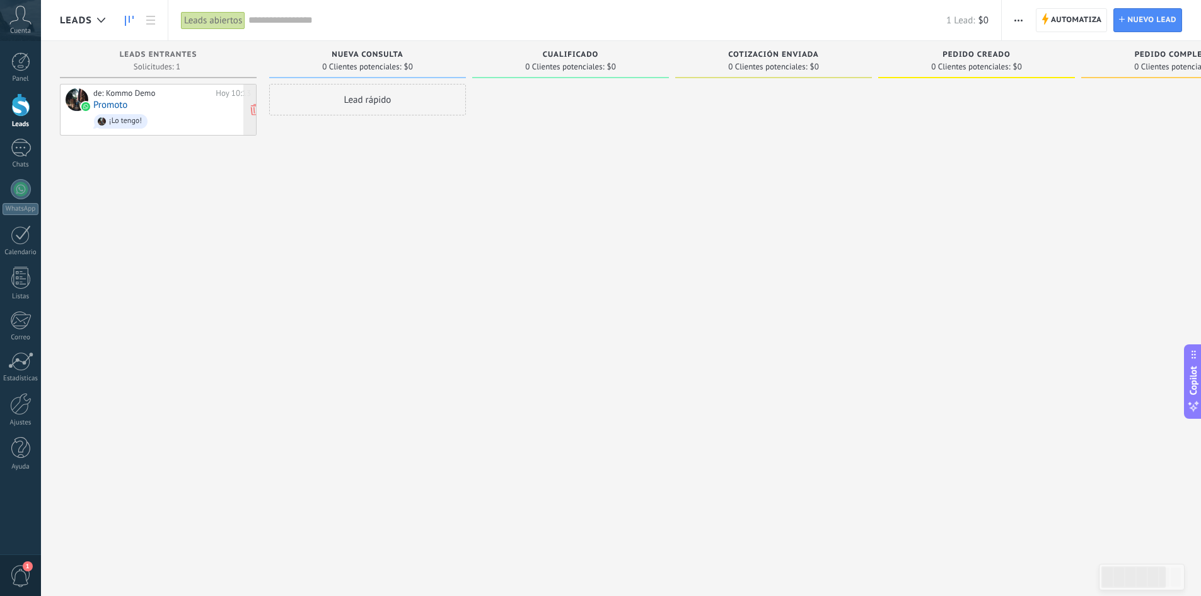
click at [206, 107] on div "de: Kommo Demo Hoy 10:13 Promoto ¡Lo tengo!" at bounding box center [172, 109] width 158 height 43
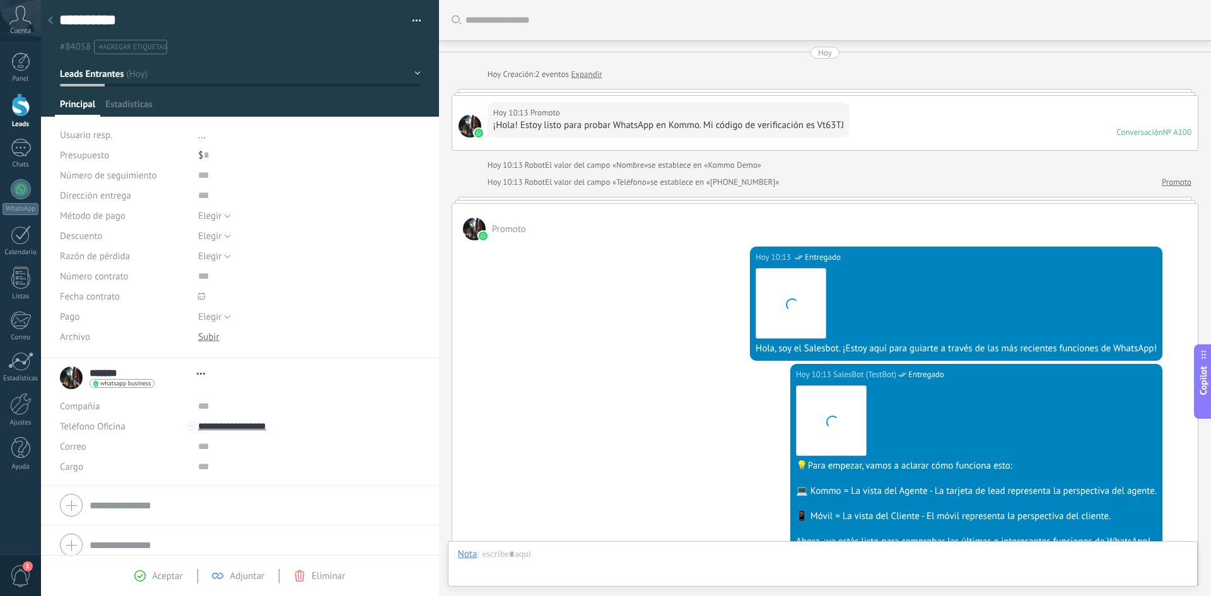
type textarea "**********"
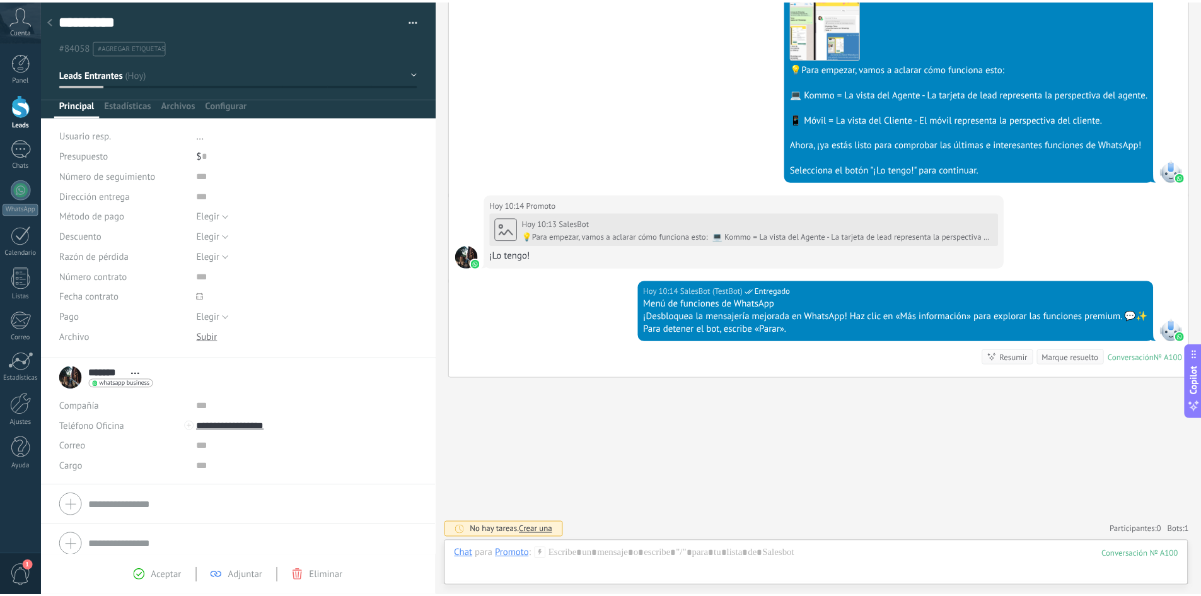
scroll to position [412, 0]
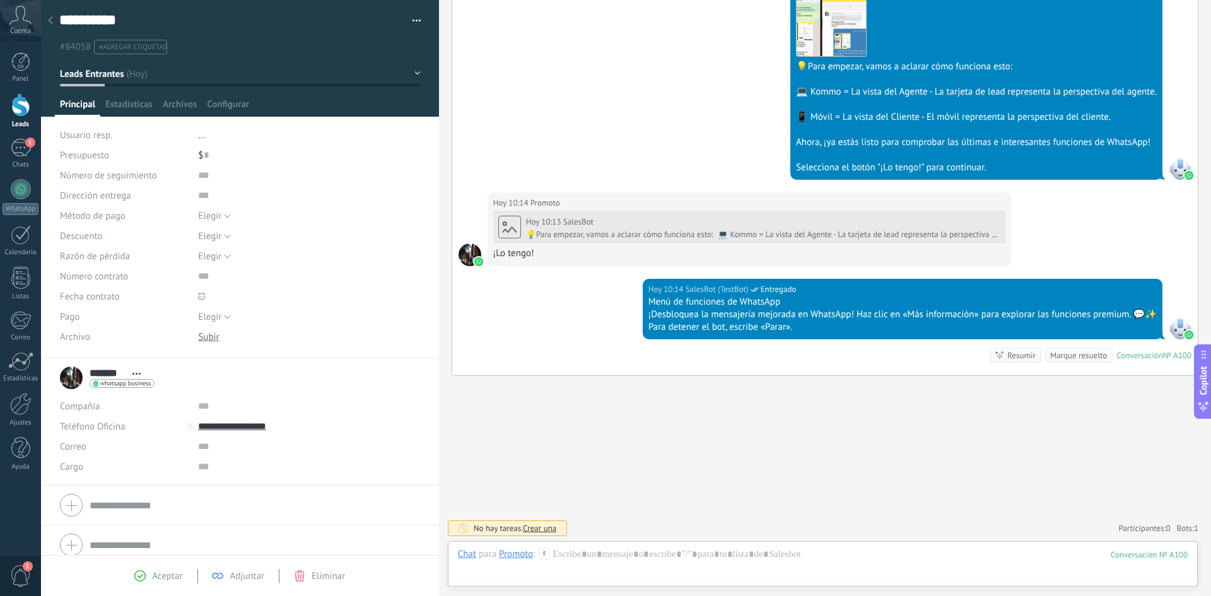
click at [19, 22] on icon at bounding box center [20, 15] width 22 height 19
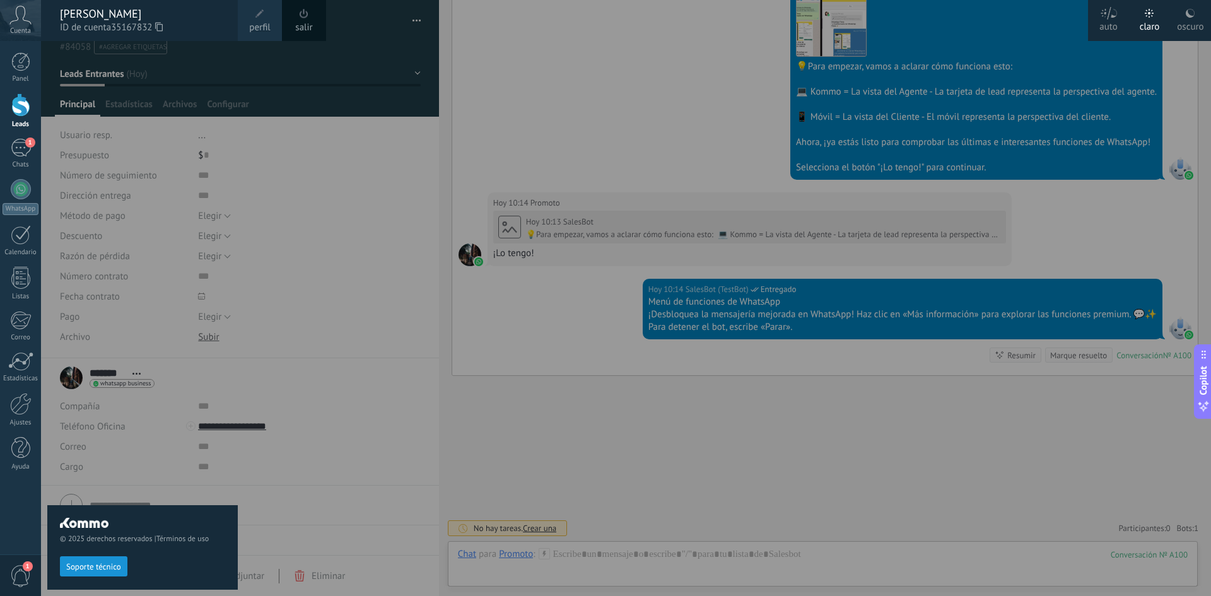
click at [93, 68] on div "© 2025 derechos reservados | Términos de uso Soporte técnico" at bounding box center [142, 318] width 190 height 555
click at [183, 199] on div "© 2025 derechos reservados | Términos de uso Soporte técnico" at bounding box center [142, 318] width 190 height 555
click at [855, 270] on div at bounding box center [646, 298] width 1211 height 596
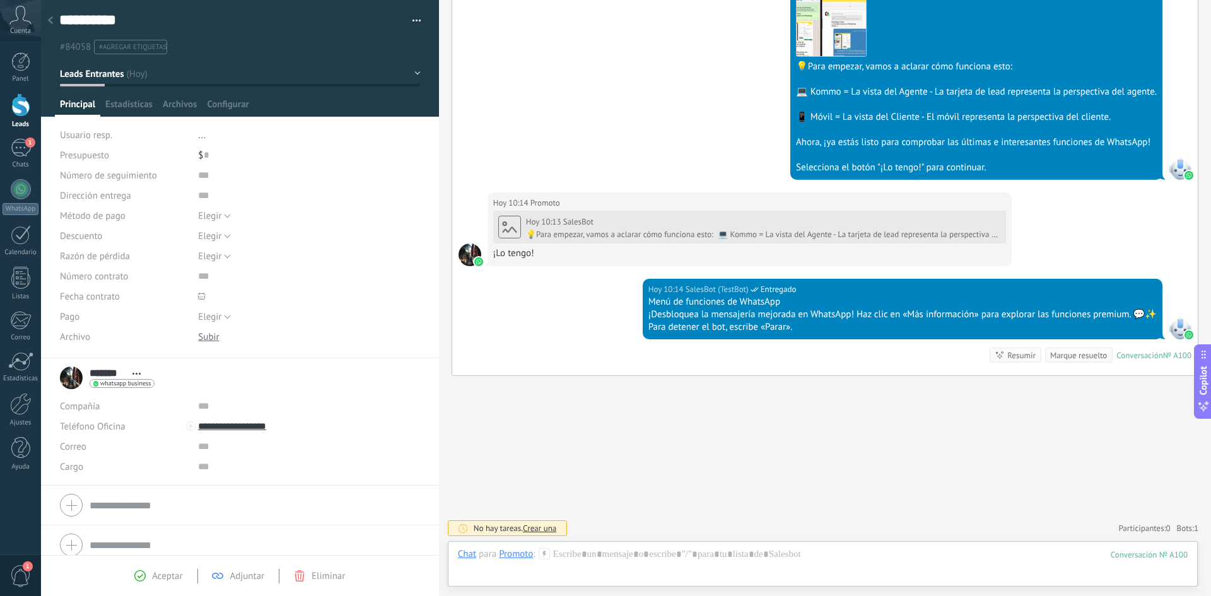
click at [82, 76] on span "Leads Entrantes" at bounding box center [92, 74] width 64 height 12
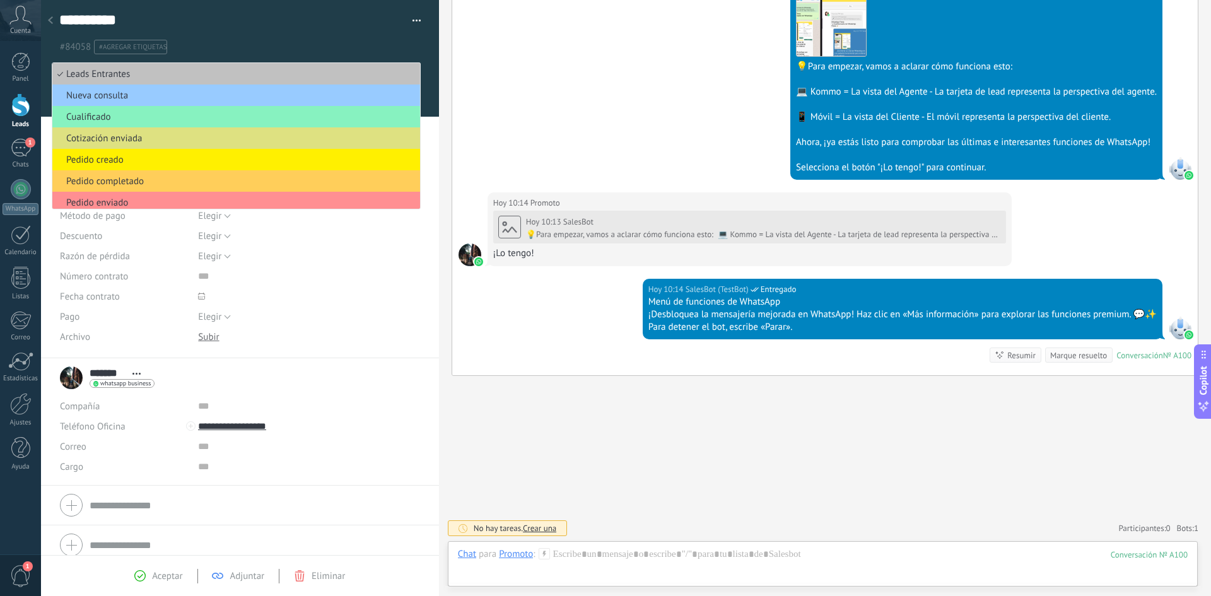
click at [429, 267] on div "**********" at bounding box center [240, 179] width 399 height 358
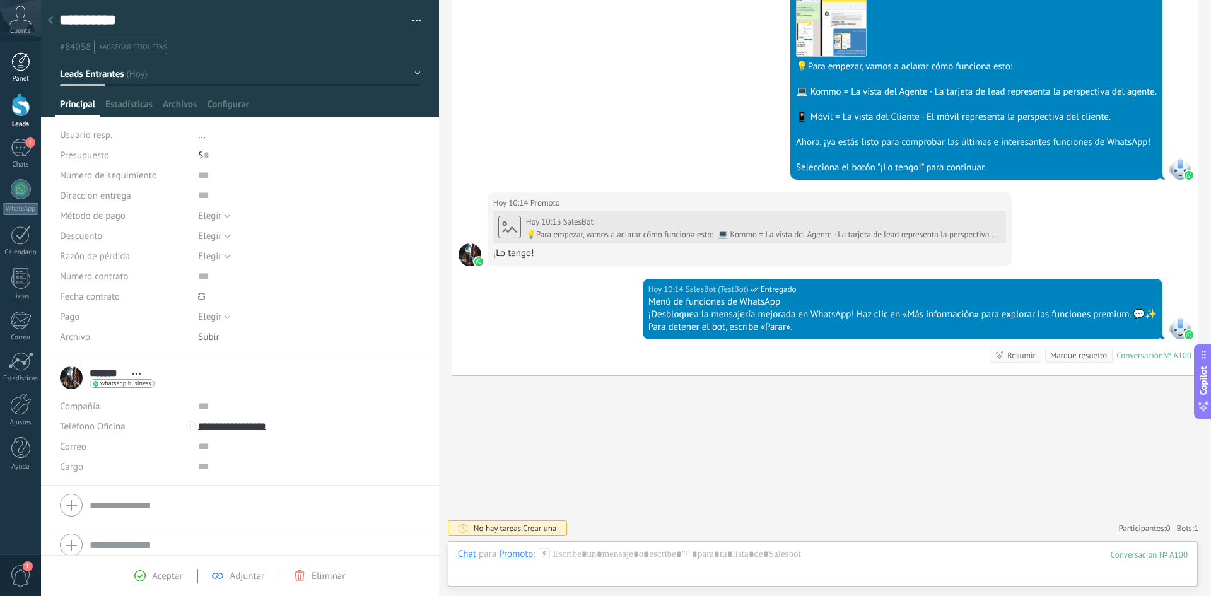
click at [20, 74] on link "Panel" at bounding box center [20, 67] width 41 height 31
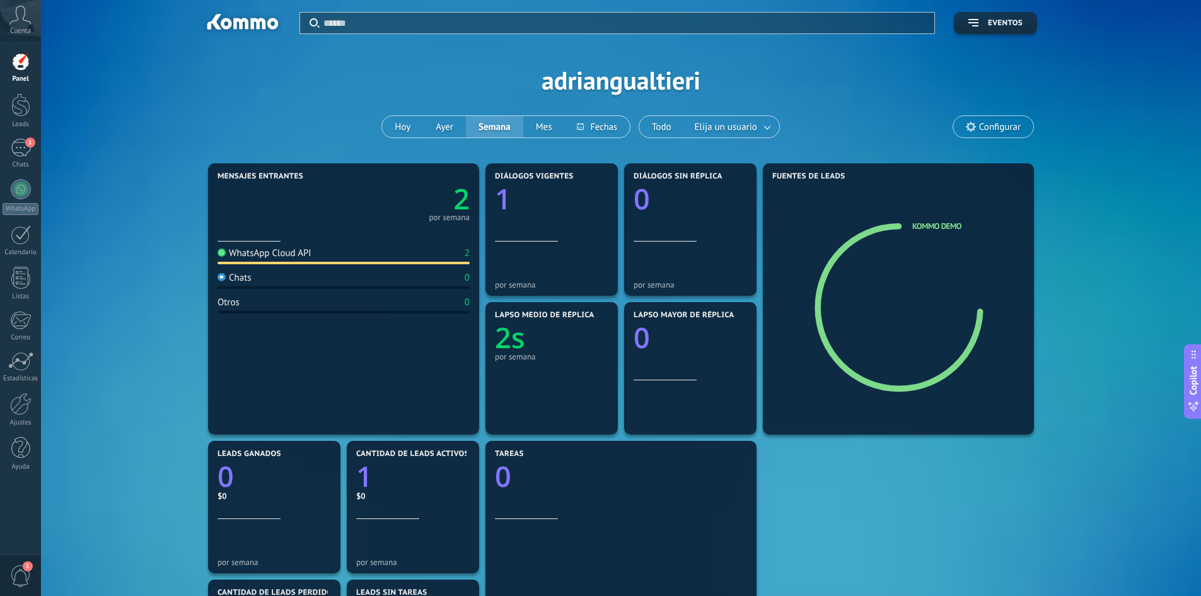
click at [1009, 133] on span "Configurar" at bounding box center [994, 126] width 80 height 21
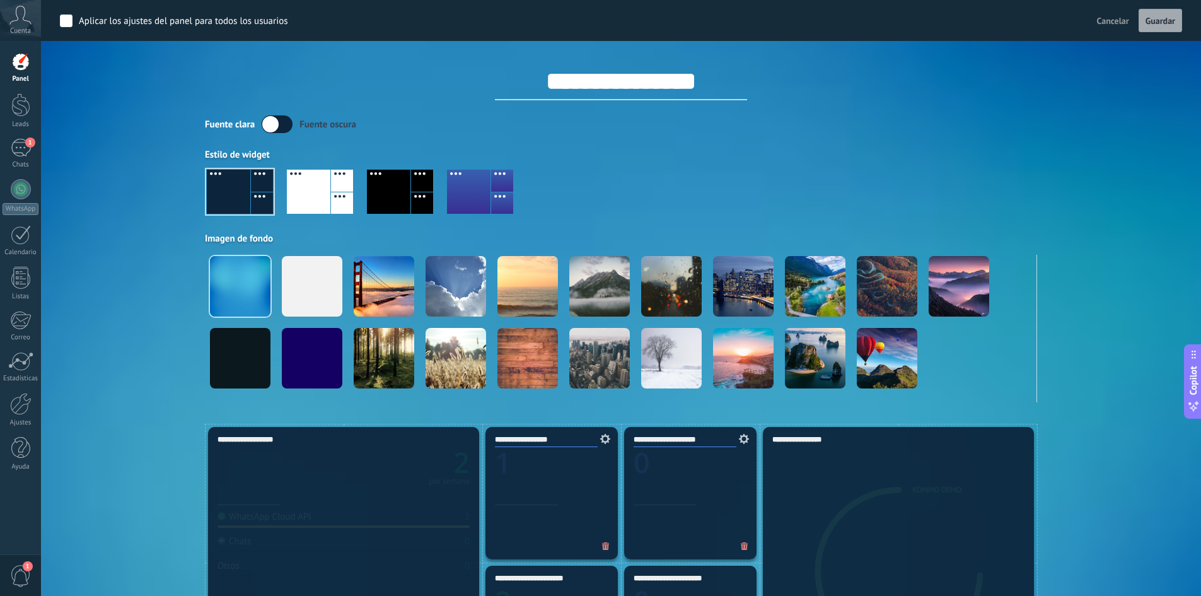
click at [759, 137] on div "Fuente [PERSON_NAME] oscura Estilo de widget Imagen de fondo" at bounding box center [621, 258] width 832 height 287
click at [27, 412] on div at bounding box center [20, 404] width 21 height 22
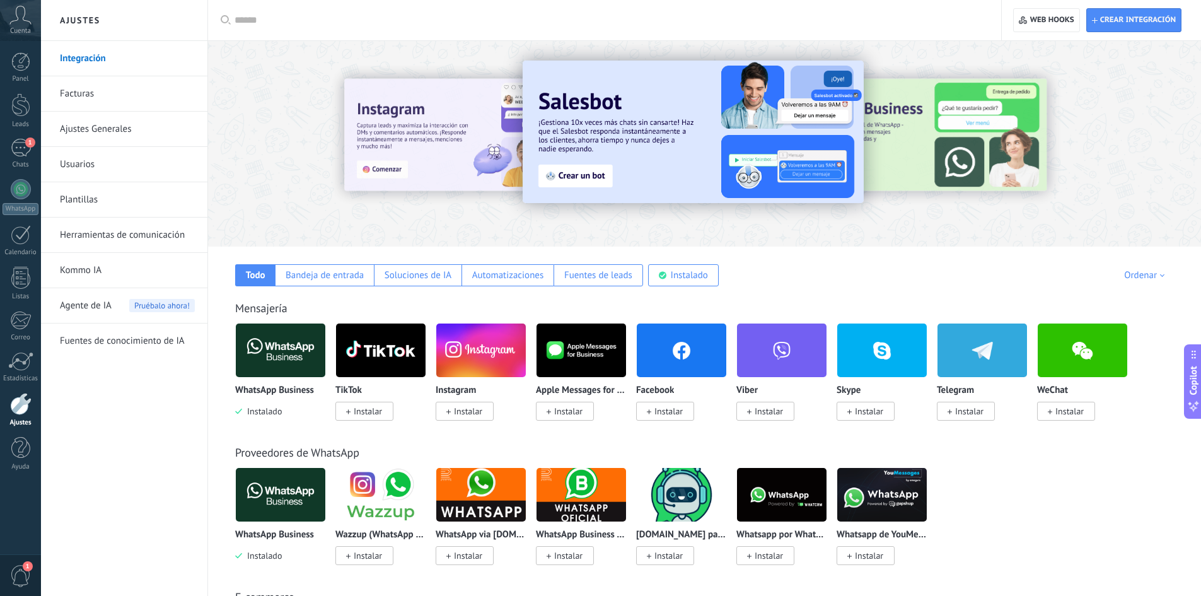
click at [16, 35] on span "Cuenta" at bounding box center [20, 31] width 21 height 8
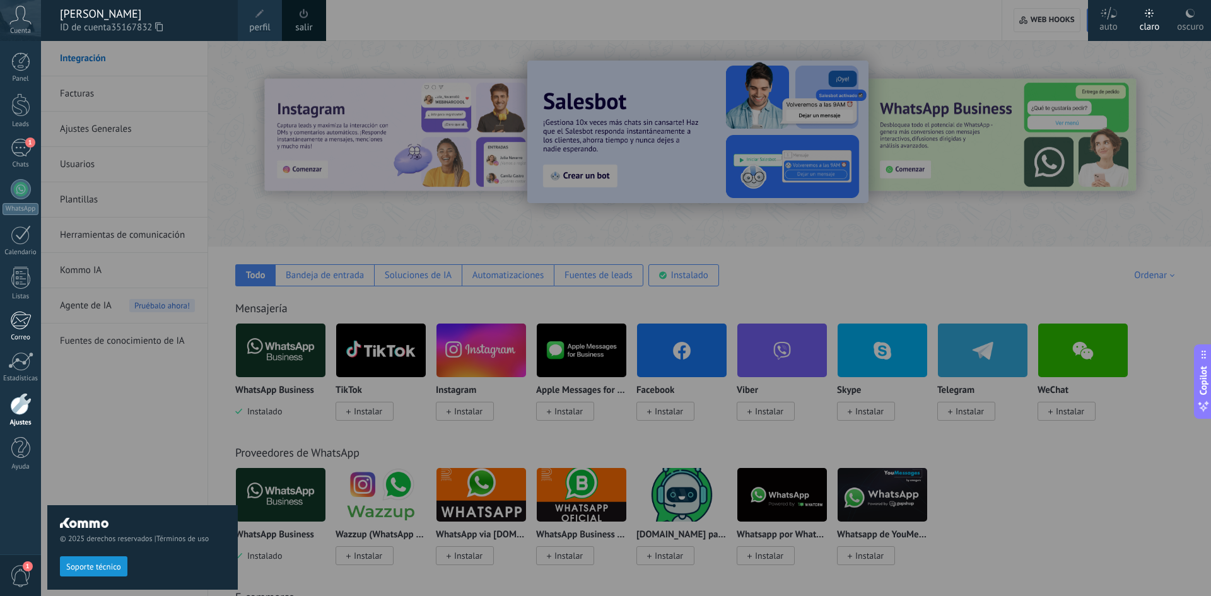
click at [29, 332] on link "Correo" at bounding box center [20, 326] width 41 height 31
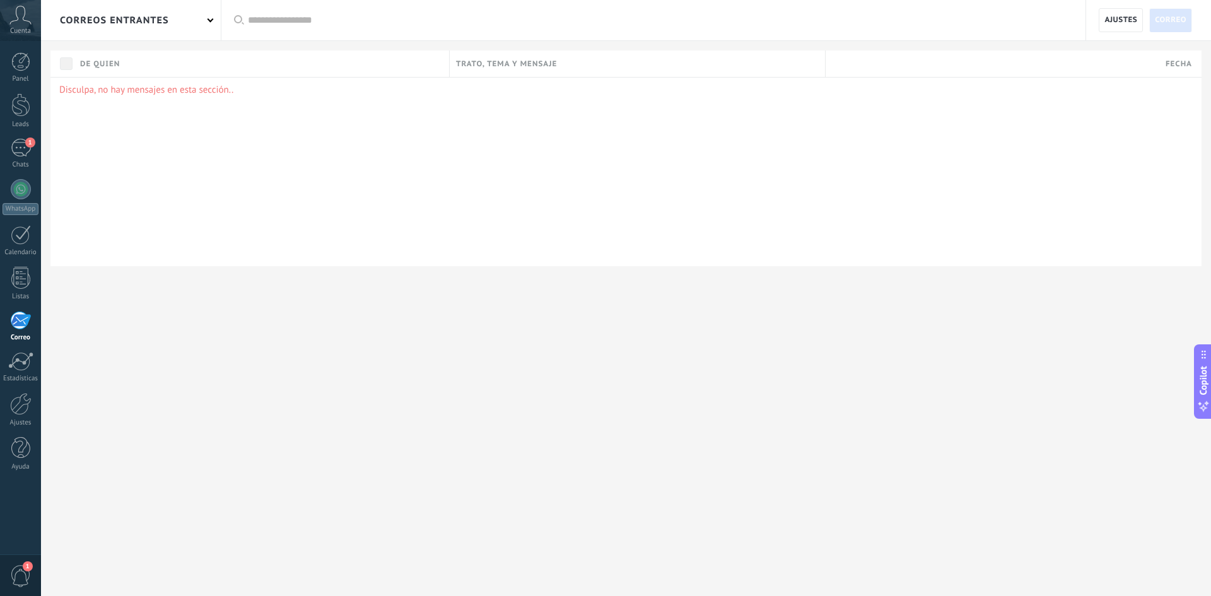
click at [25, 30] on span "Cuenta" at bounding box center [20, 31] width 21 height 8
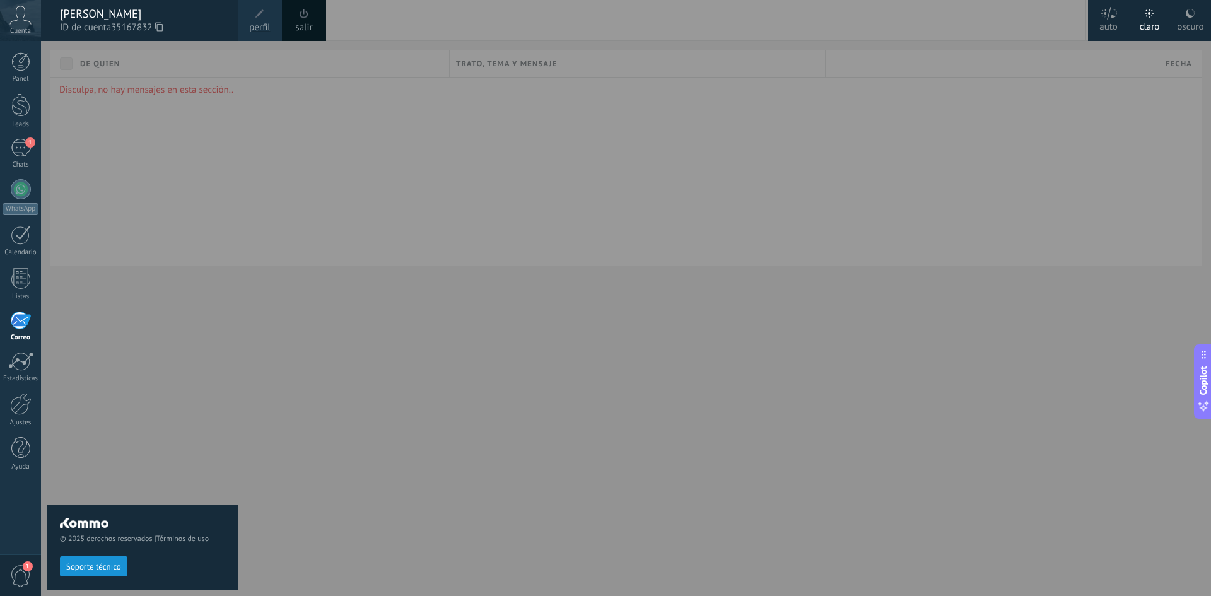
click at [502, 161] on div at bounding box center [646, 298] width 1211 height 596
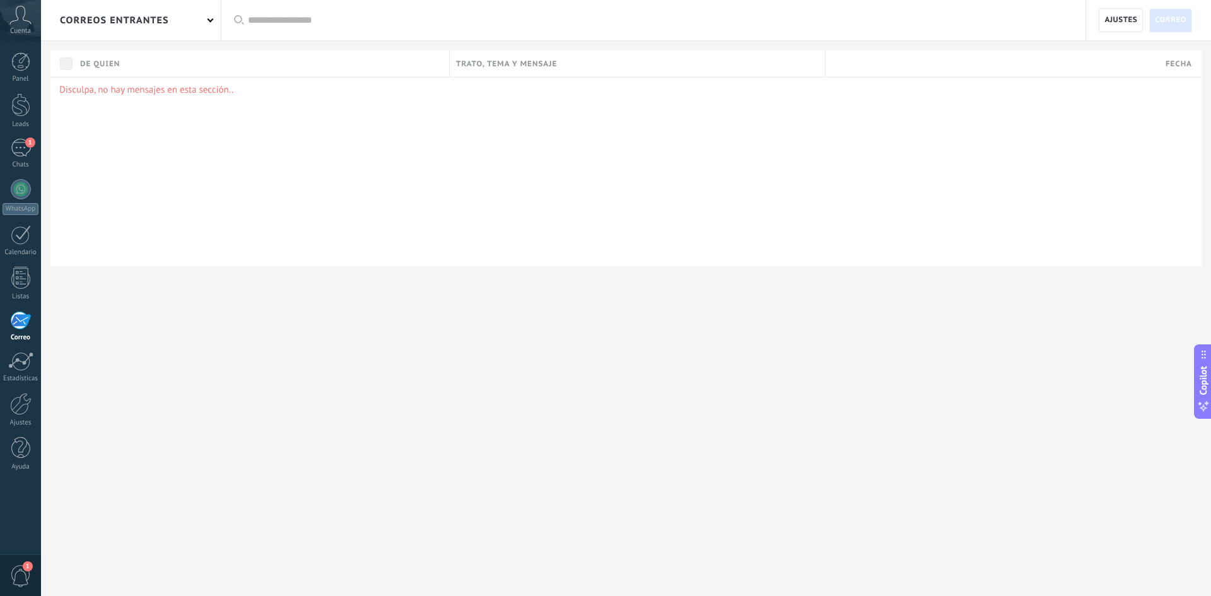
click at [25, 21] on use at bounding box center [20, 15] width 21 height 18
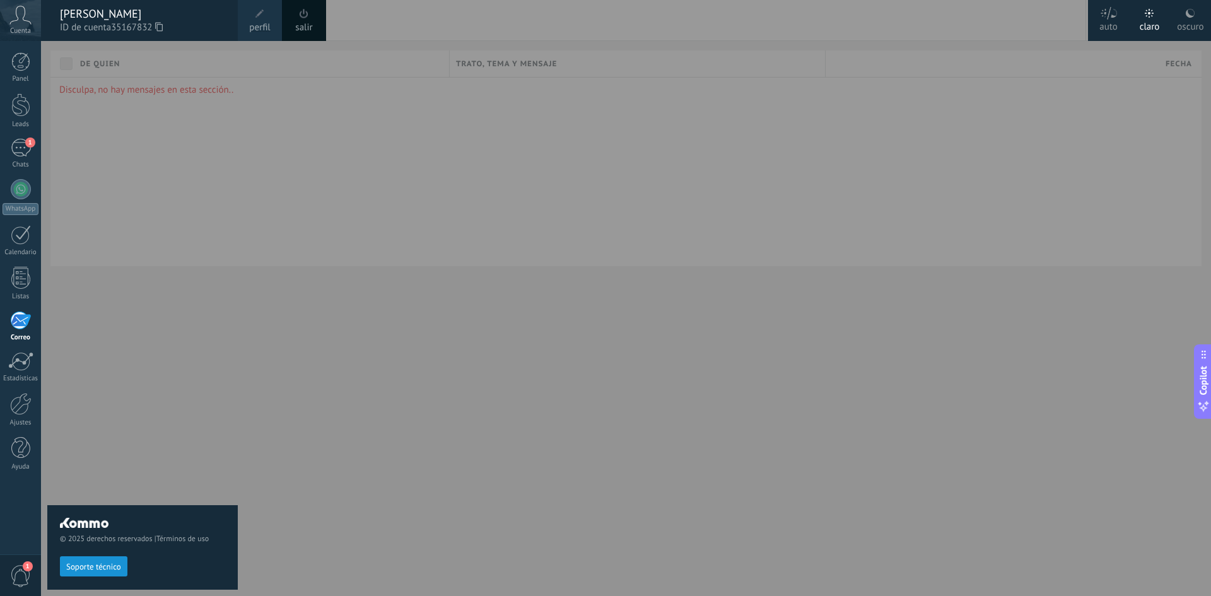
click at [309, 38] on div "salir" at bounding box center [304, 20] width 44 height 41
